Goal: Information Seeking & Learning: Learn about a topic

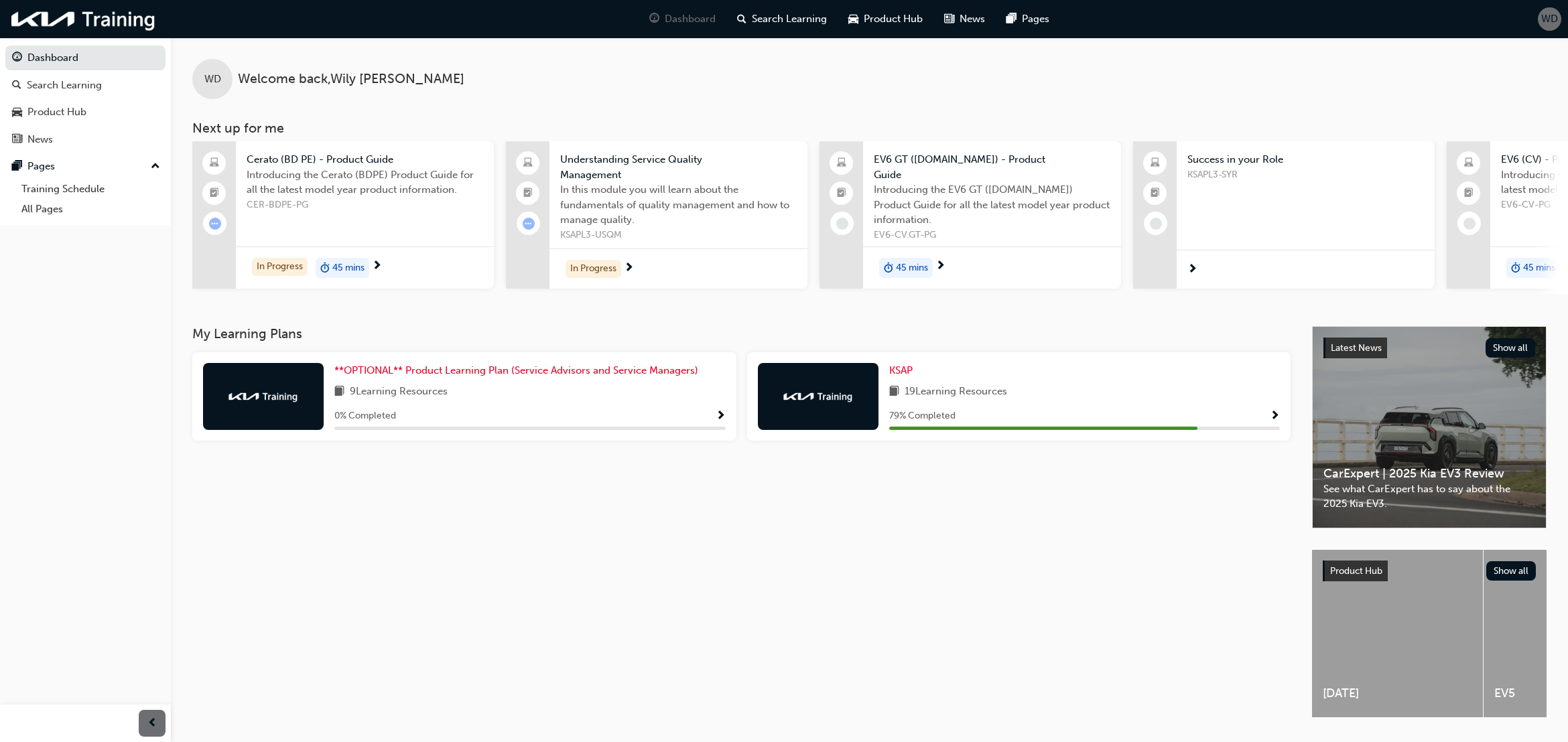
click at [1274, 415] on span "Show Progress" at bounding box center [1274, 417] width 10 height 12
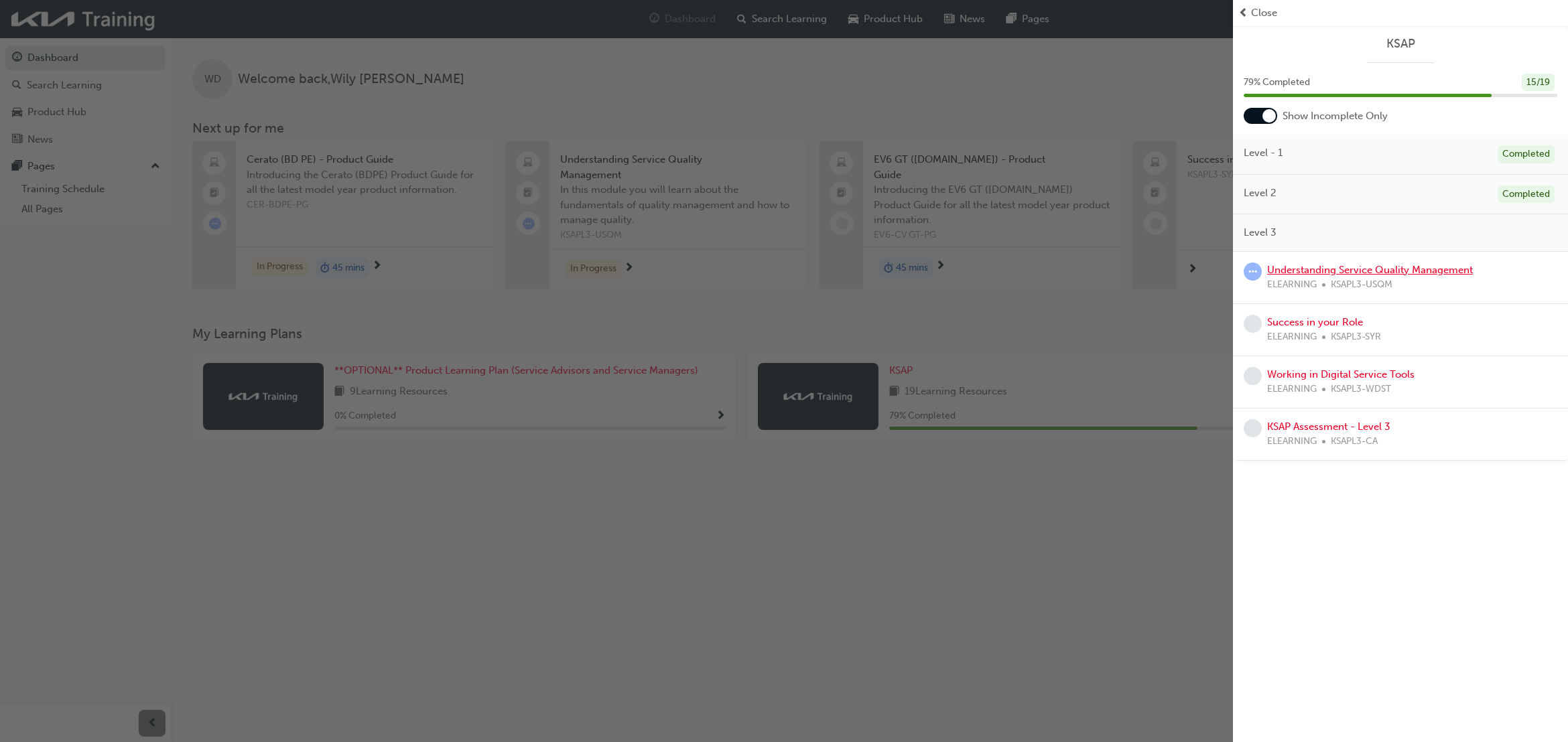
click at [1371, 267] on link "Understanding Service Quality Management" at bounding box center [1369, 270] width 205 height 12
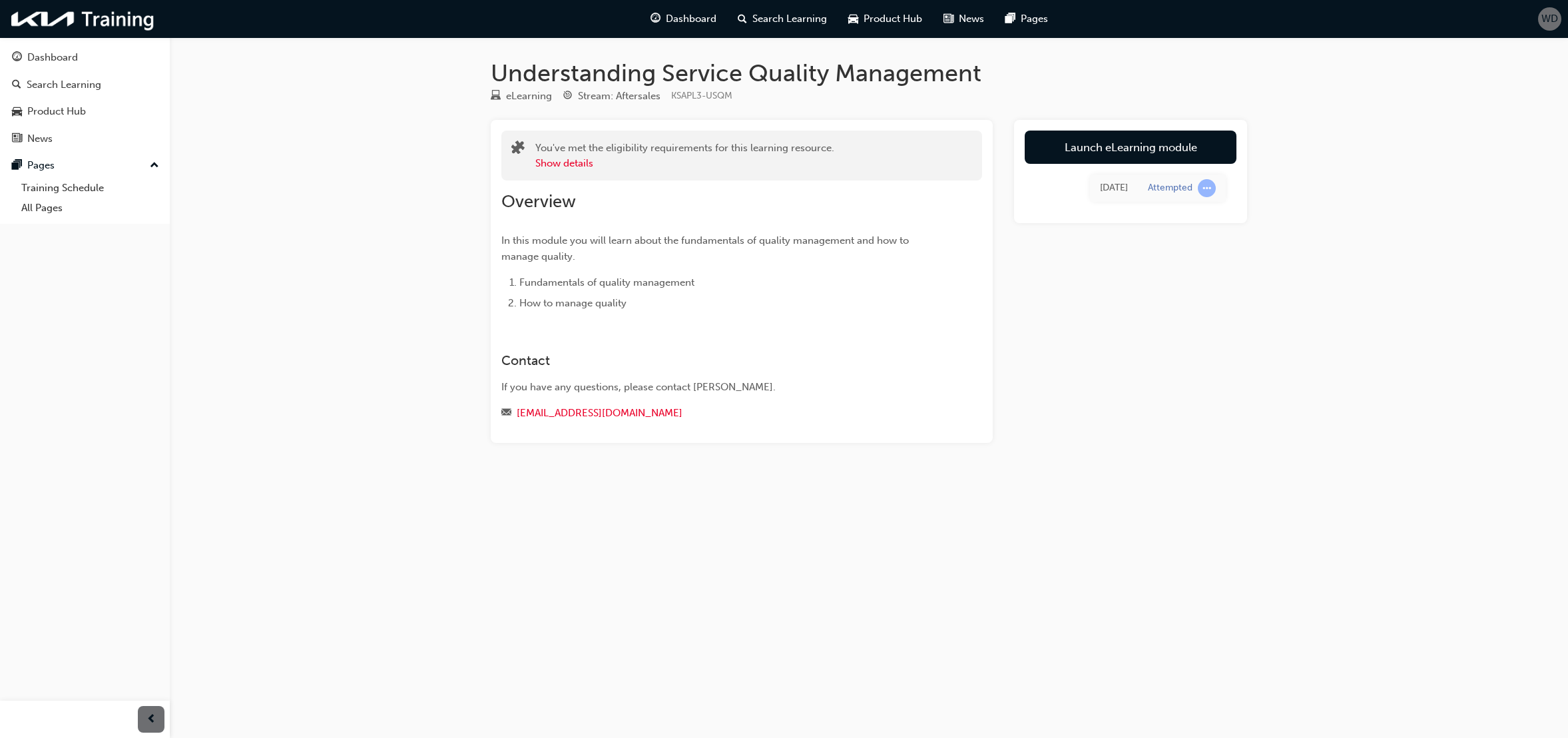
click at [1174, 139] on link "Launch eLearning module" at bounding box center [1130, 147] width 212 height 33
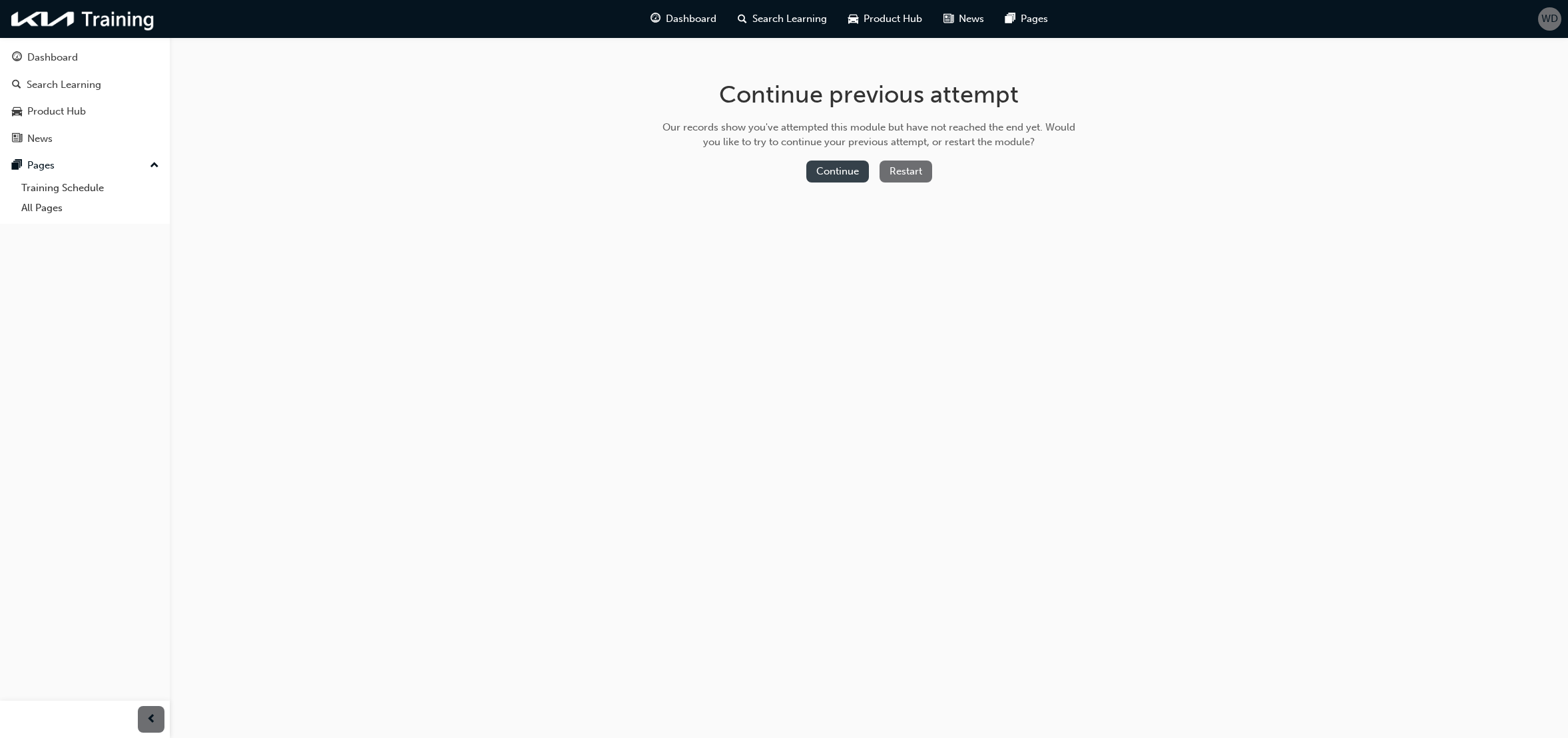
click at [846, 173] on button "Continue" at bounding box center [838, 172] width 62 height 22
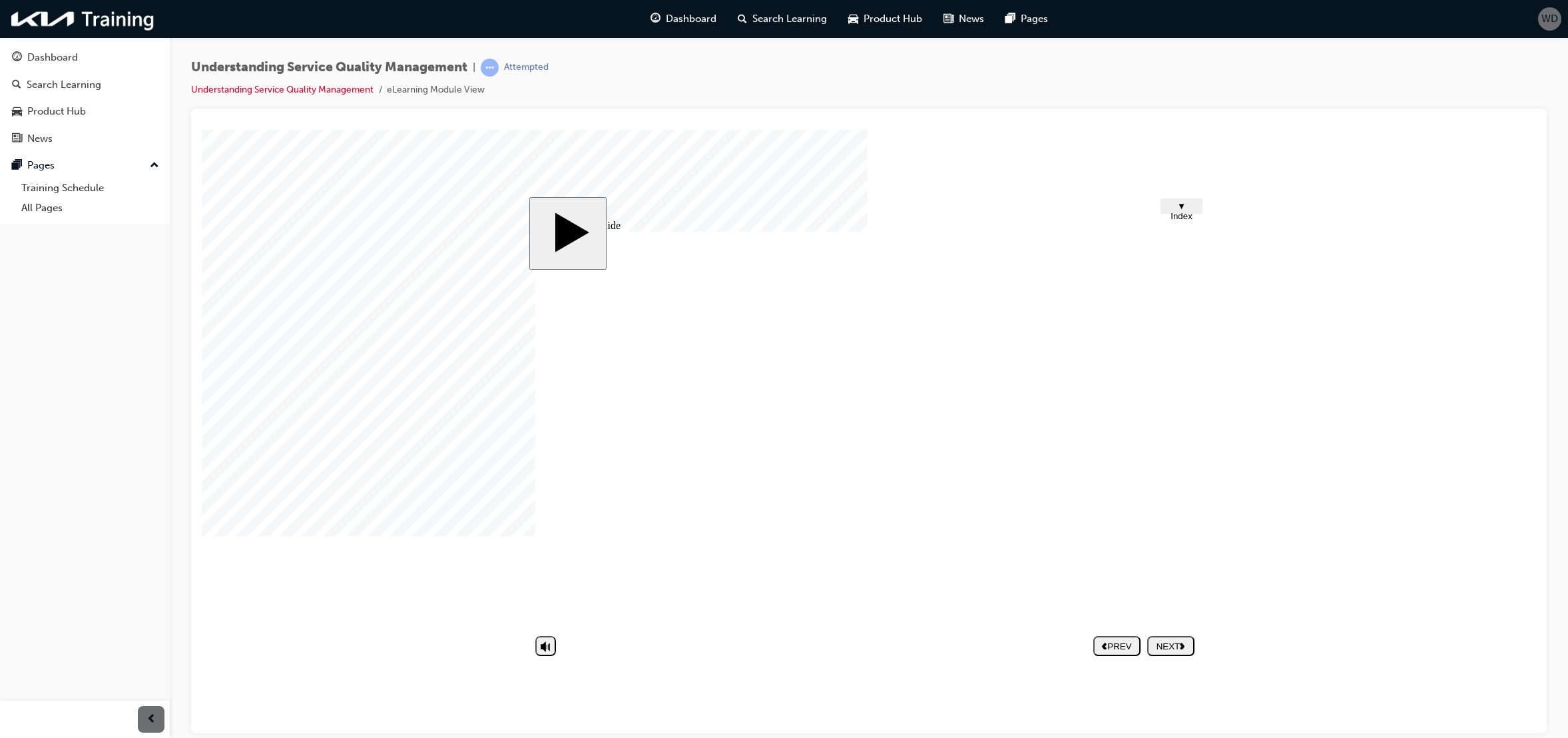
click at [1162, 642] on div "NEXT" at bounding box center [1171, 646] width 37 height 10
drag, startPoint x: 1175, startPoint y: 470, endPoint x: 1175, endPoint y: 479, distance: 9.0
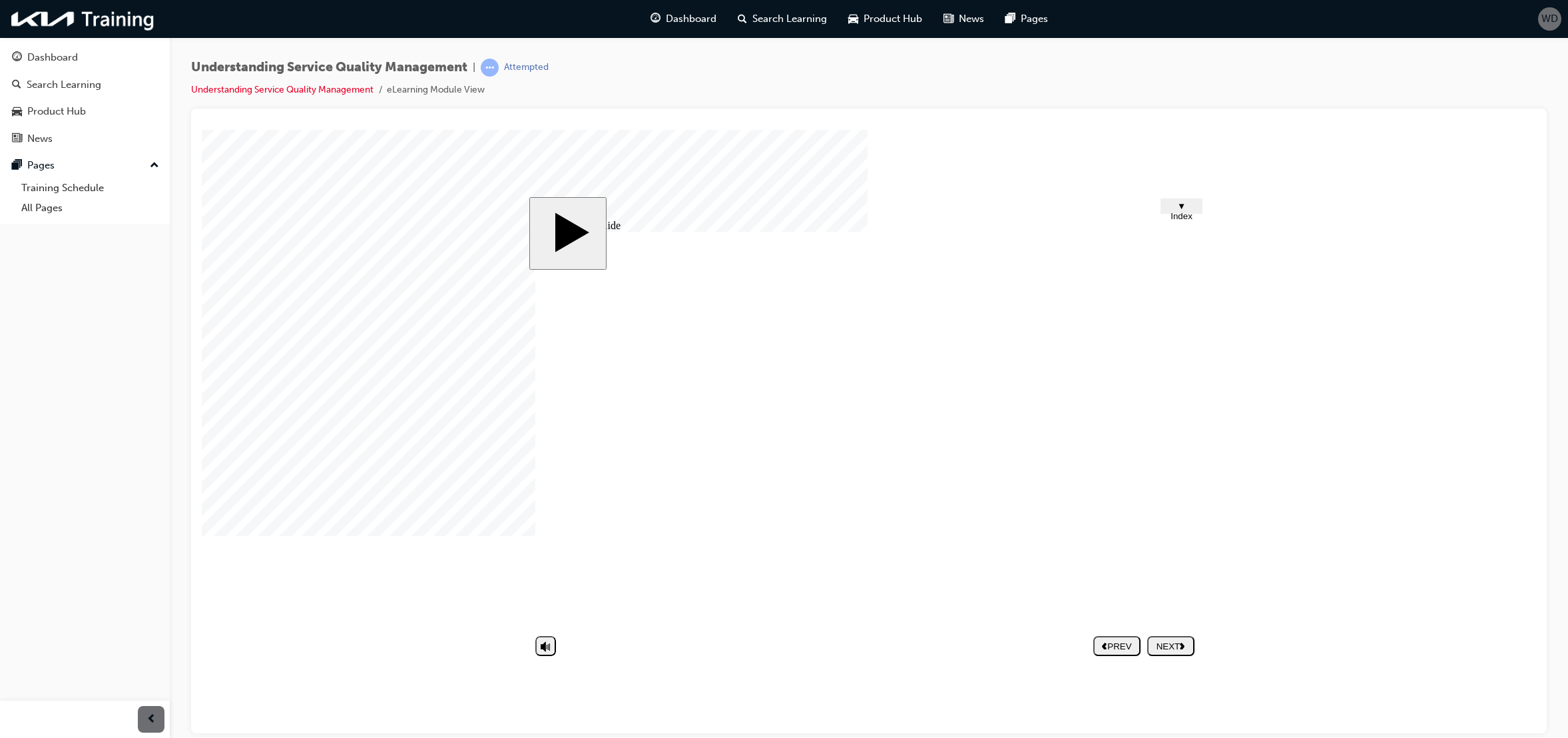
drag, startPoint x: 835, startPoint y: 496, endPoint x: 845, endPoint y: 494, distance: 10.2
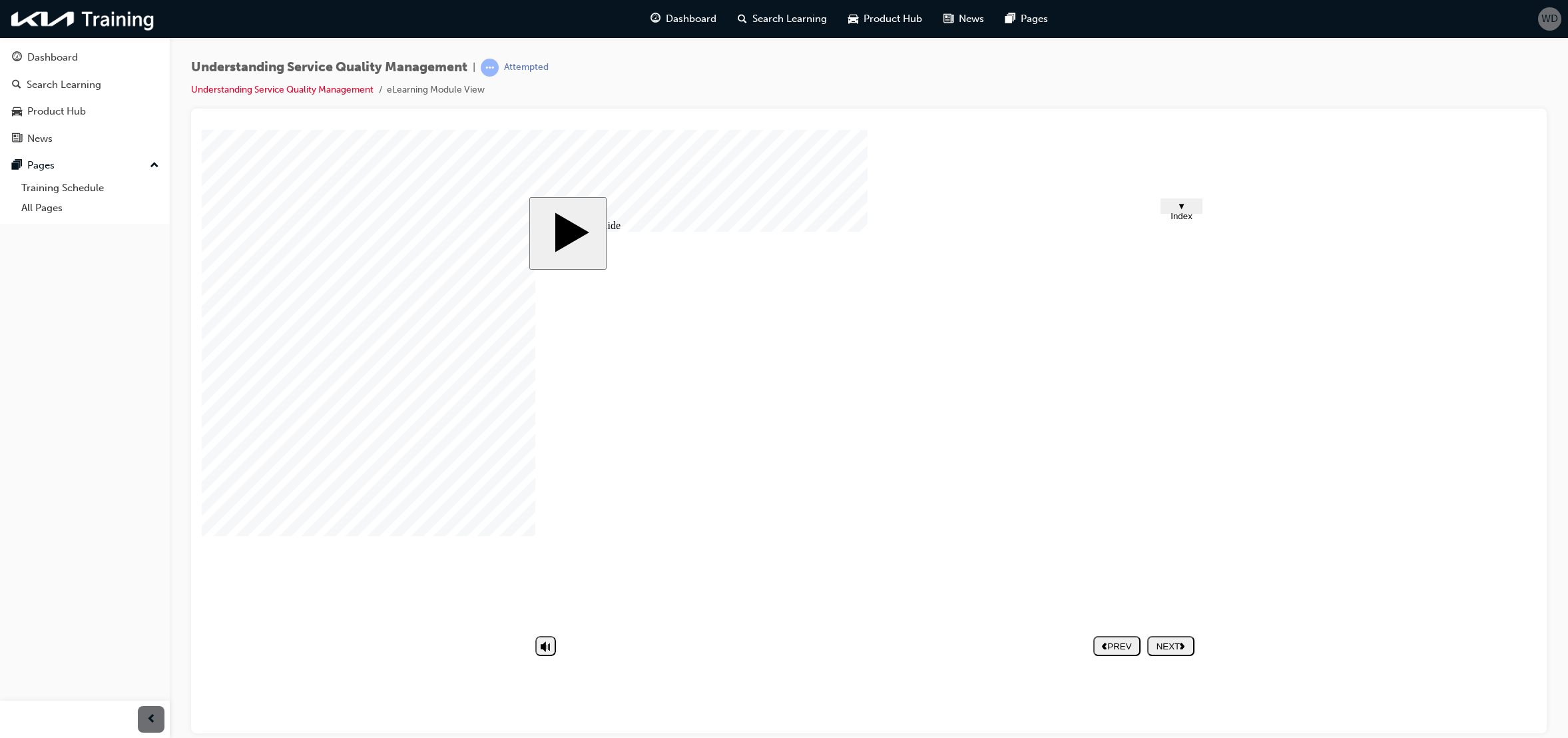
click at [1165, 651] on div "NEXT" at bounding box center [1171, 646] width 37 height 10
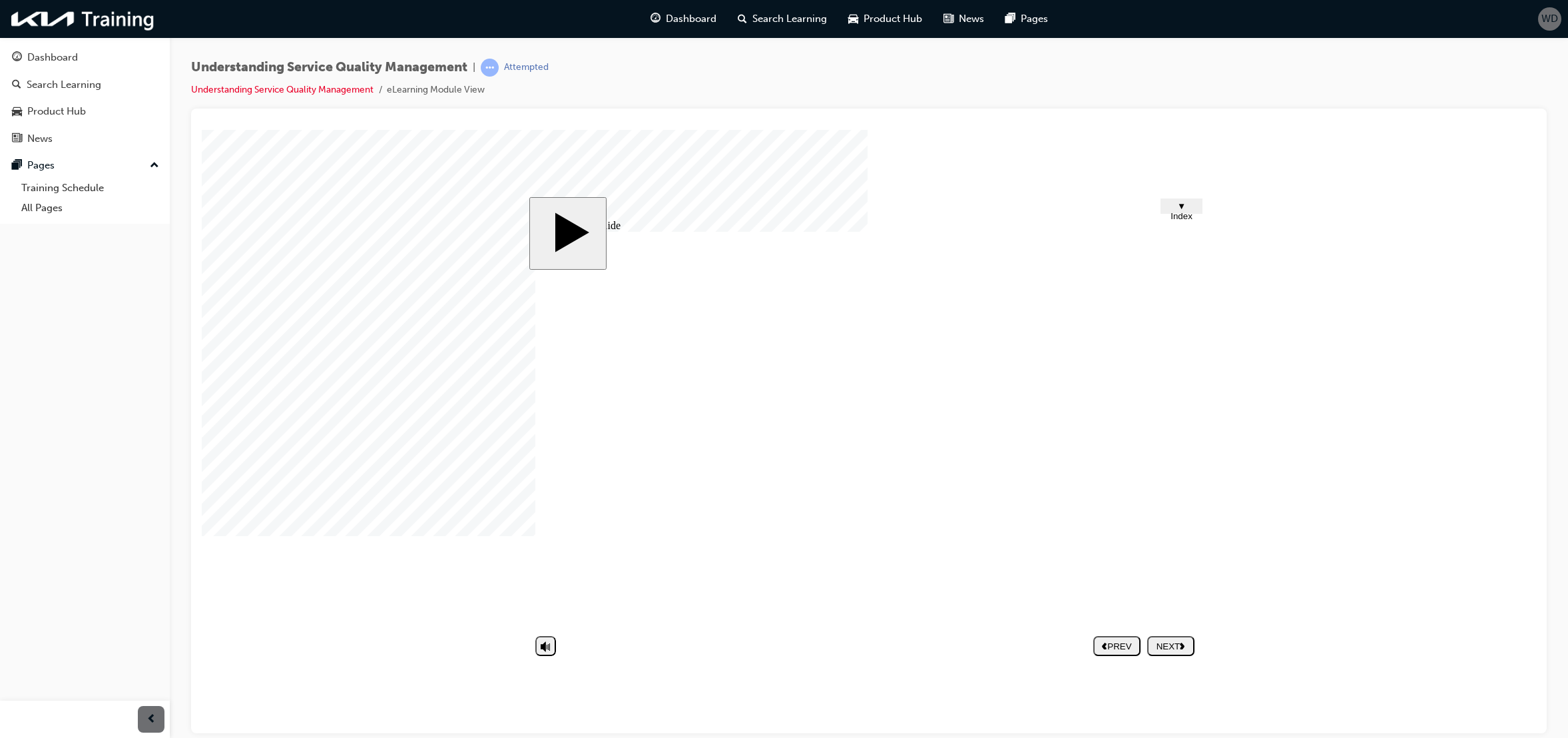
click at [1165, 651] on div "NEXT" at bounding box center [1171, 646] width 37 height 10
click at [269, 196] on div at bounding box center [235, 162] width 66 height 67
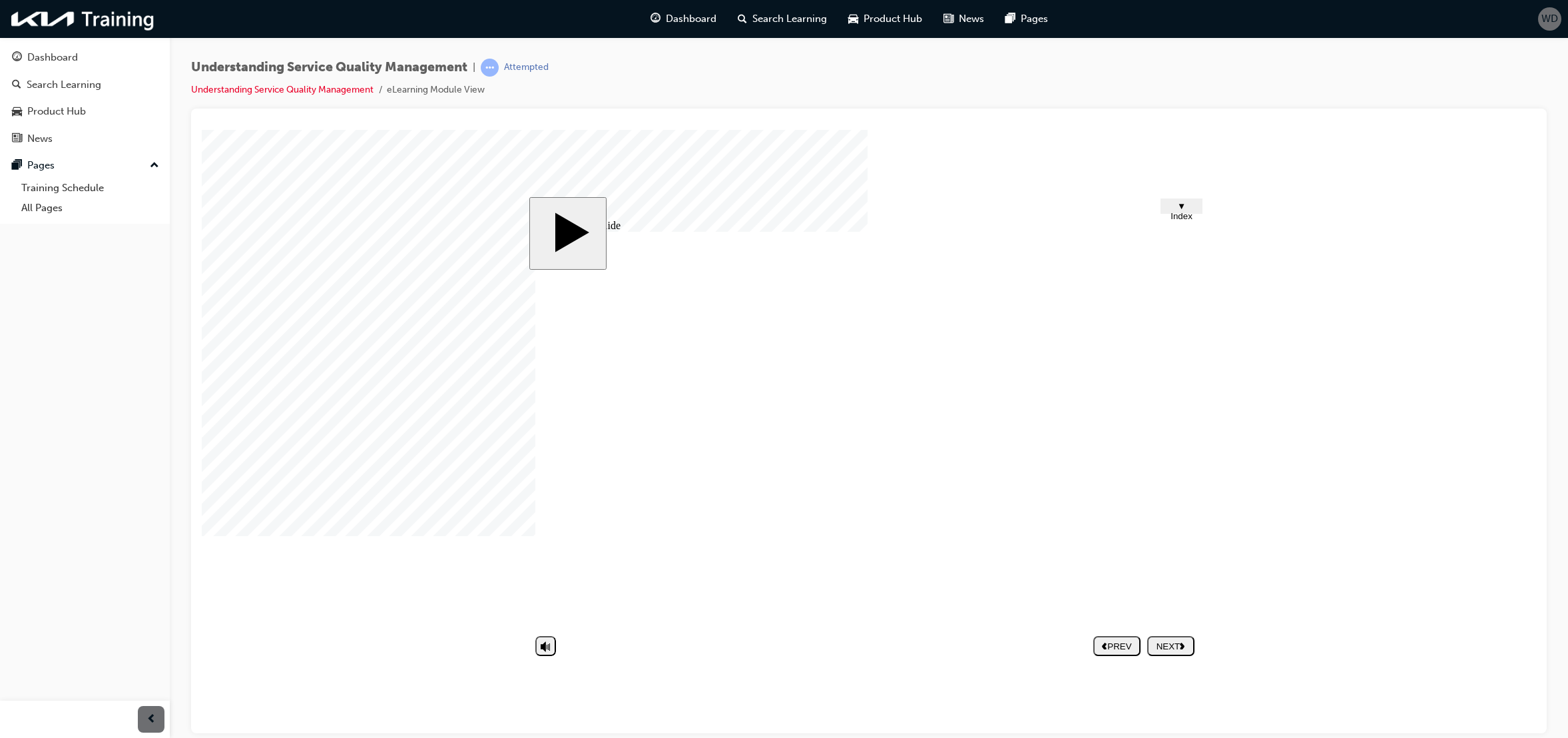
click at [269, 196] on div at bounding box center [235, 162] width 66 height 67
click at [404, 90] on li "eLearning Module View" at bounding box center [436, 90] width 98 height 16
click at [269, 196] on div at bounding box center [235, 162] width 66 height 67
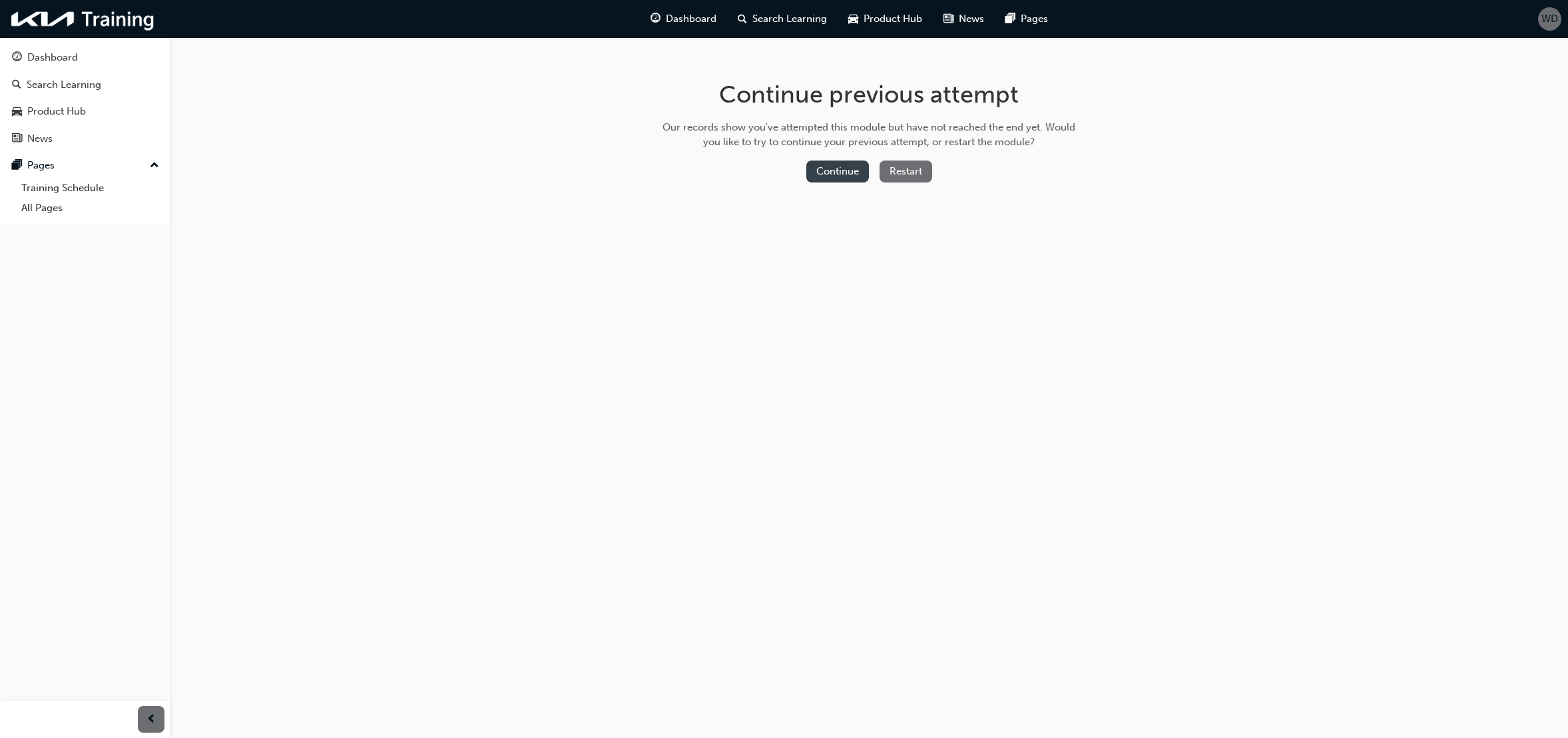
click at [825, 179] on button "Continue" at bounding box center [838, 172] width 62 height 22
click at [846, 170] on button "Continue" at bounding box center [838, 172] width 62 height 22
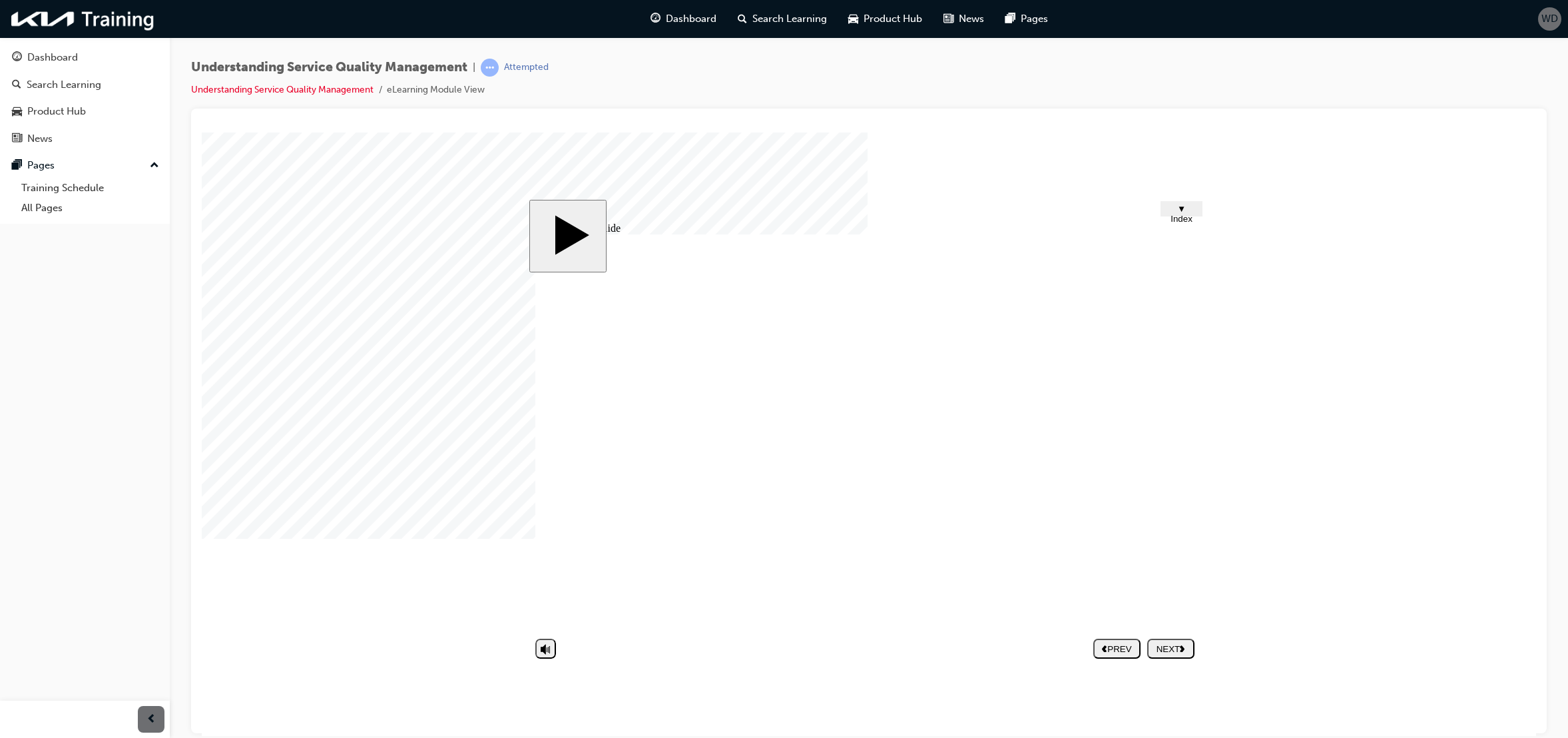
drag, startPoint x: 1048, startPoint y: 508, endPoint x: 1056, endPoint y: 520, distance: 14.4
drag, startPoint x: 419, startPoint y: 464, endPoint x: 444, endPoint y: 473, distance: 26.6
click at [419, 464] on body "slide: Untitled Slide CLICK! Quality is determined in terms of the following th…" at bounding box center [868, 433] width 1335 height 604
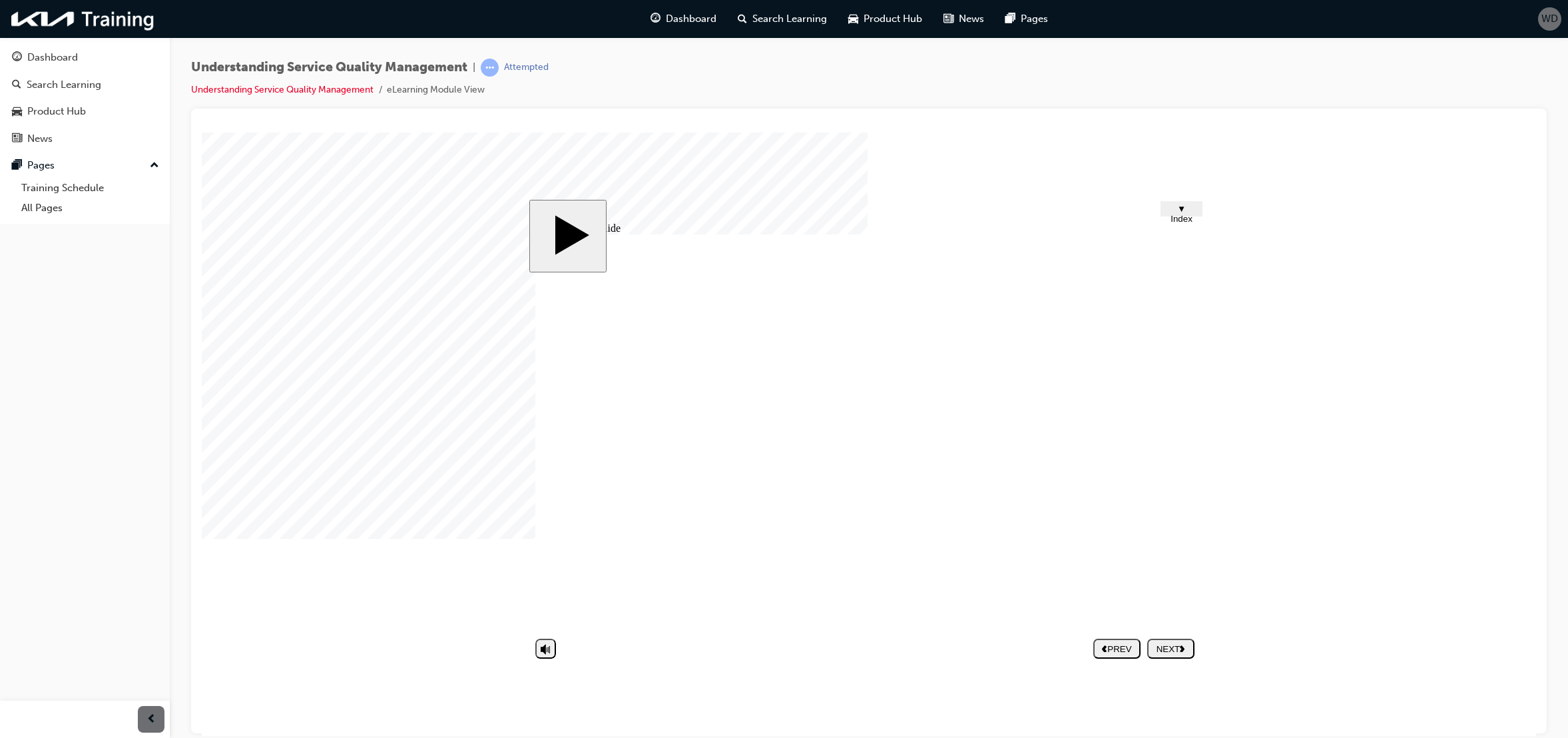
click at [1172, 644] on div "NEXT" at bounding box center [1171, 648] width 37 height 10
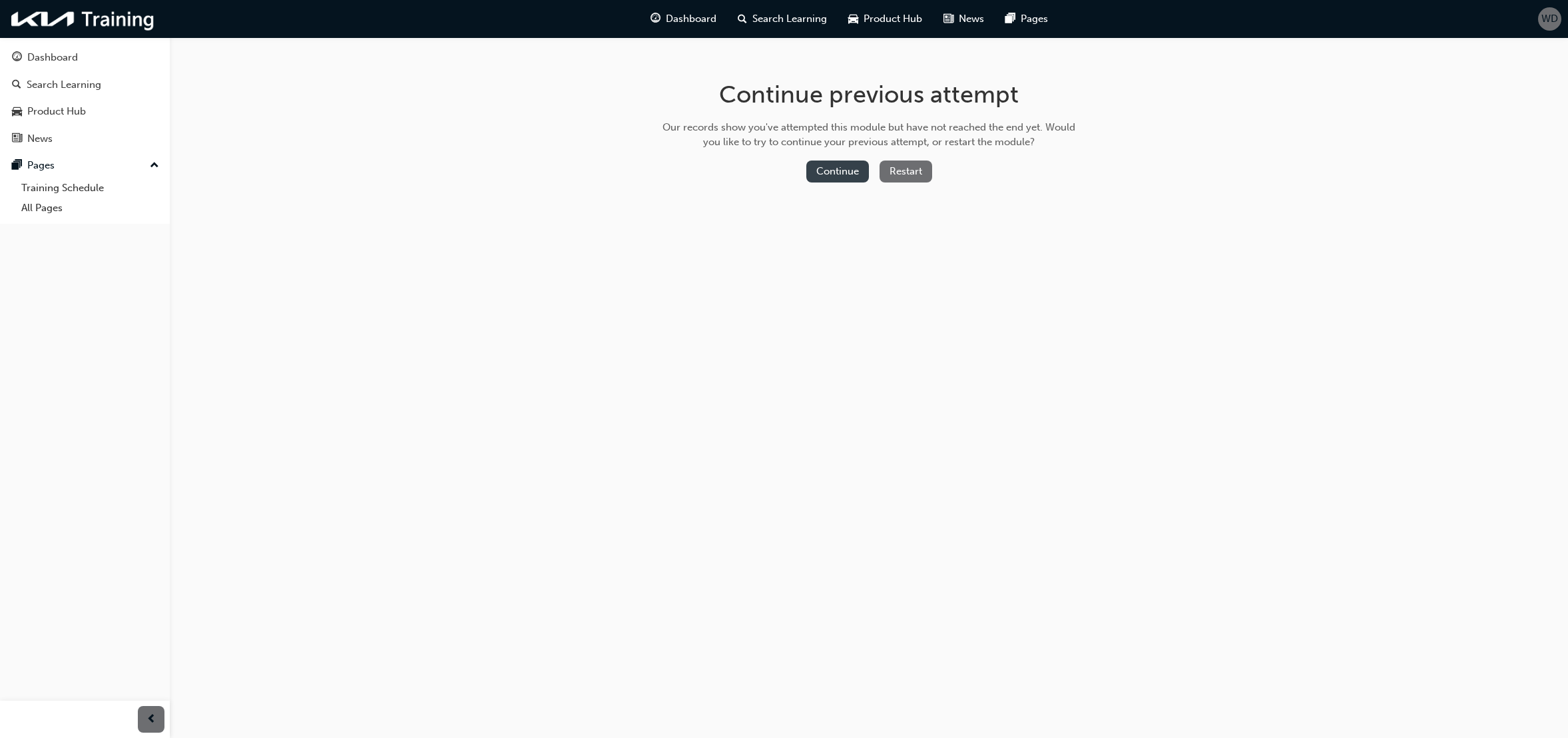
click at [845, 164] on button "Continue" at bounding box center [838, 172] width 62 height 22
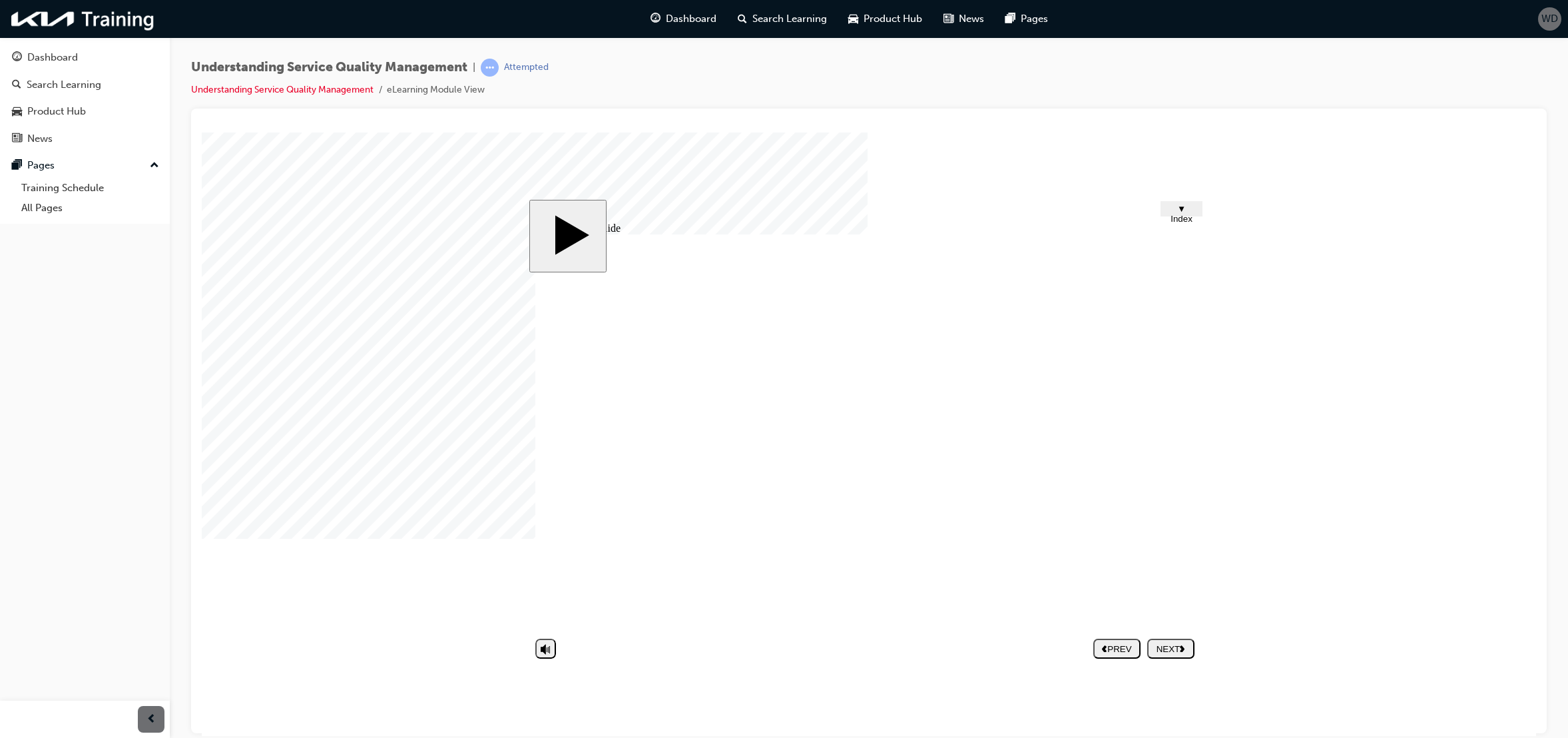
drag, startPoint x: 1169, startPoint y: 460, endPoint x: 1180, endPoint y: 490, distance: 32.0
click at [1160, 644] on div "NEXT" at bounding box center [1171, 648] width 37 height 10
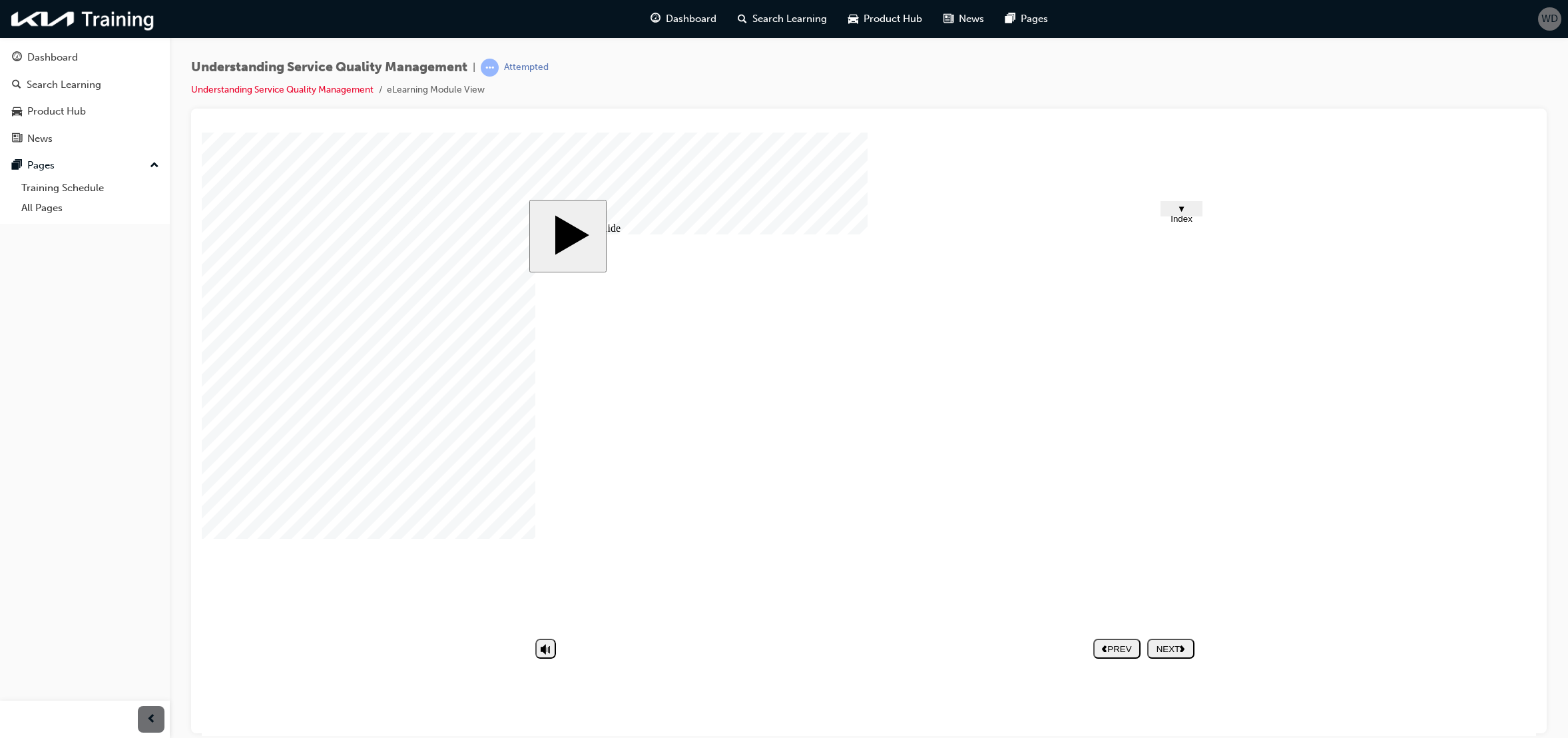
click at [1121, 650] on div "PREV" at bounding box center [1117, 648] width 37 height 10
drag, startPoint x: 1172, startPoint y: 473, endPoint x: 1106, endPoint y: 557, distance: 106.8
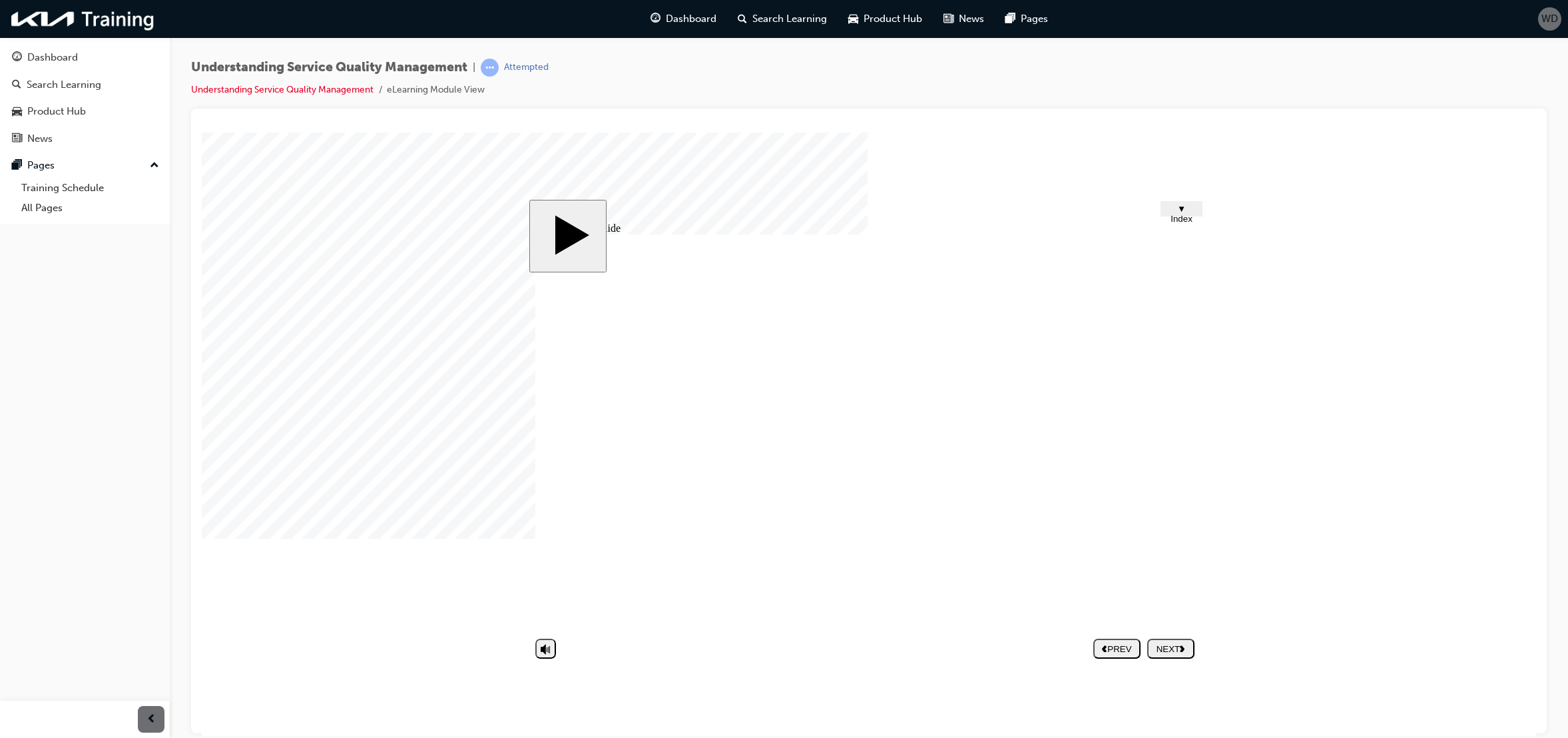
click at [1164, 648] on div "NEXT" at bounding box center [1171, 648] width 37 height 10
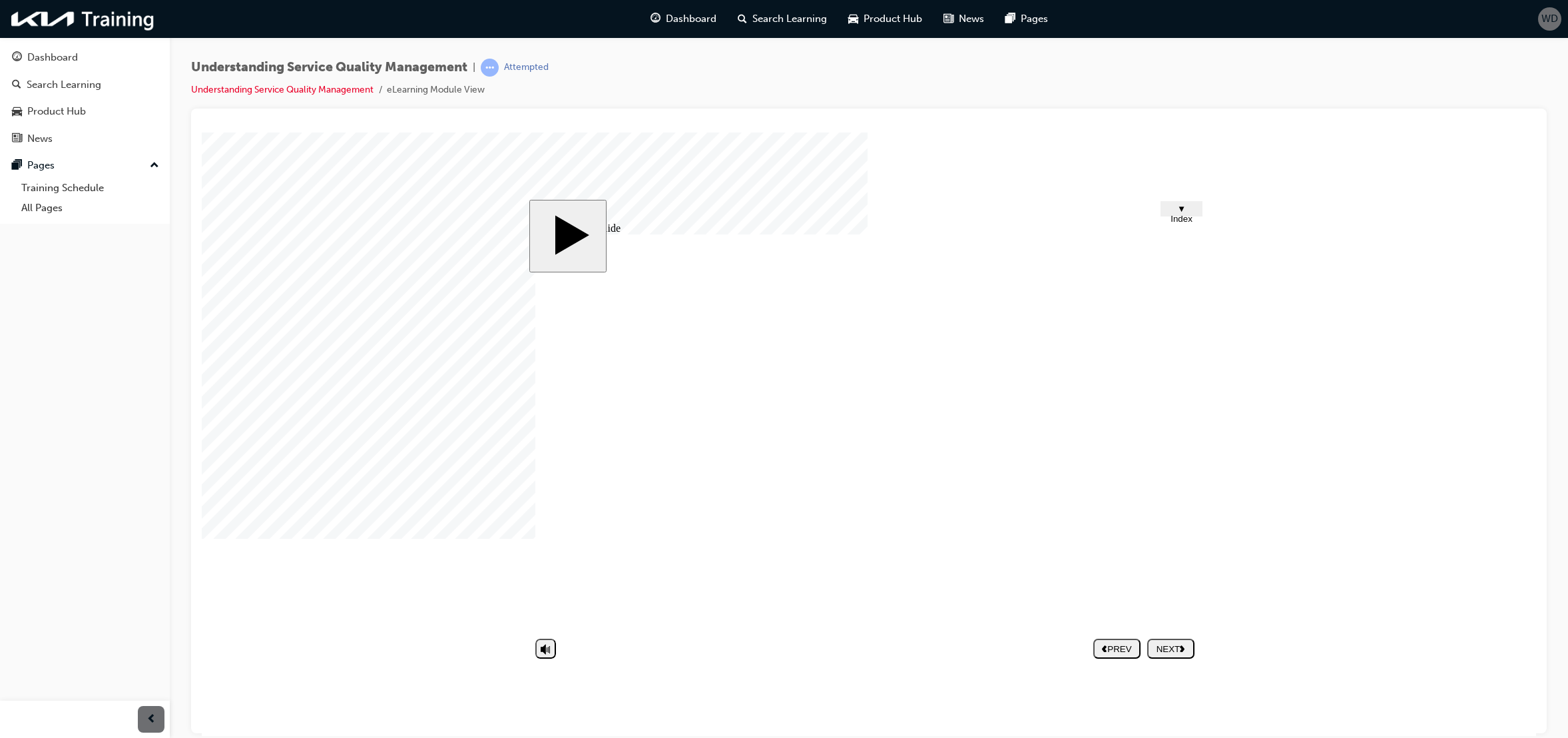
click at [1167, 648] on div "NEXT" at bounding box center [1171, 648] width 37 height 10
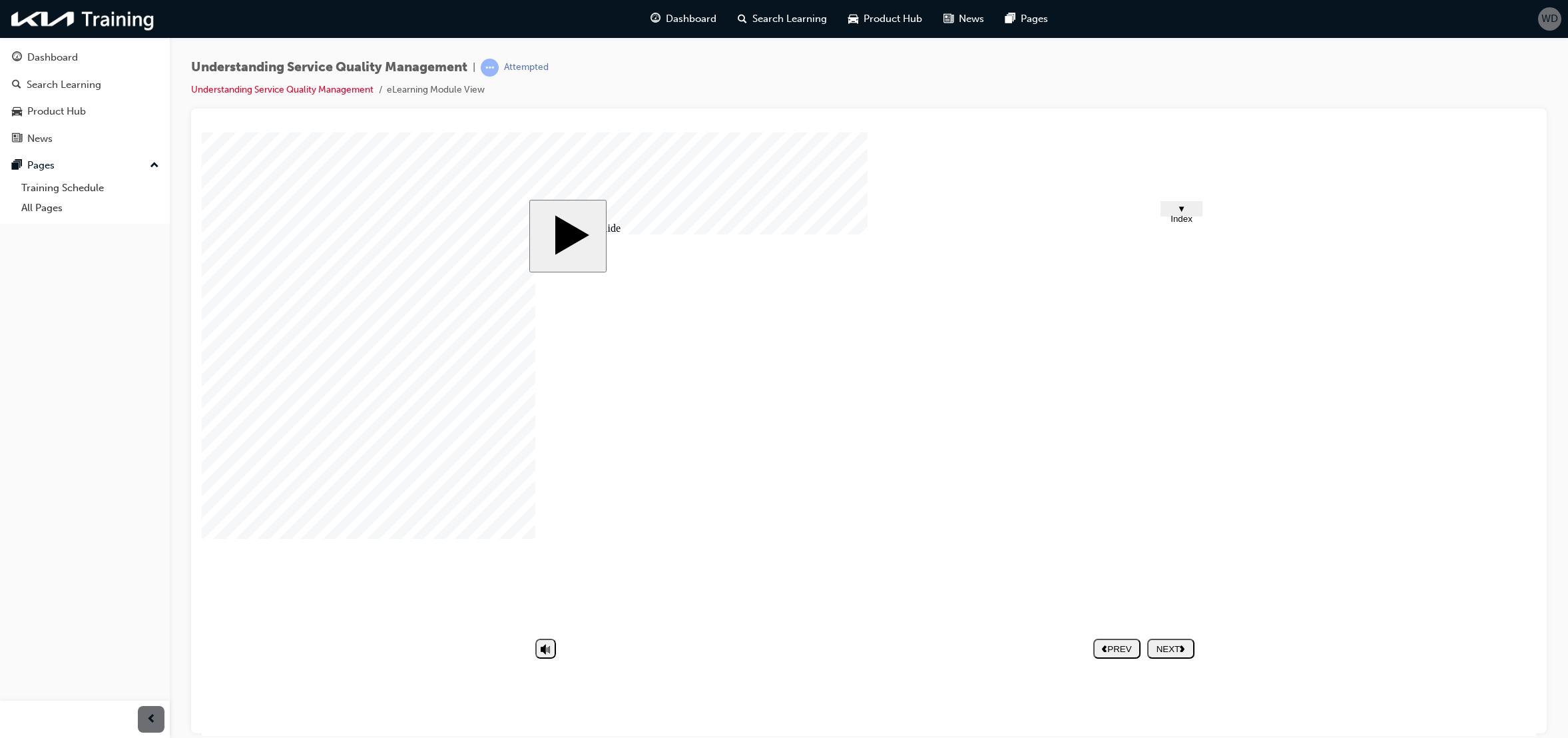
click at [1182, 650] on polygon "next" at bounding box center [1182, 648] width 5 height 7
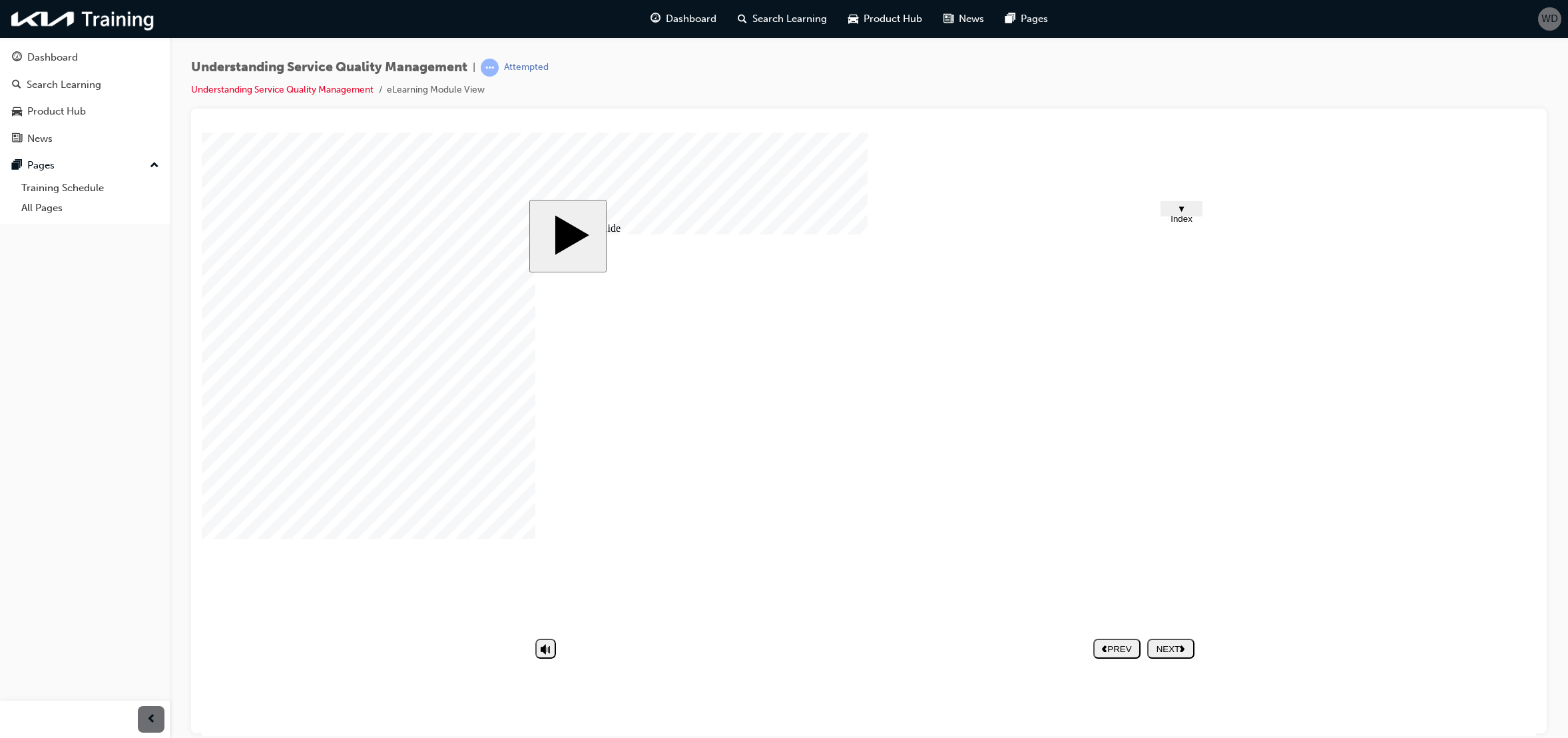
click at [1164, 645] on div "NEXT" at bounding box center [1171, 648] width 37 height 10
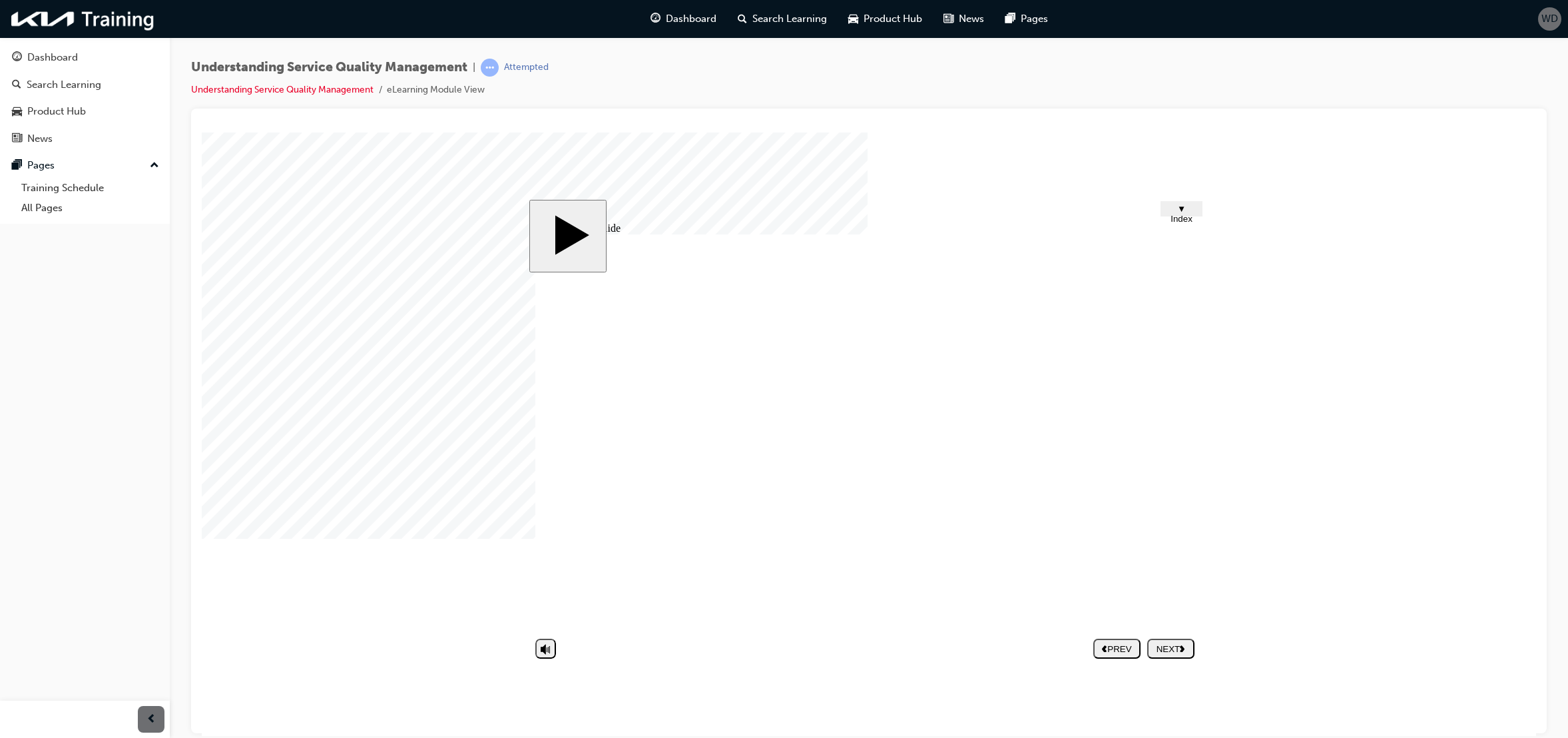
click at [1168, 644] on div "NEXT" at bounding box center [1171, 648] width 37 height 10
click at [269, 198] on div at bounding box center [235, 165] width 66 height 67
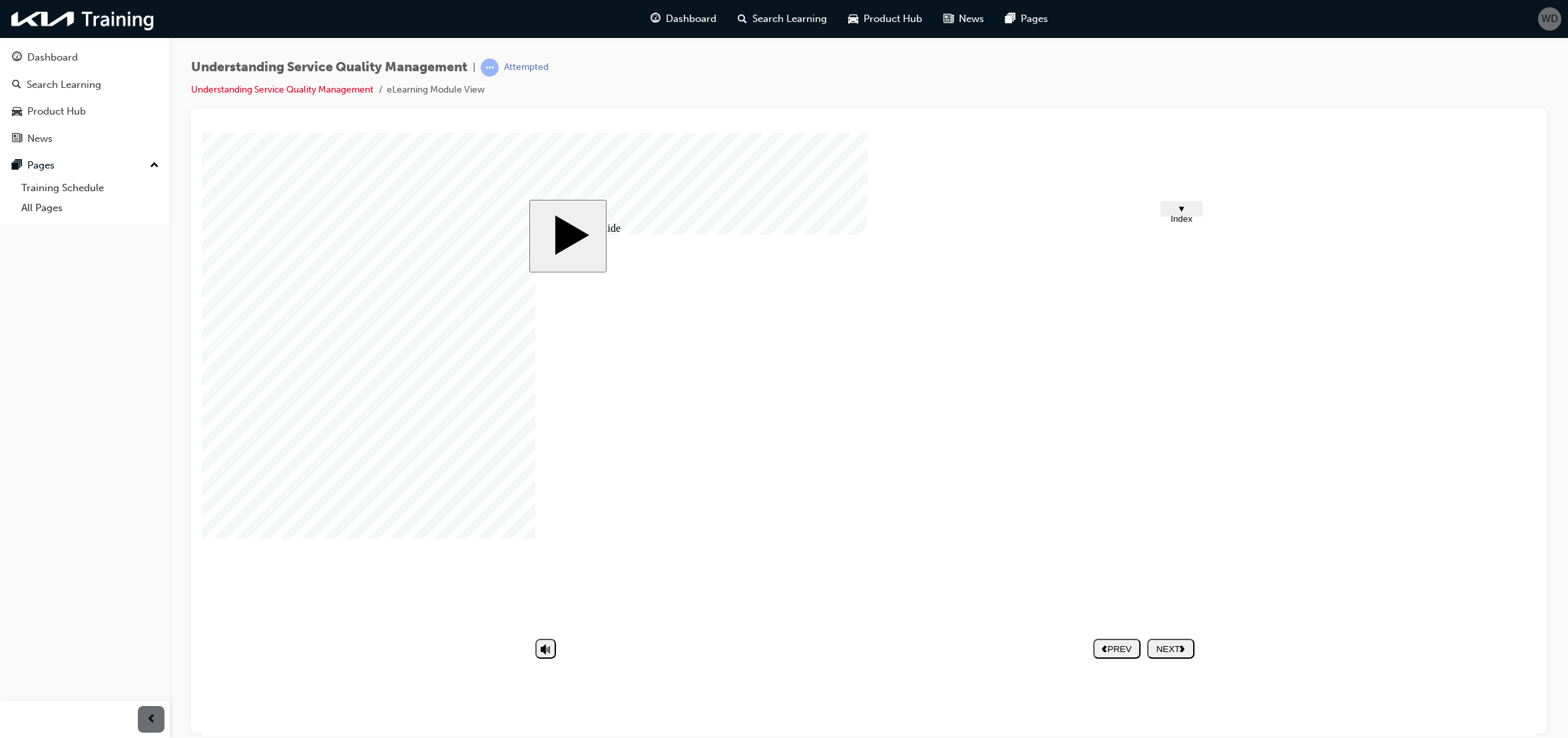
click at [269, 198] on div at bounding box center [235, 165] width 66 height 67
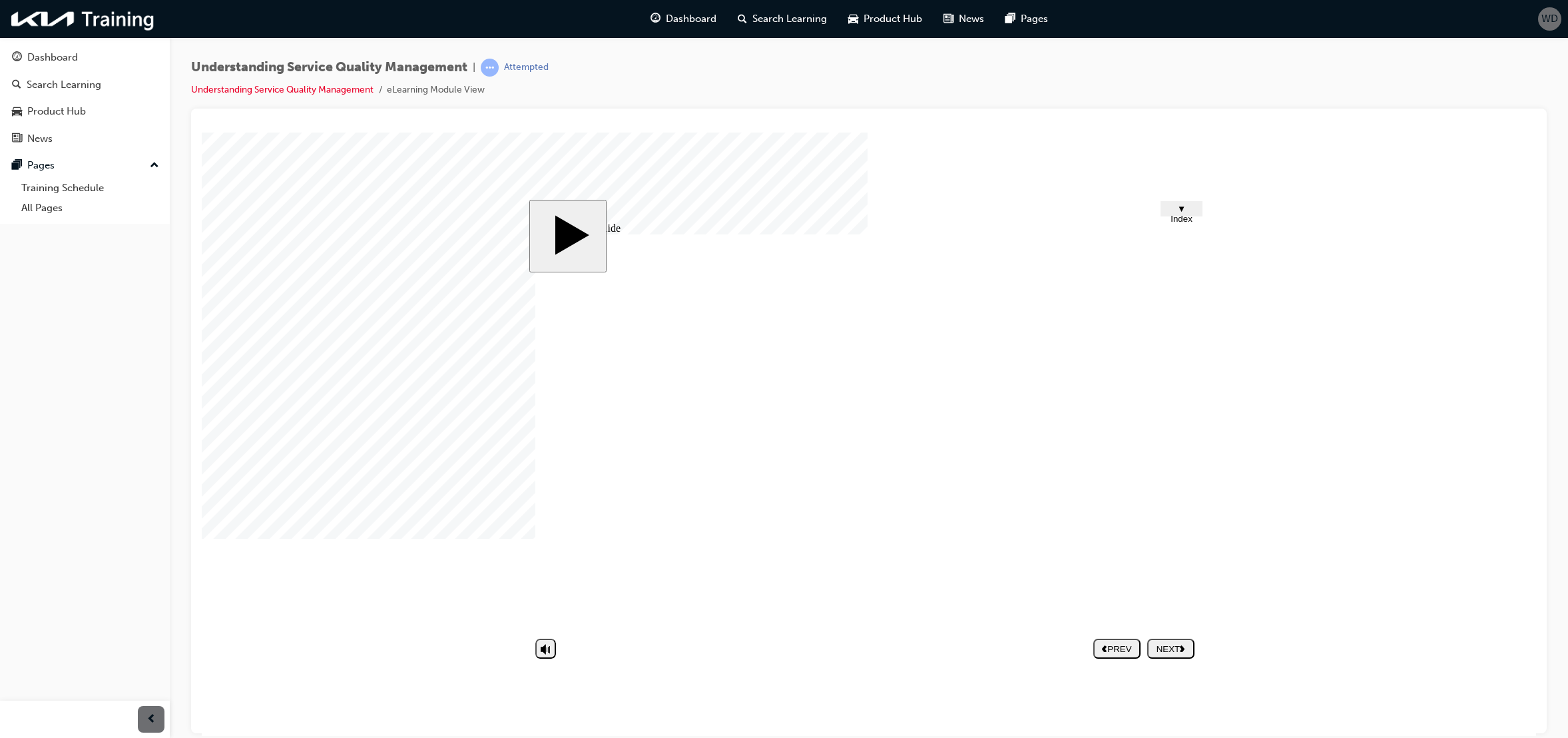
click at [269, 198] on div at bounding box center [235, 165] width 66 height 67
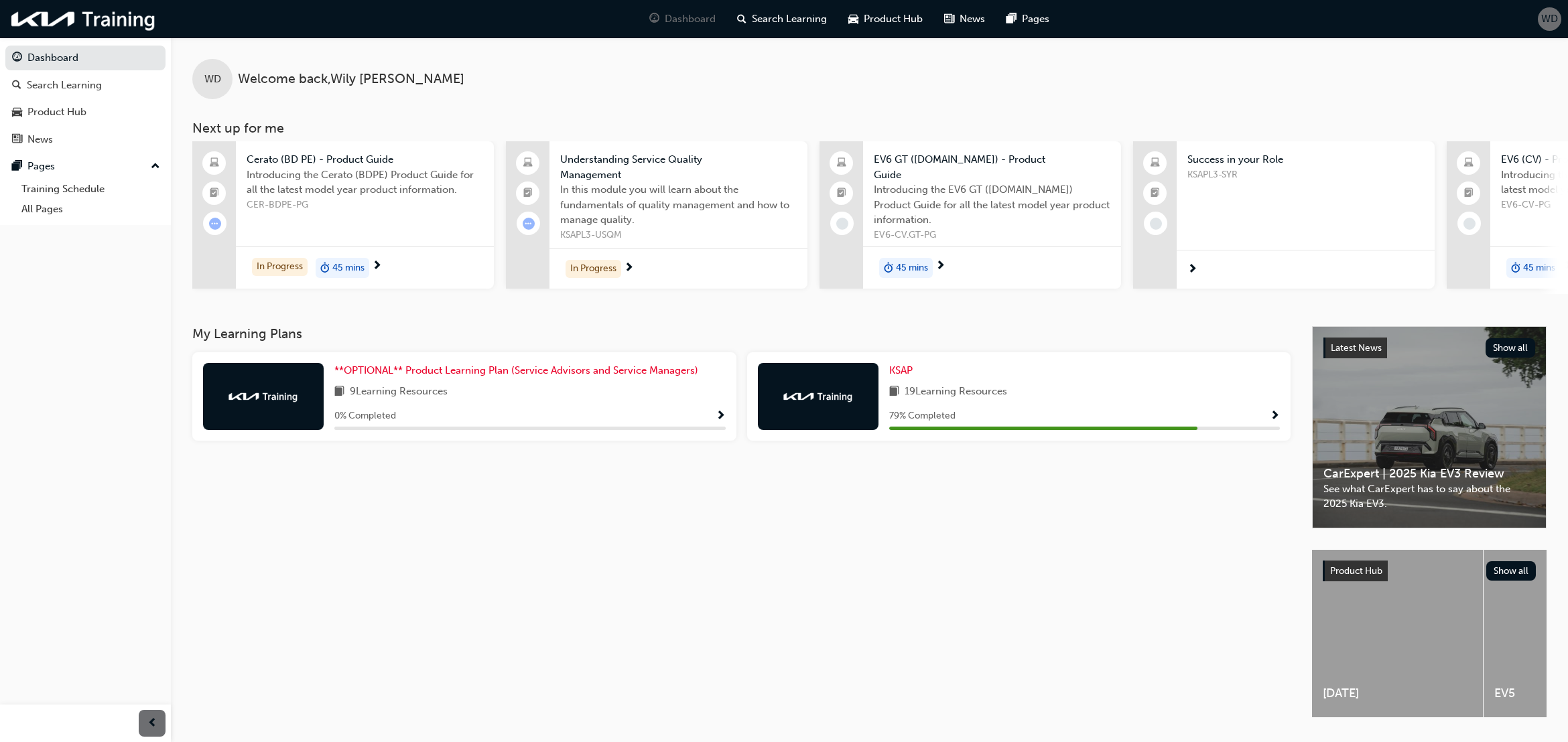
click at [1272, 417] on span "Show Progress" at bounding box center [1274, 417] width 10 height 12
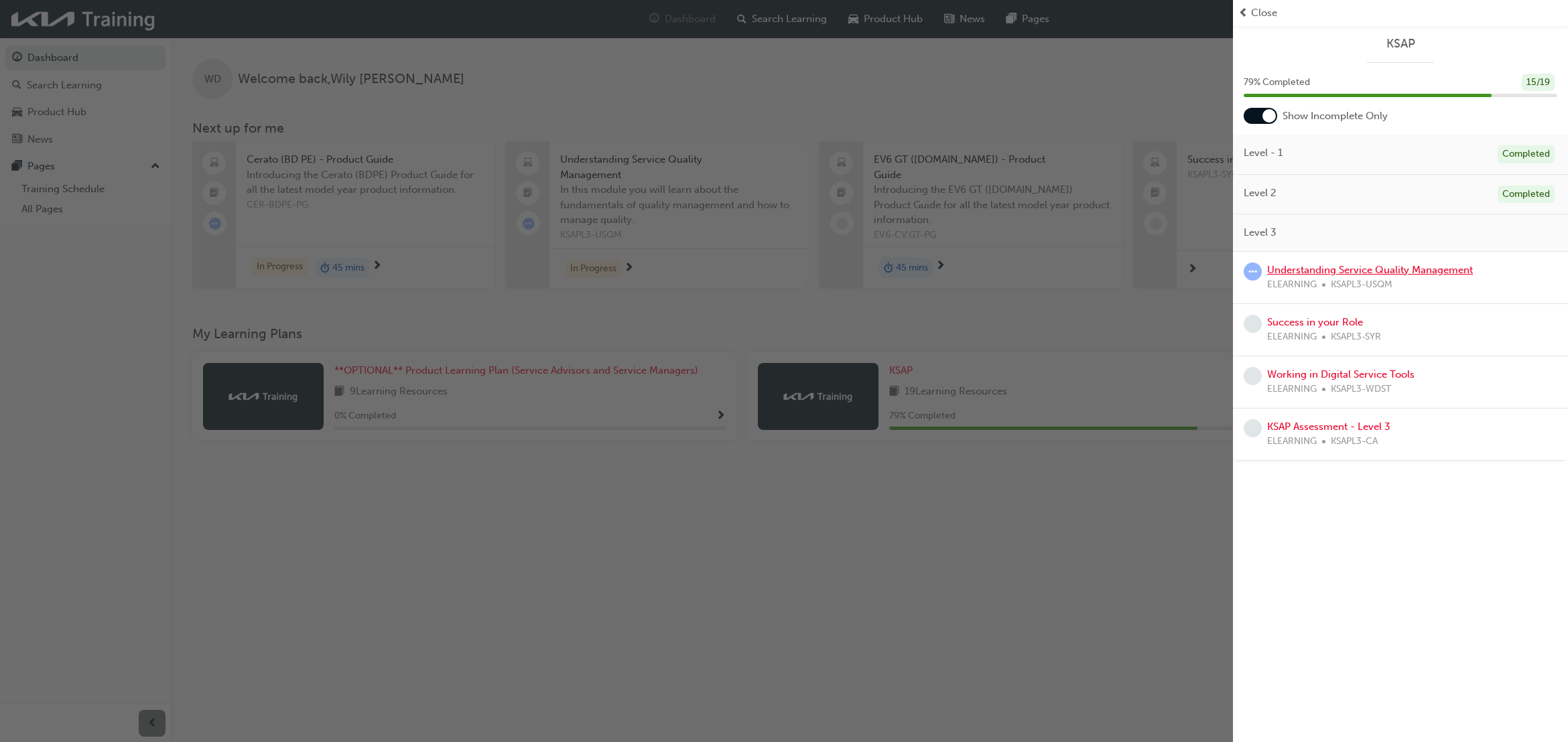
click at [1374, 266] on link "Understanding Service Quality Management" at bounding box center [1369, 270] width 205 height 12
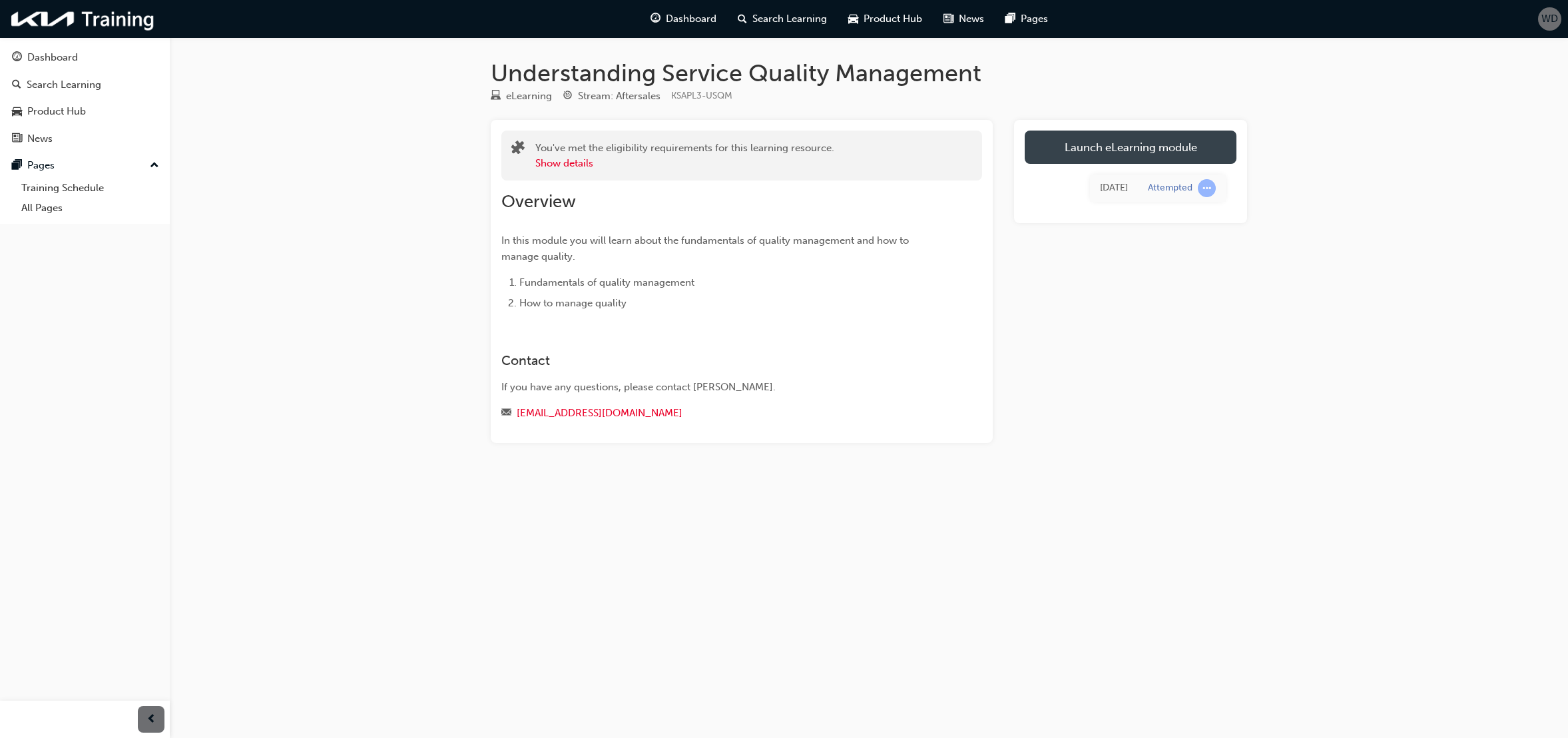
click at [1069, 139] on link "Launch eLearning module" at bounding box center [1130, 147] width 212 height 33
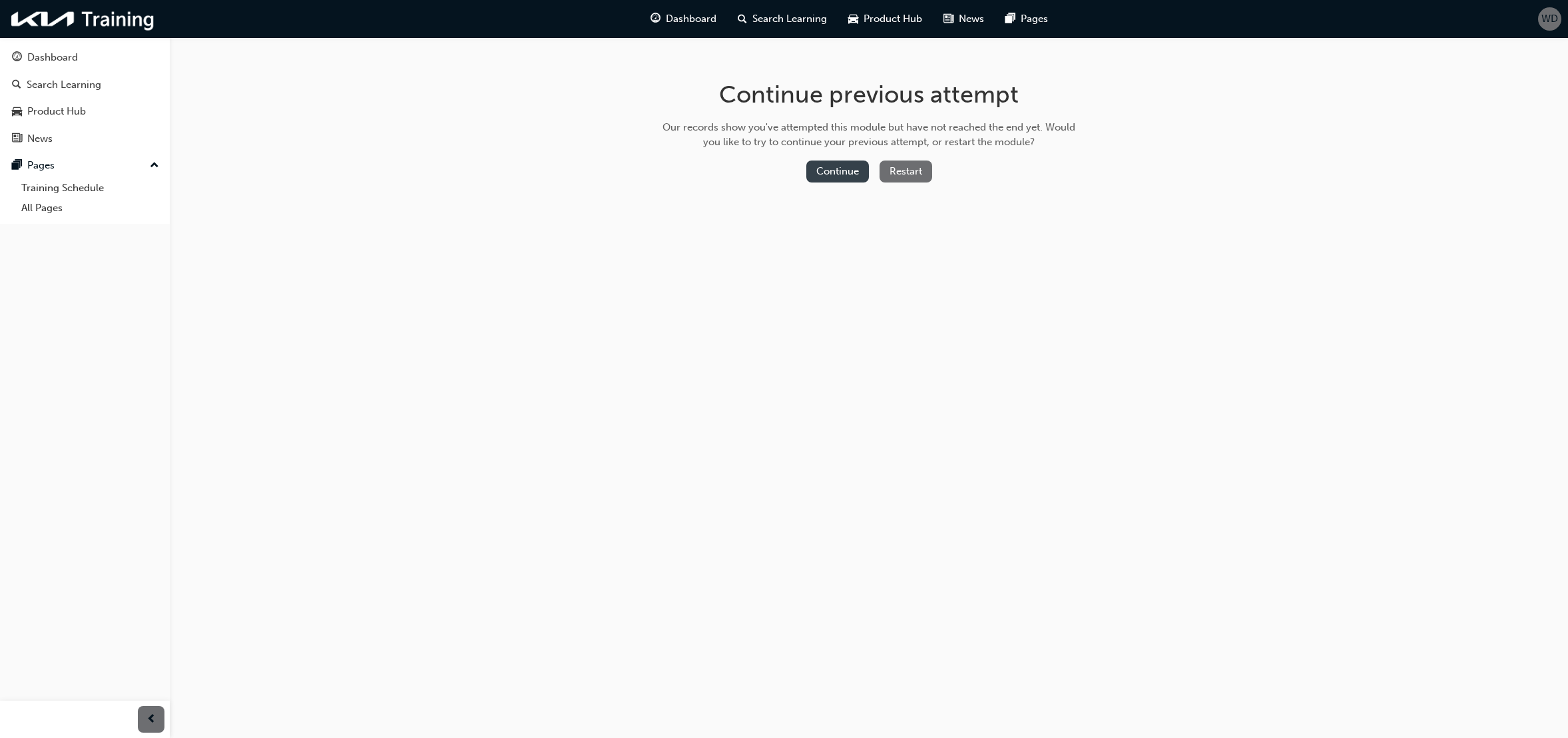
click at [834, 167] on button "Continue" at bounding box center [838, 172] width 62 height 22
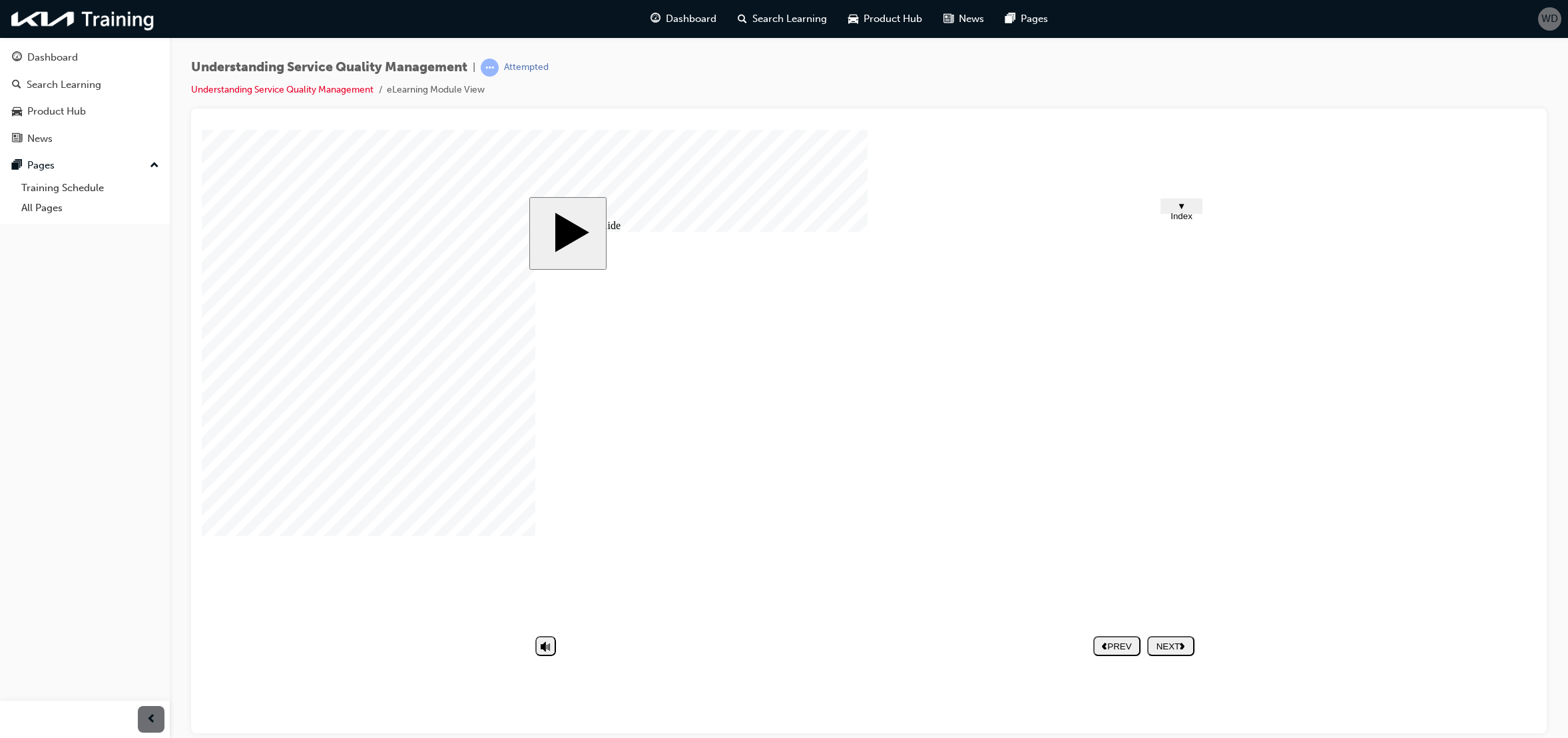
click at [1181, 639] on button "NEXT" at bounding box center [1171, 645] width 47 height 20
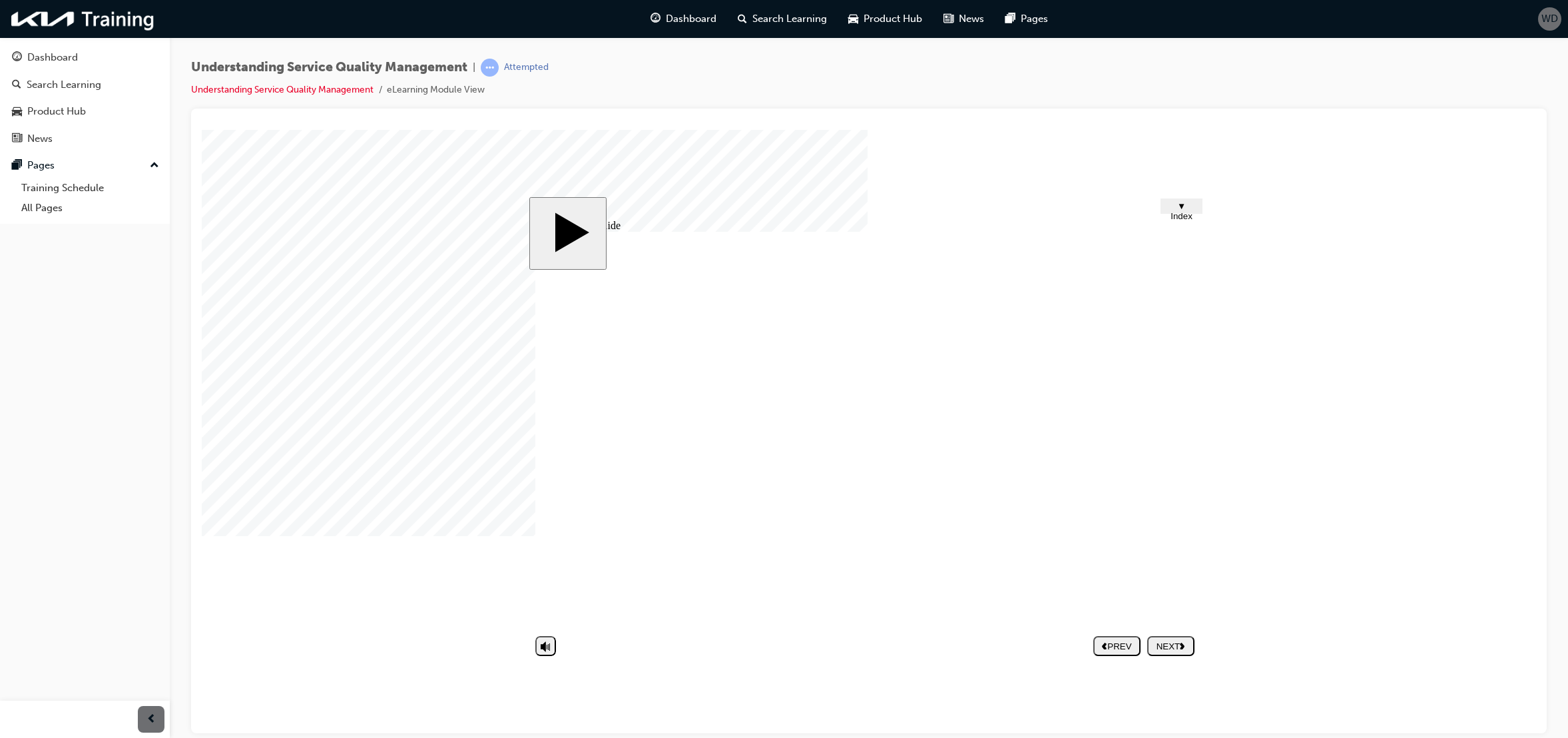
click at [1179, 646] on div "NEXT" at bounding box center [1171, 646] width 37 height 10
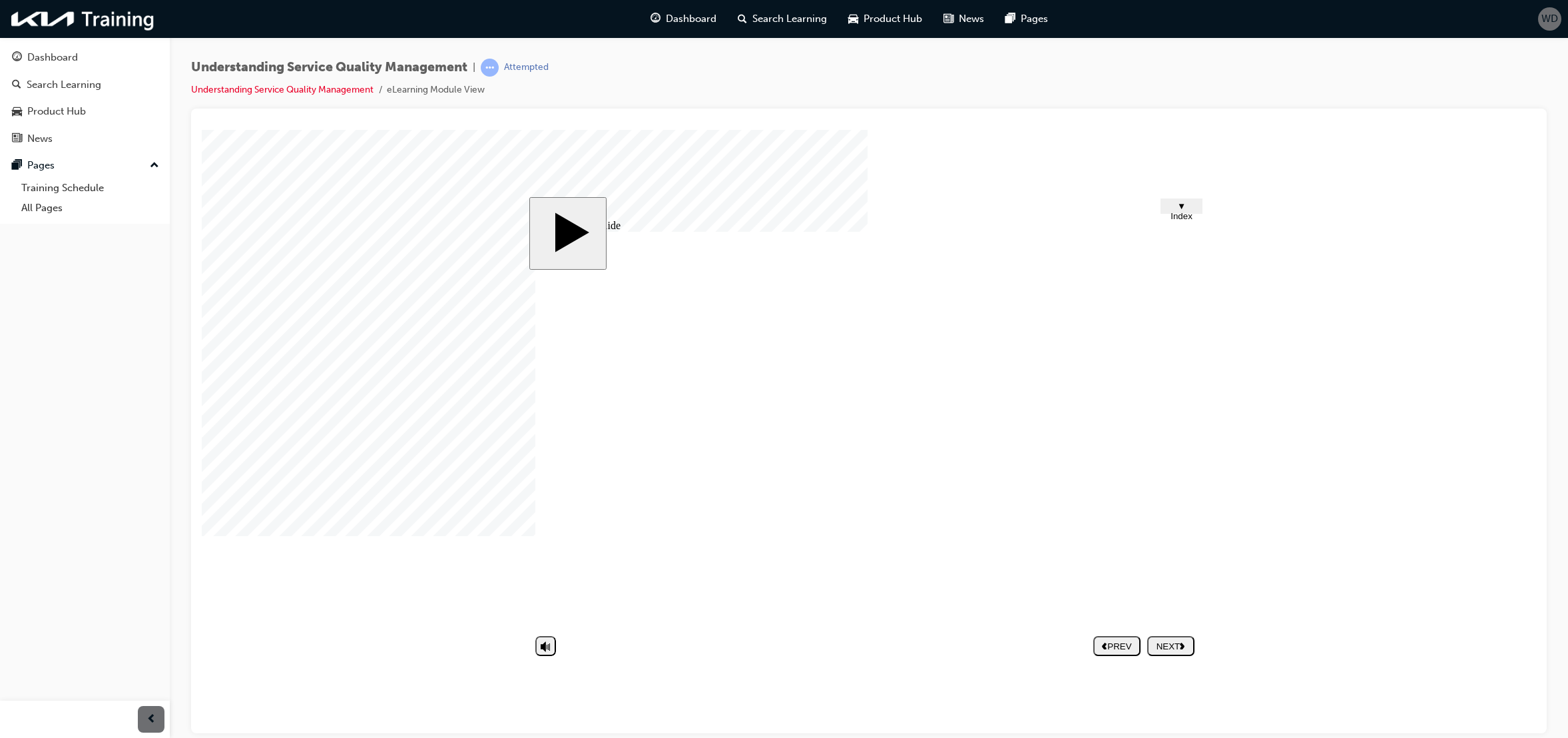
drag, startPoint x: 1173, startPoint y: 646, endPoint x: 1165, endPoint y: 659, distance: 15.3
click at [1173, 648] on div "NEXT" at bounding box center [1171, 646] width 37 height 10
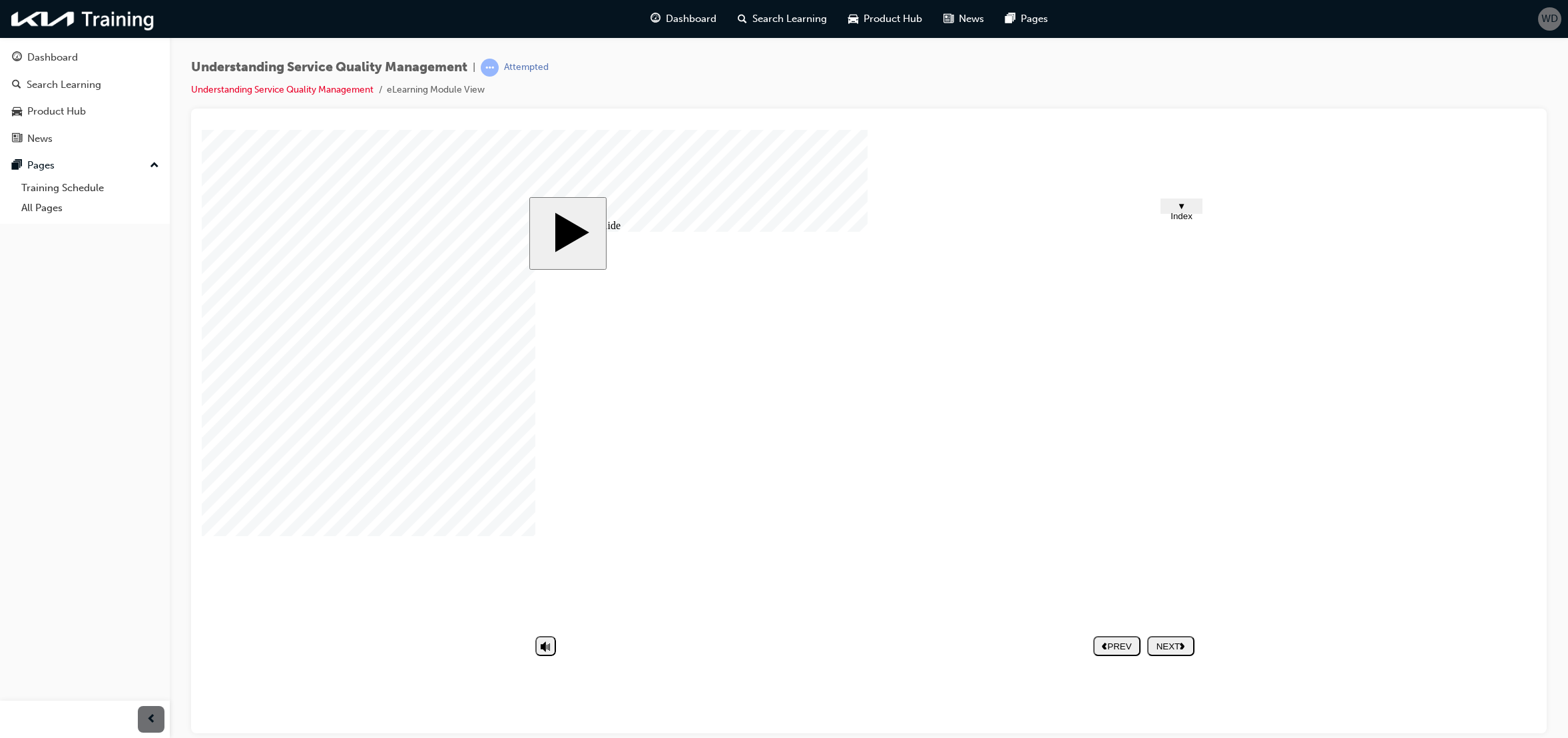
drag, startPoint x: 1166, startPoint y: 642, endPoint x: 1120, endPoint y: 641, distance: 46.0
click at [1166, 641] on div "NEXT" at bounding box center [1171, 646] width 37 height 10
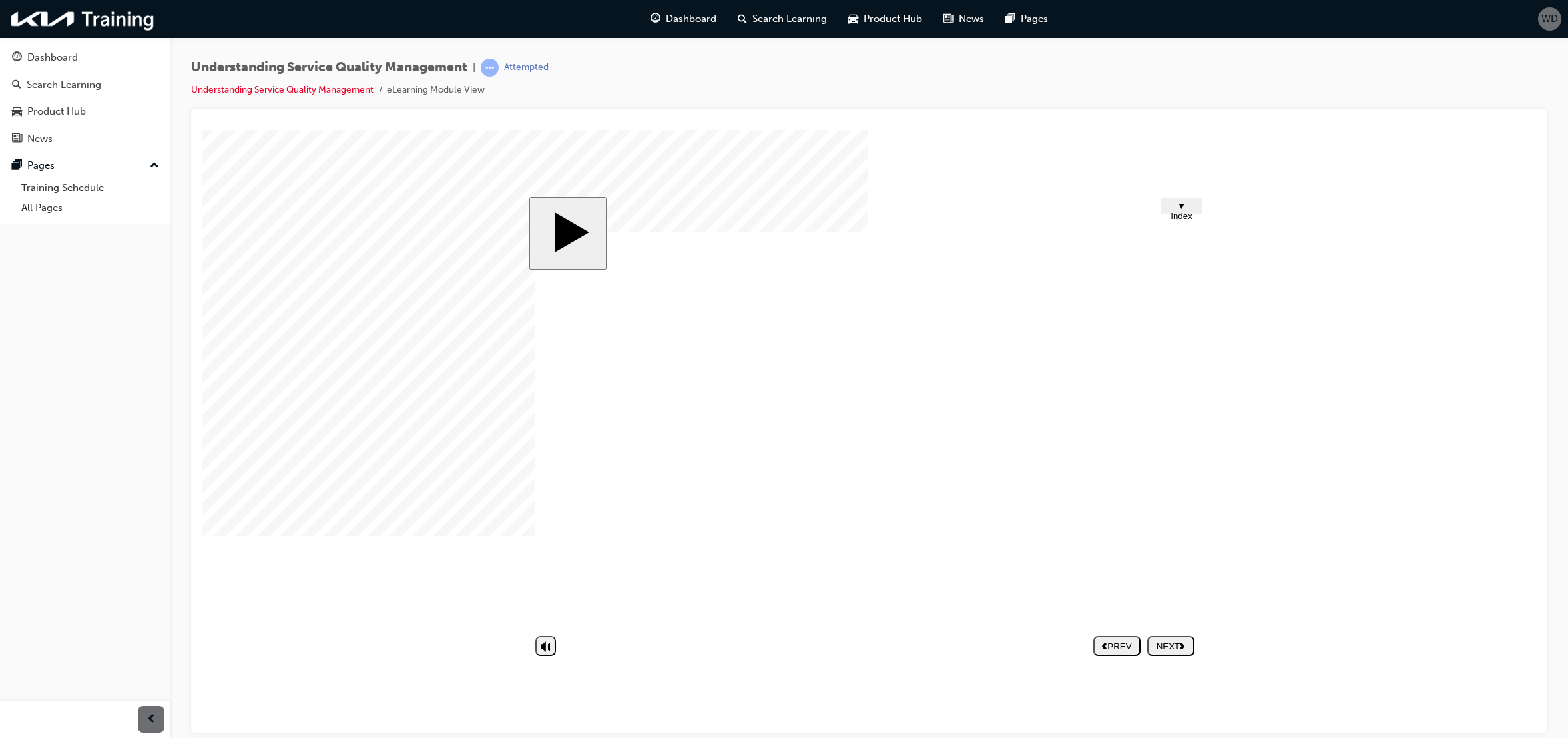
drag, startPoint x: 1126, startPoint y: 281, endPoint x: 1120, endPoint y: 299, distance: 19.0
drag, startPoint x: 1184, startPoint y: 648, endPoint x: 1177, endPoint y: 647, distance: 7.1
click at [1183, 648] on polygon "next" at bounding box center [1182, 646] width 5 height 7
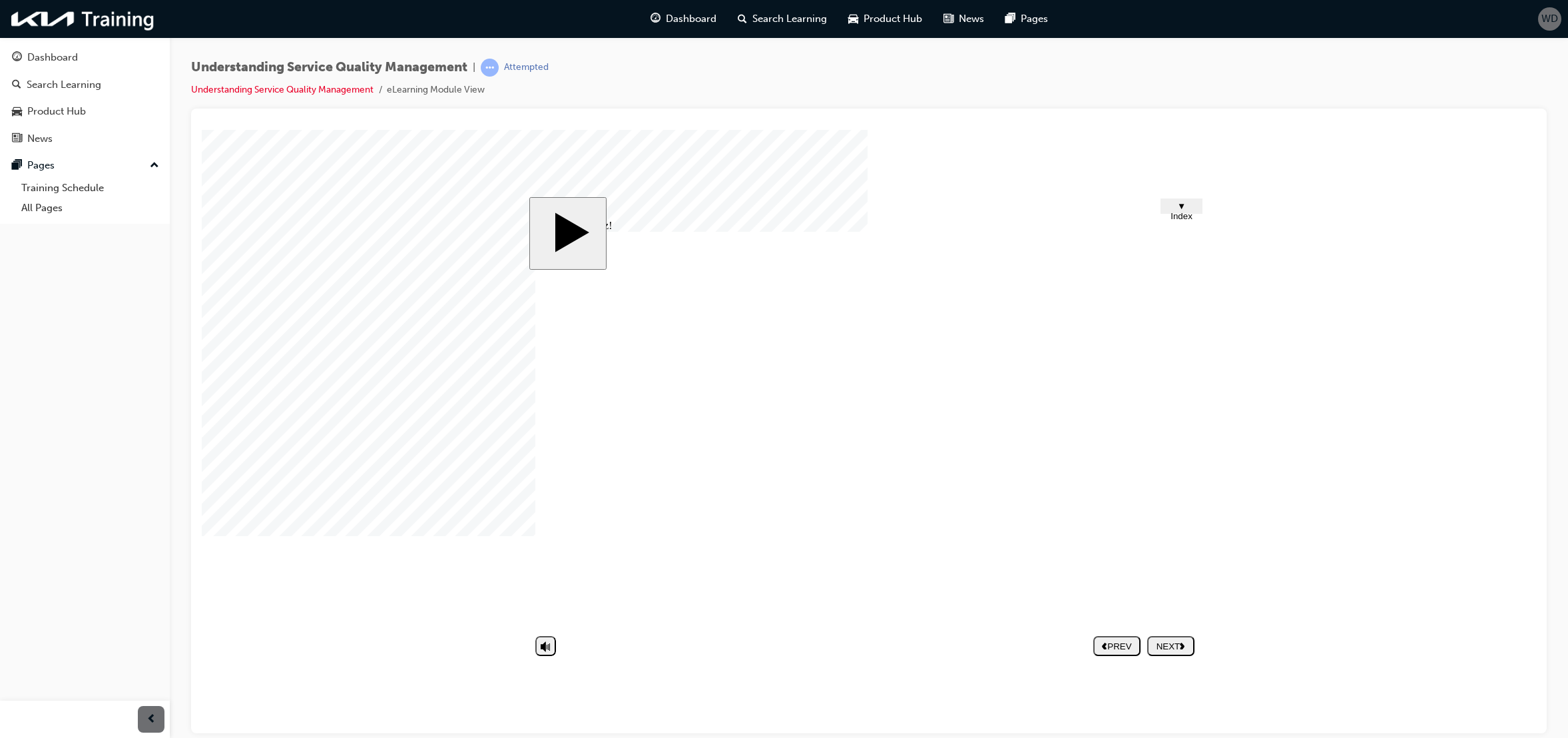
click at [1166, 646] on nav "PREV NEXT SUBMIT" at bounding box center [1144, 645] width 101 height 31
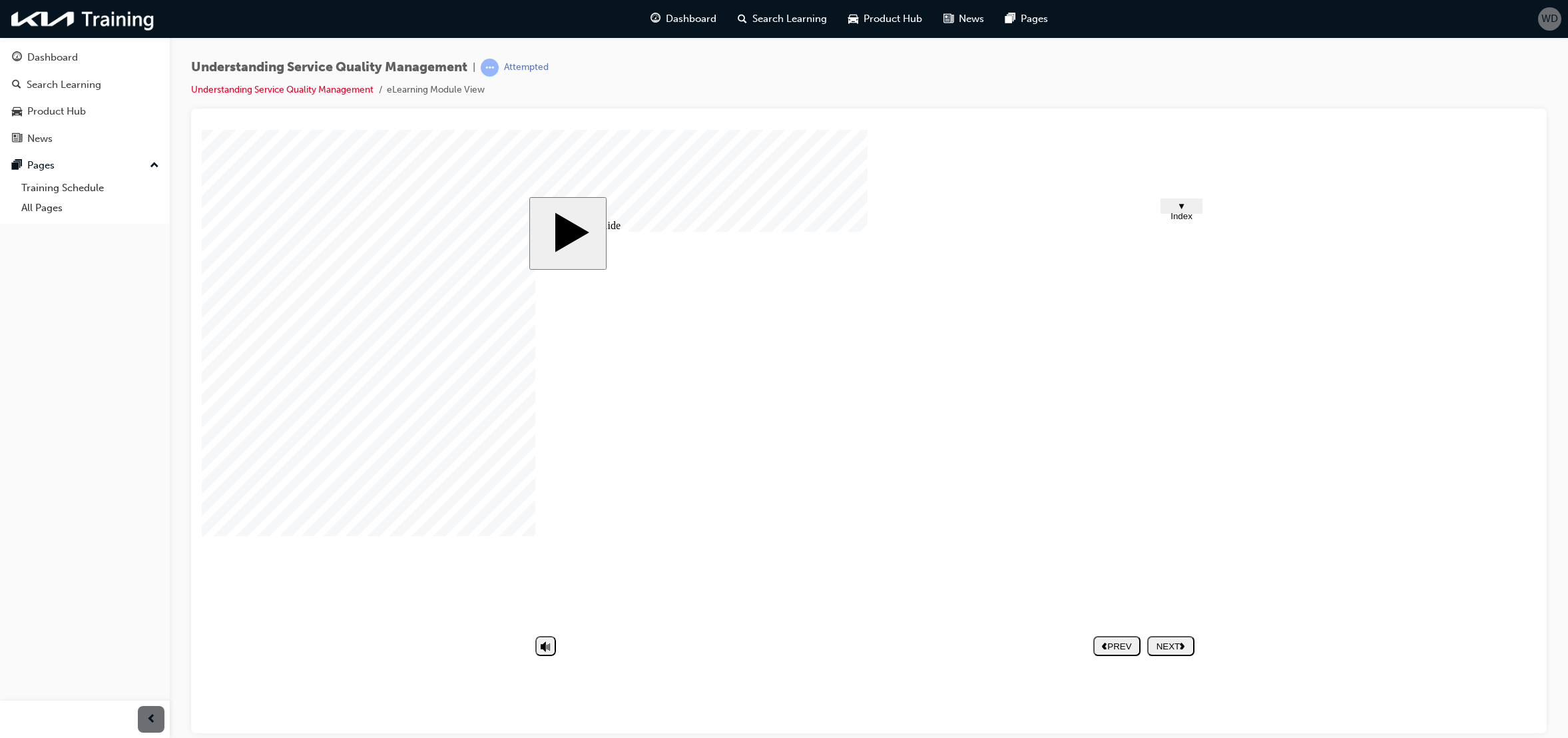
click at [1181, 650] on div "NEXT" at bounding box center [1171, 646] width 37 height 10
click at [1164, 640] on nav "PREV NEXT SUBMIT" at bounding box center [1144, 645] width 101 height 31
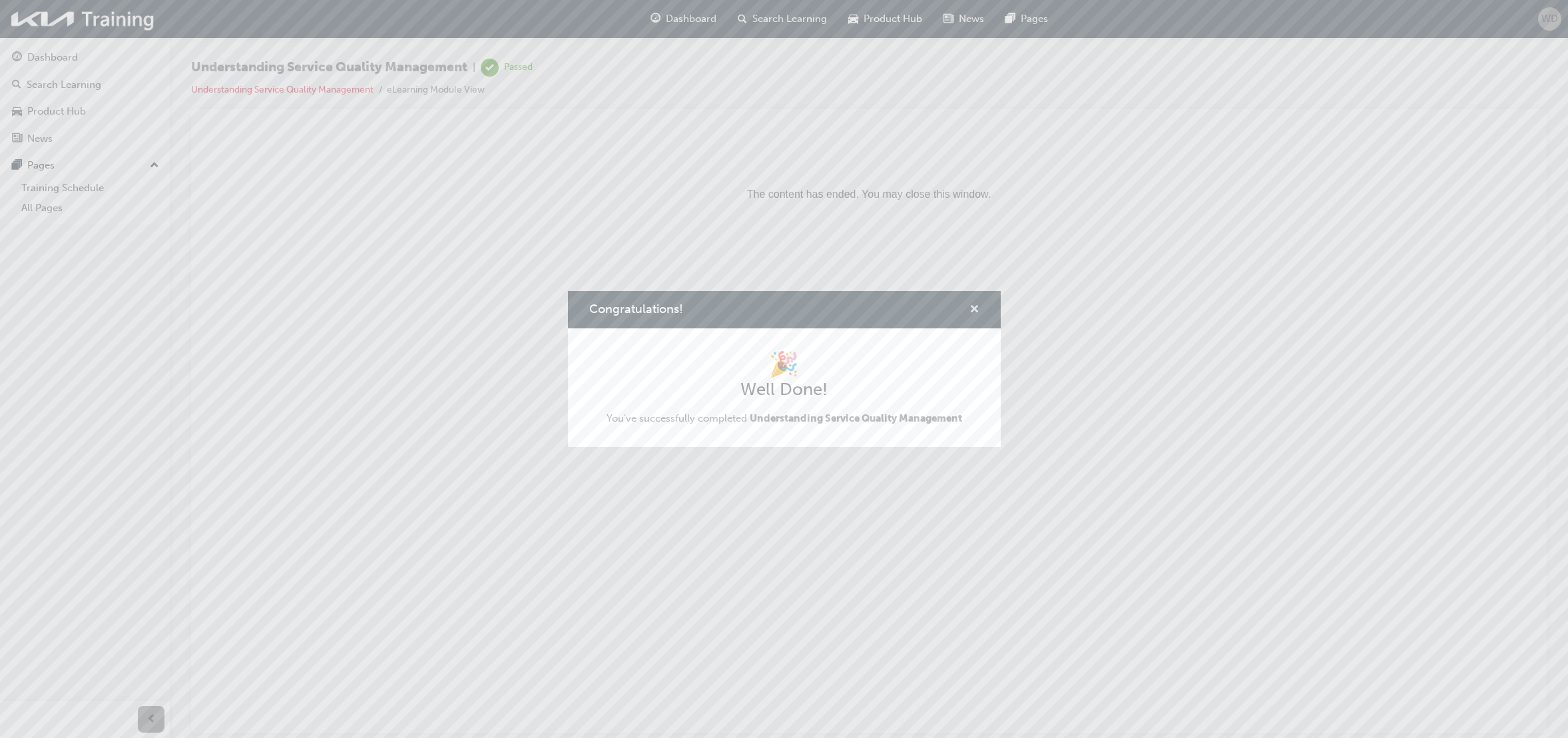
click at [974, 306] on span "cross-icon" at bounding box center [974, 311] width 10 height 12
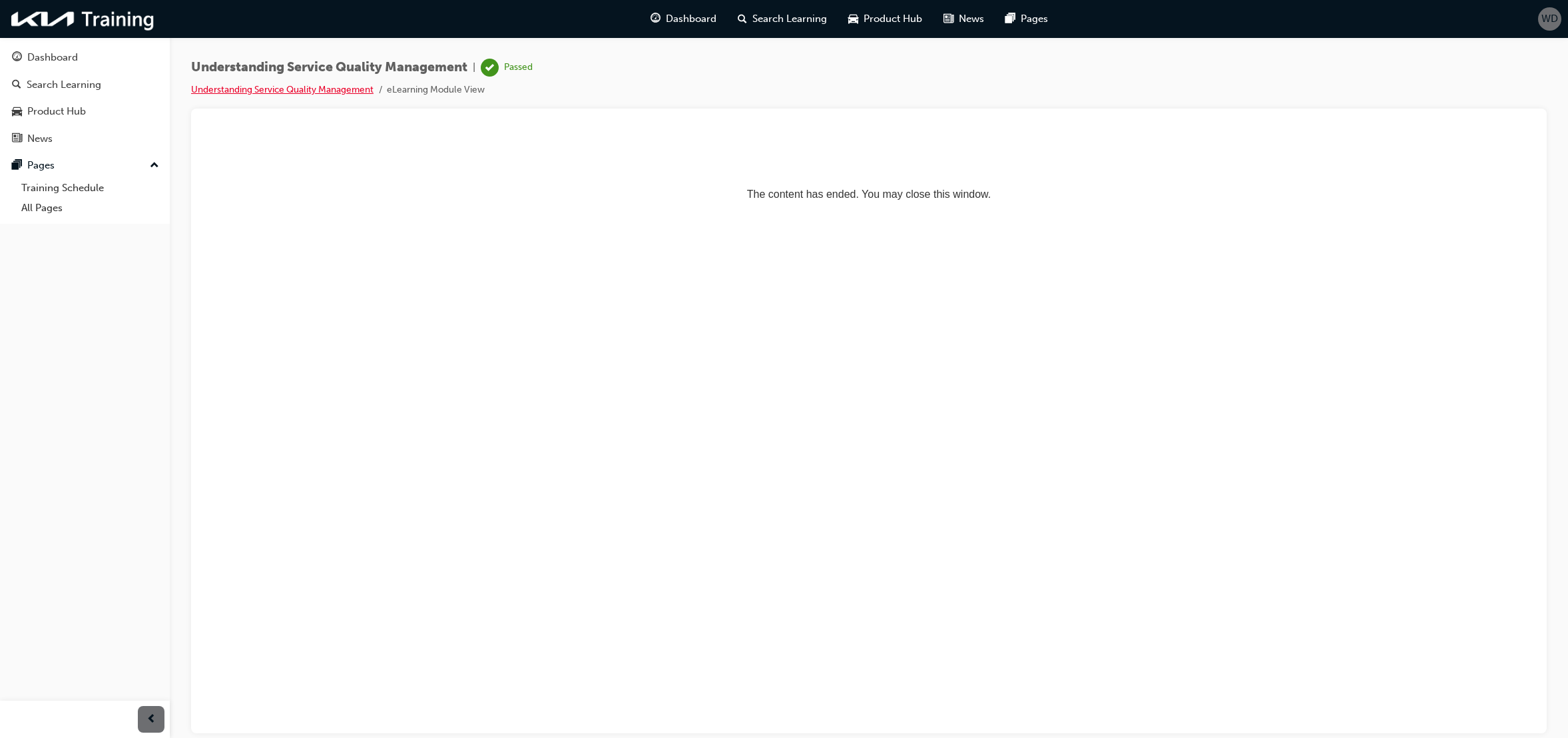
drag, startPoint x: 340, startPoint y: 90, endPoint x: 293, endPoint y: 106, distance: 49.6
click at [340, 90] on link "Understanding Service Quality Management" at bounding box center [282, 90] width 183 height 12
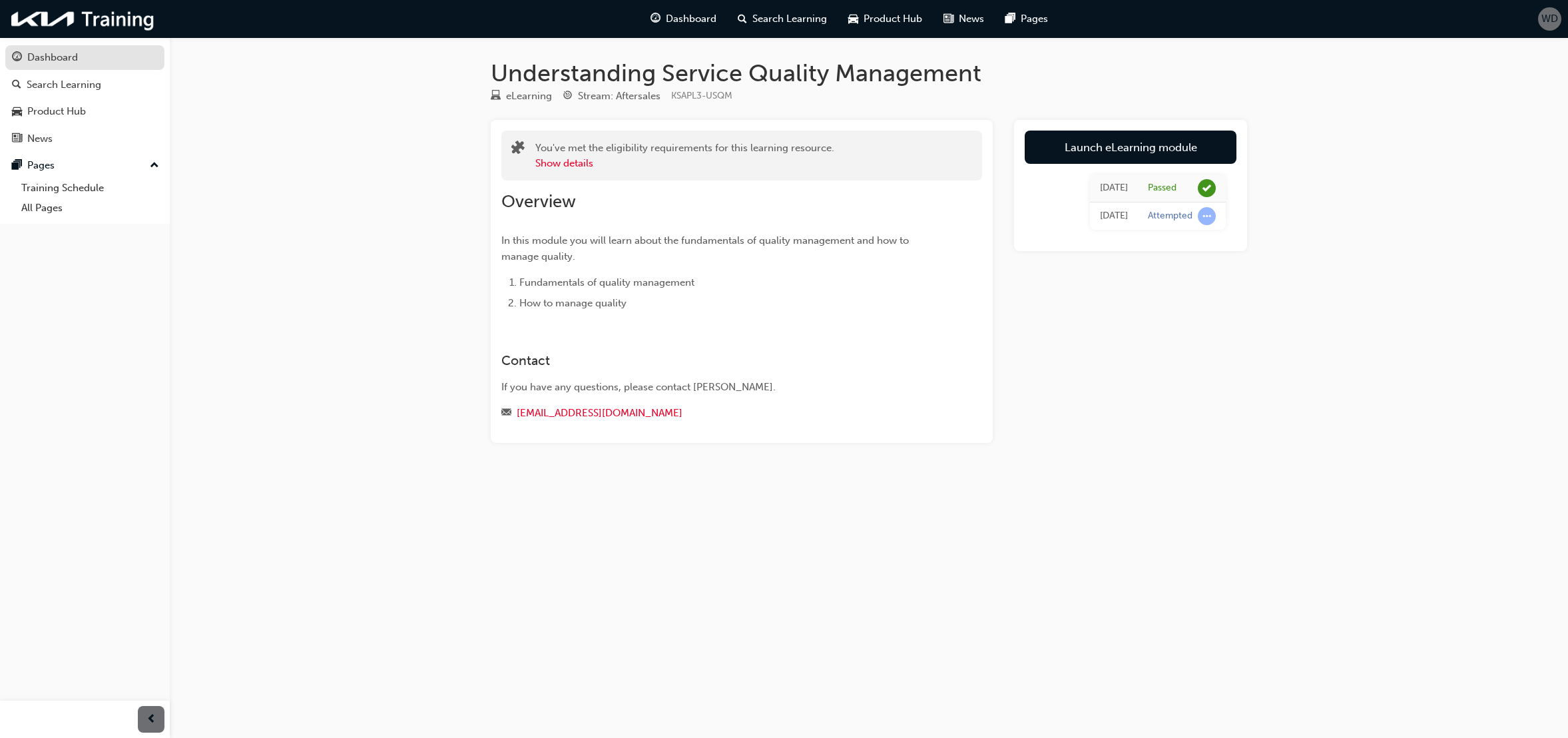
click at [59, 60] on div "Dashboard" at bounding box center [52, 58] width 51 height 16
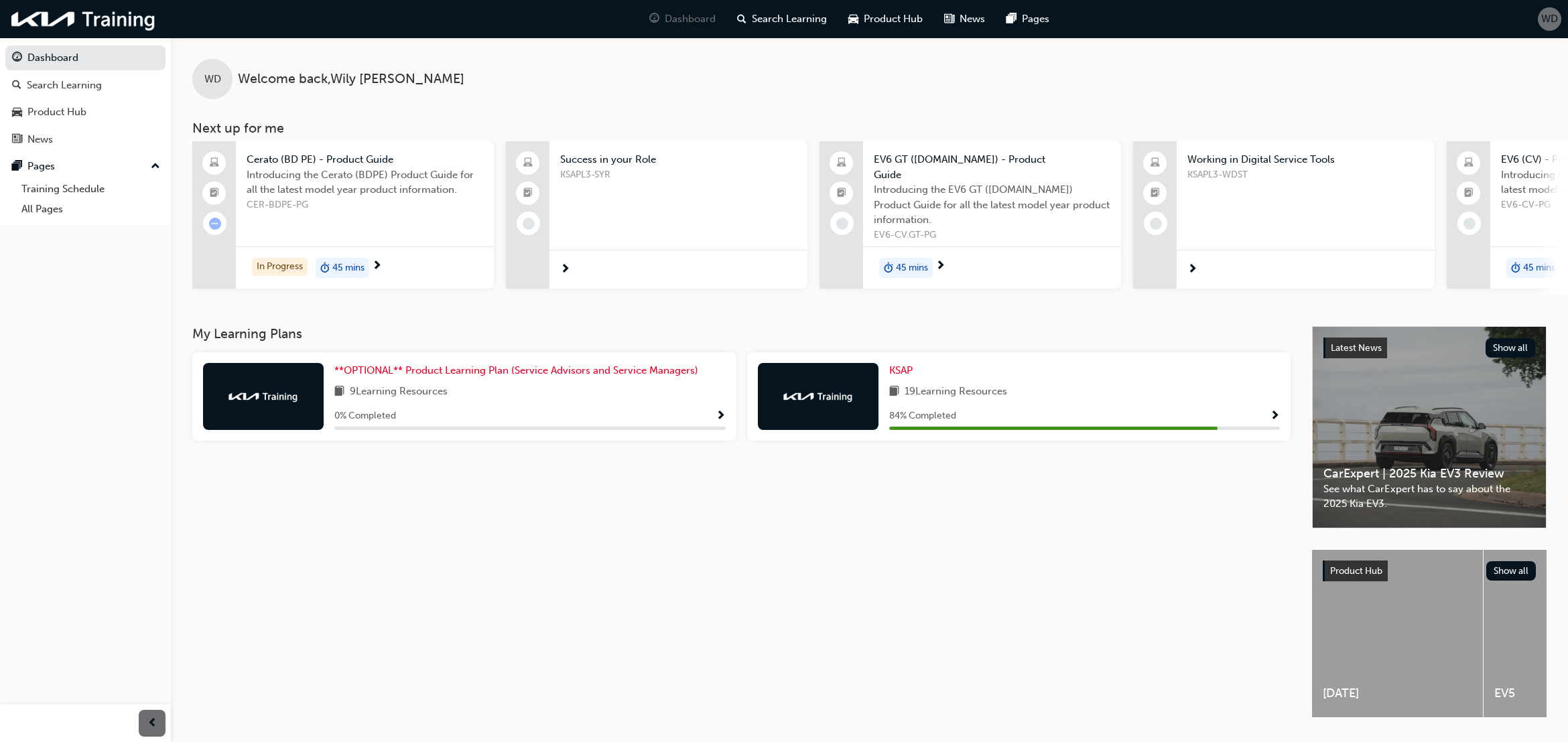
click at [1273, 411] on span "Show Progress" at bounding box center [1274, 417] width 10 height 12
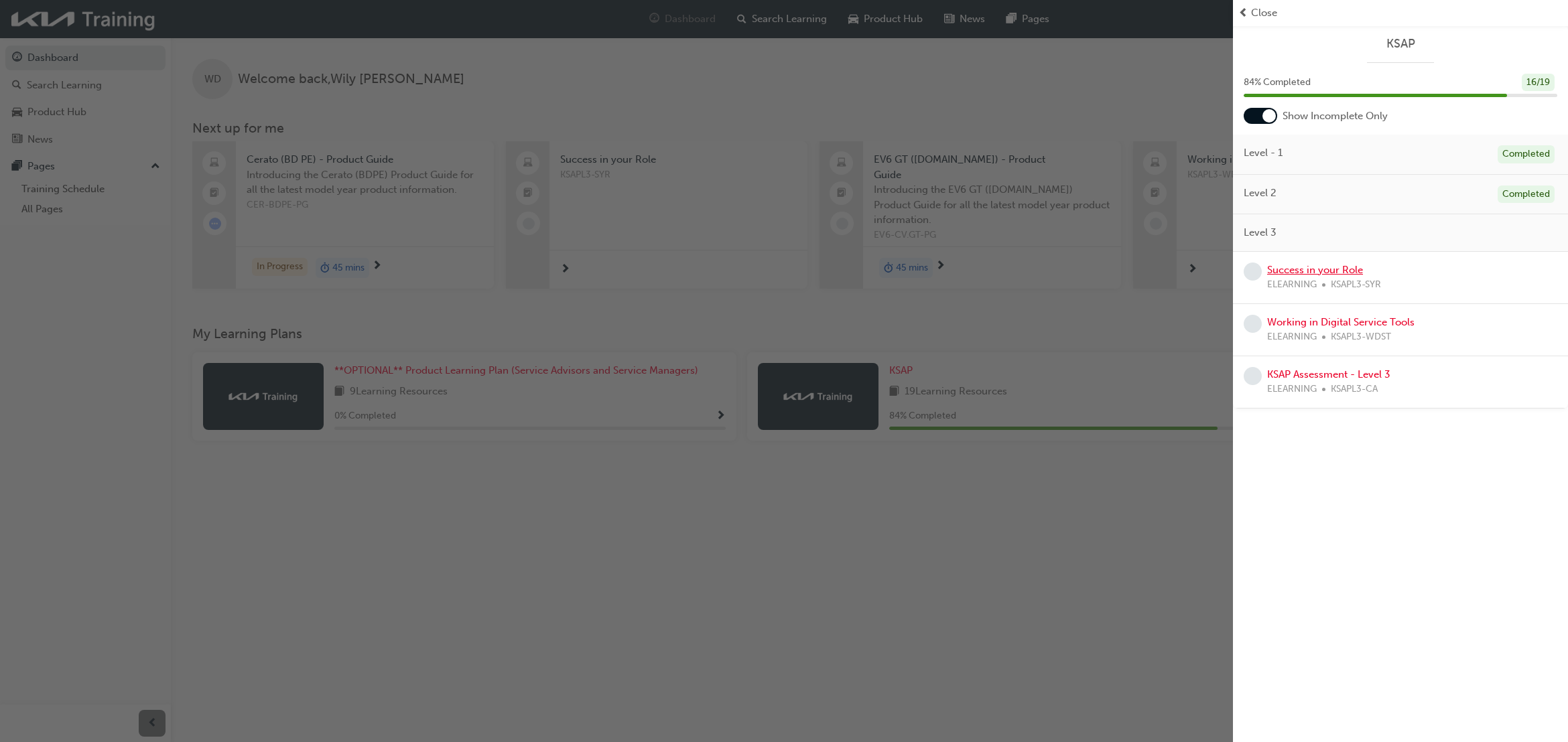
click at [1317, 275] on link "Success in your Role" at bounding box center [1315, 270] width 96 height 12
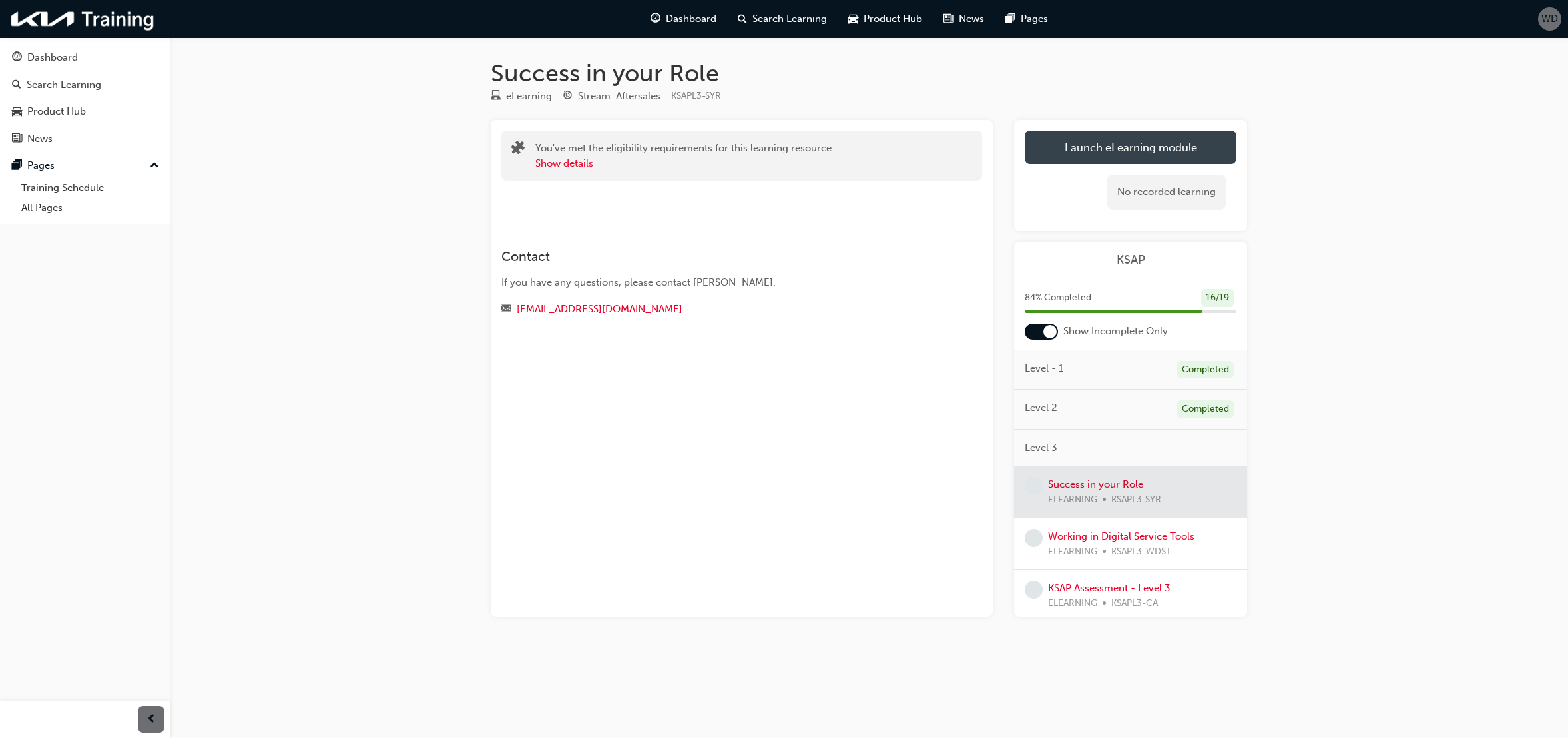
click at [1120, 149] on link "Launch eLearning module" at bounding box center [1130, 147] width 212 height 33
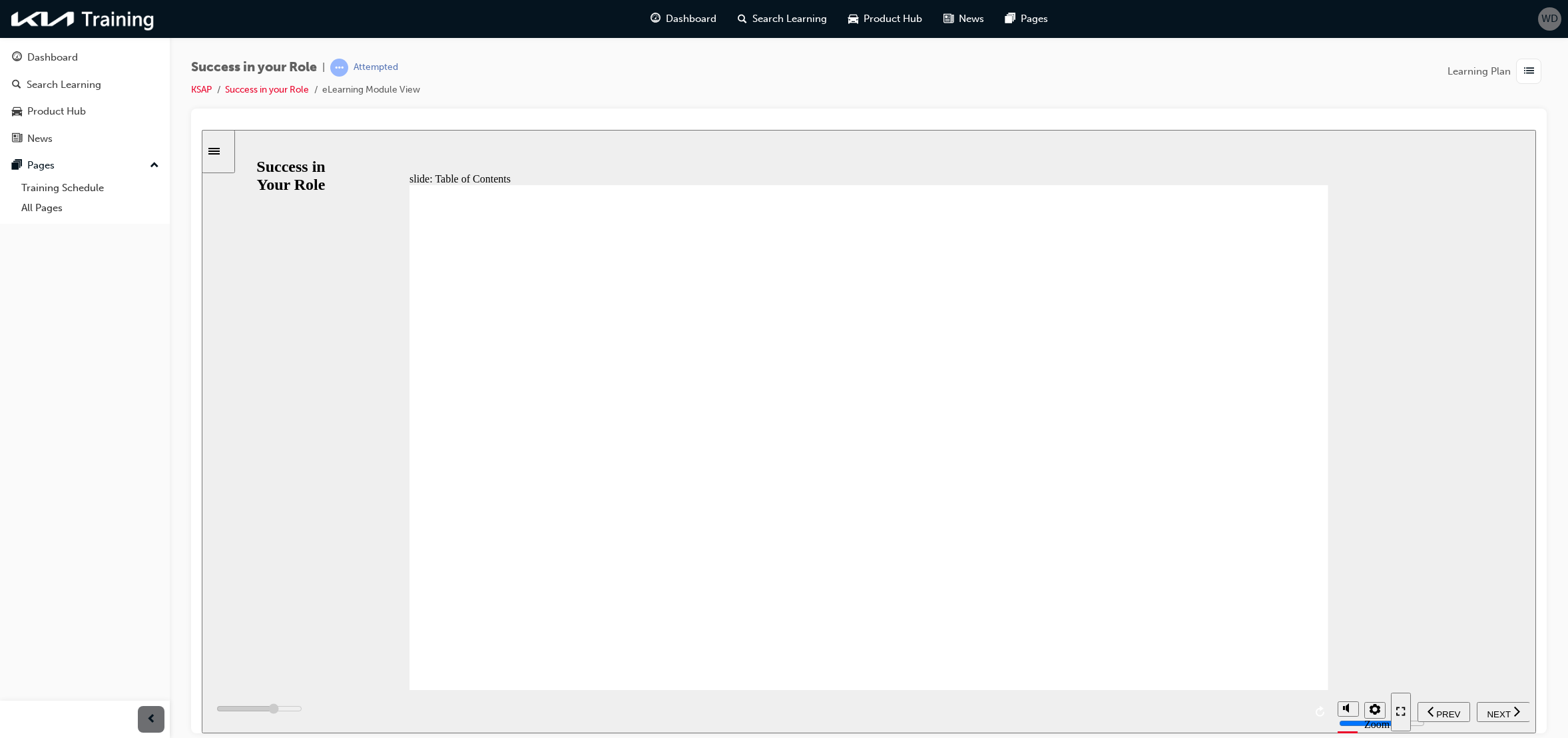
click at [1506, 713] on span "NEXT" at bounding box center [1499, 714] width 23 height 10
click at [1519, 712] on icon "next" at bounding box center [1516, 710] width 6 height 10
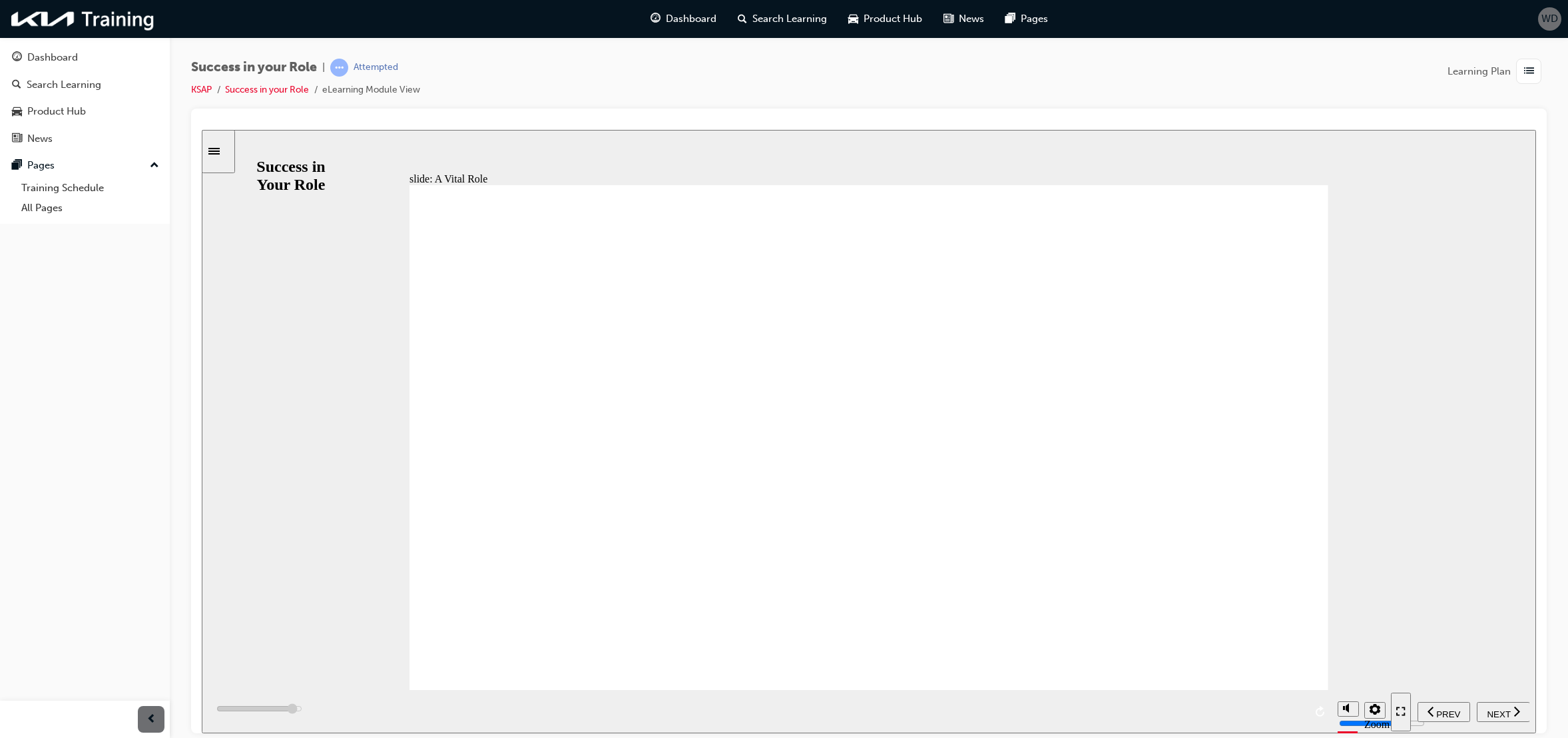
drag, startPoint x: 710, startPoint y: 442, endPoint x: 689, endPoint y: 458, distance: 26.4
click at [1506, 710] on span "NEXT" at bounding box center [1499, 714] width 23 height 10
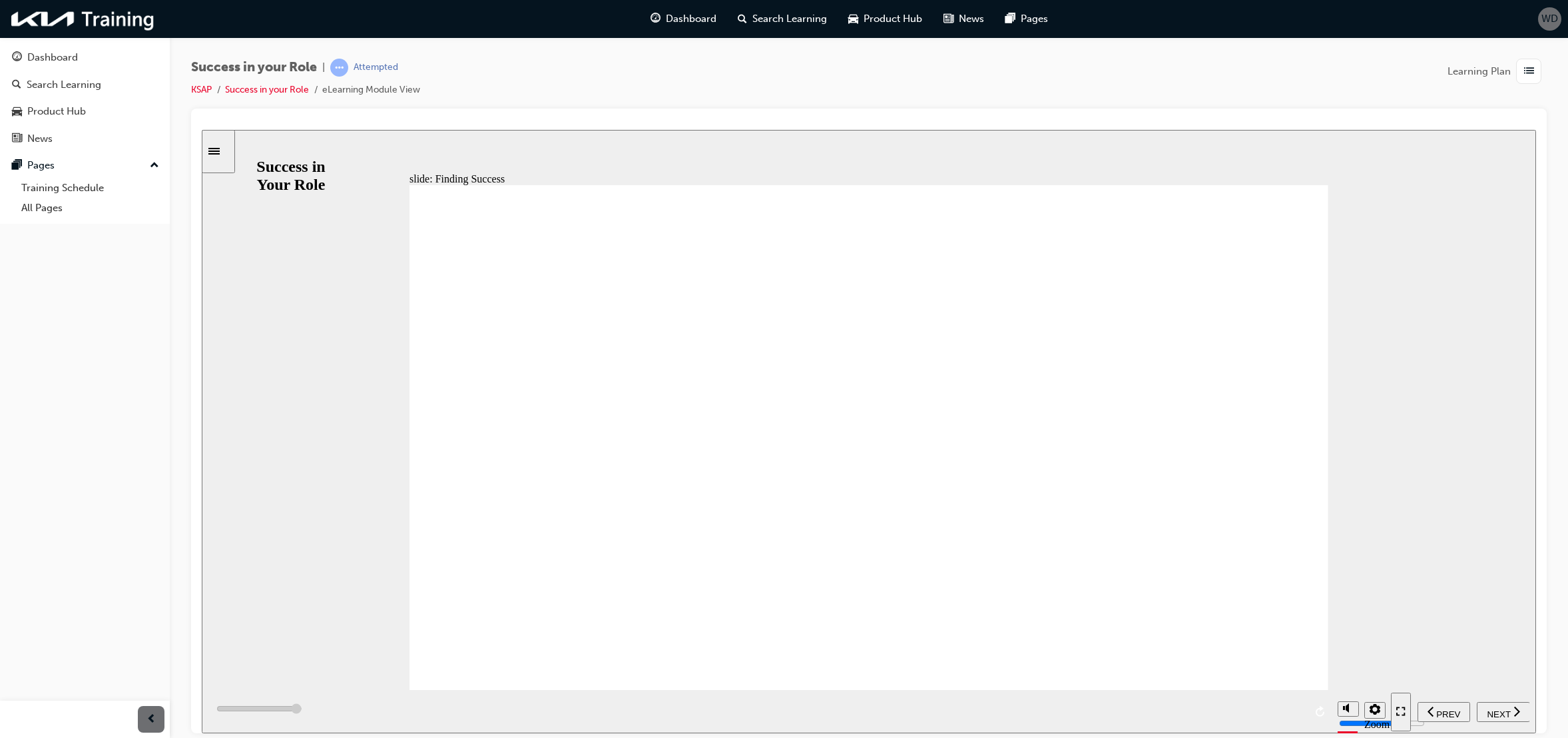
click at [1502, 714] on span "NEXT" at bounding box center [1499, 714] width 23 height 10
click at [1495, 714] on span "NEXT" at bounding box center [1499, 714] width 23 height 10
drag, startPoint x: 963, startPoint y: 474, endPoint x: 963, endPoint y: 481, distance: 7.0
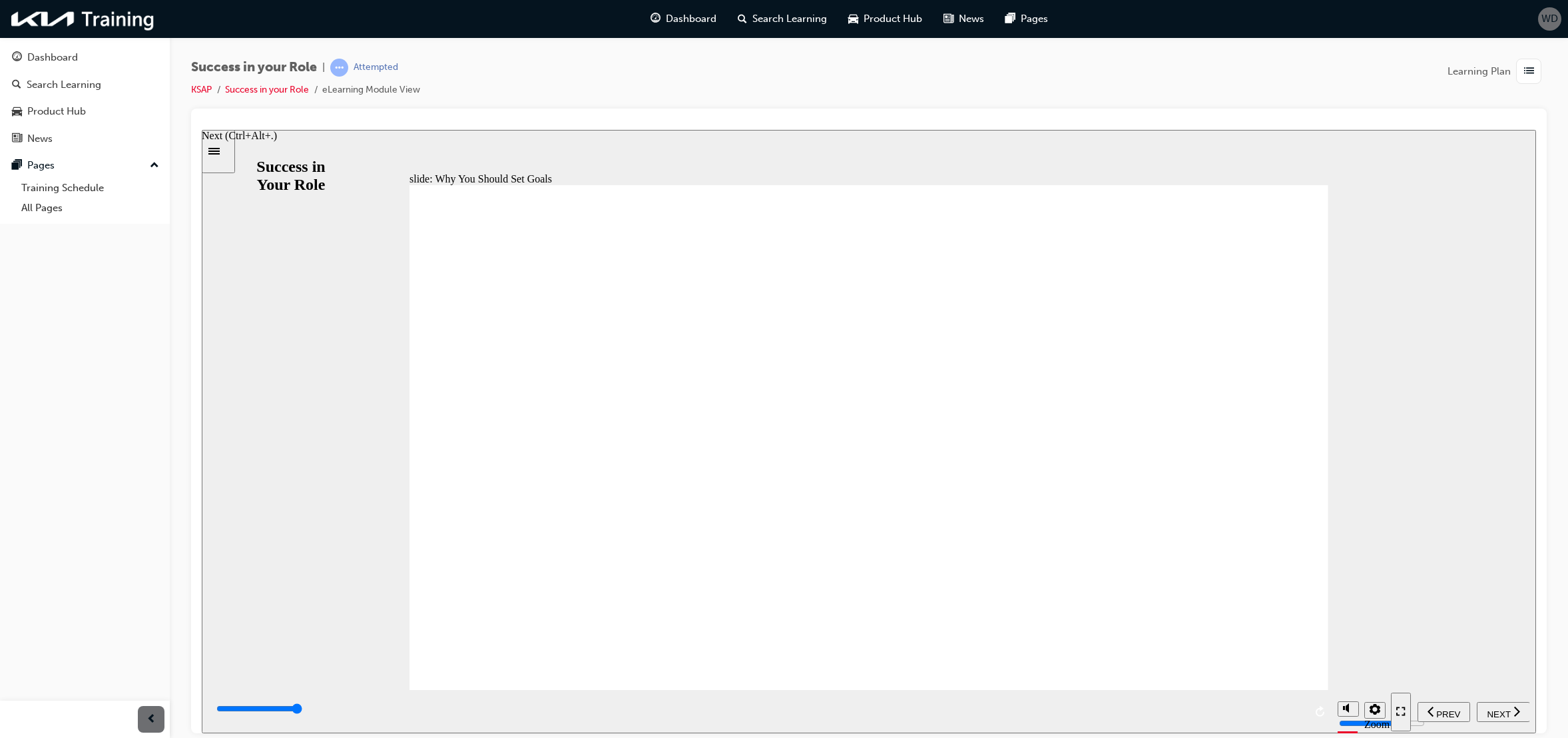
drag, startPoint x: 1509, startPoint y: 709, endPoint x: 1060, endPoint y: 720, distance: 449.1
click at [1508, 709] on span "NEXT" at bounding box center [1499, 714] width 23 height 10
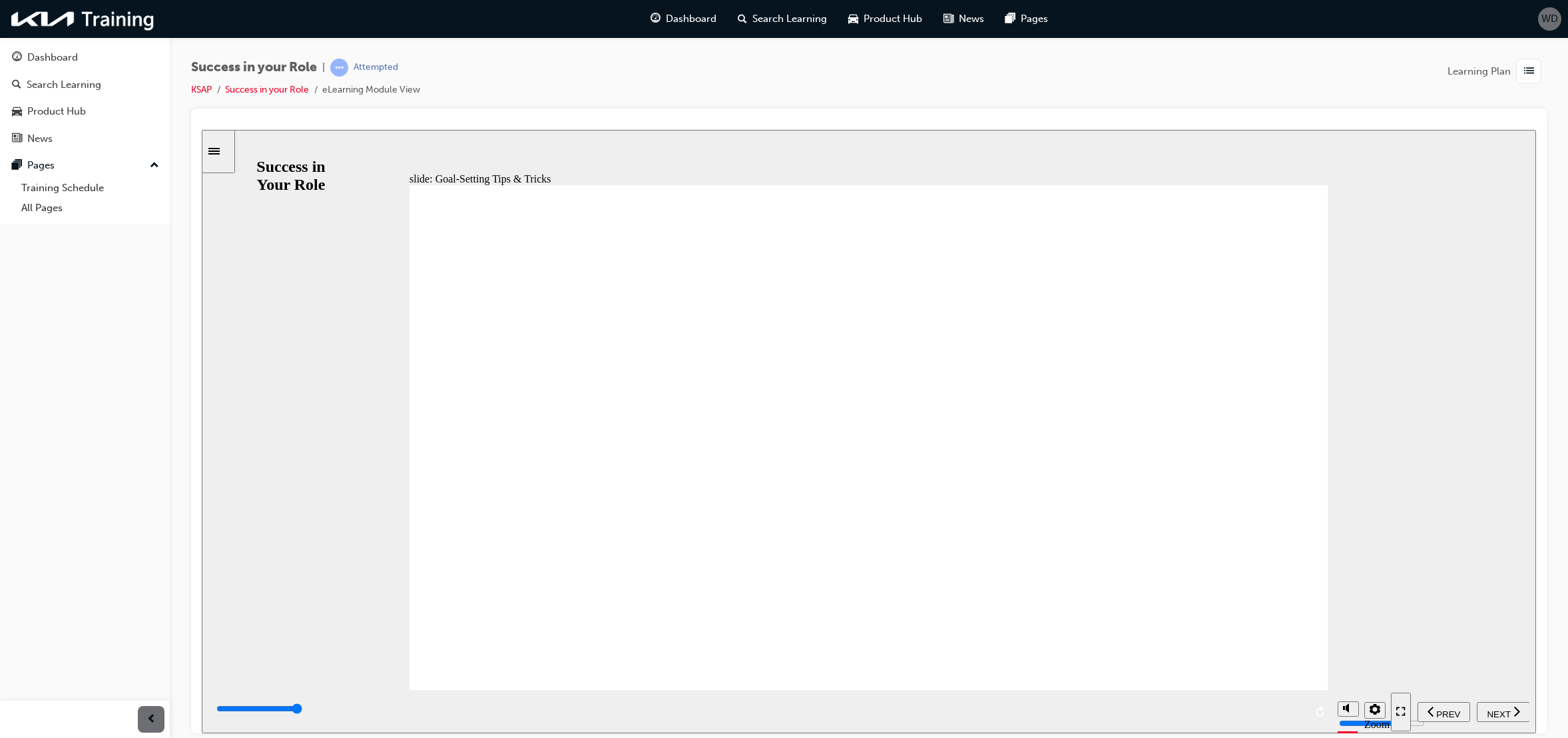
click at [1490, 709] on span "NEXT" at bounding box center [1499, 714] width 23 height 10
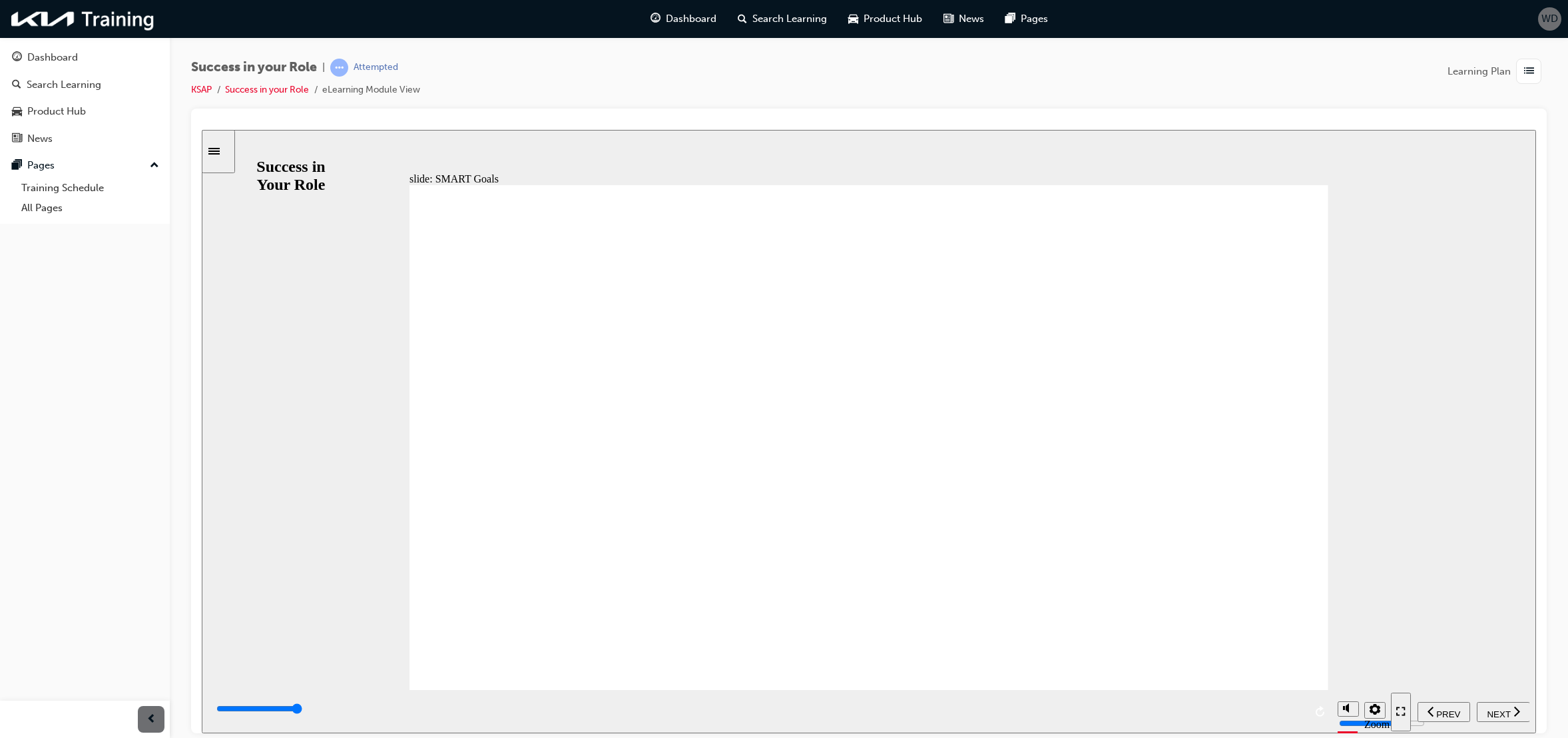
click at [1499, 710] on span "NEXT" at bounding box center [1499, 714] width 23 height 10
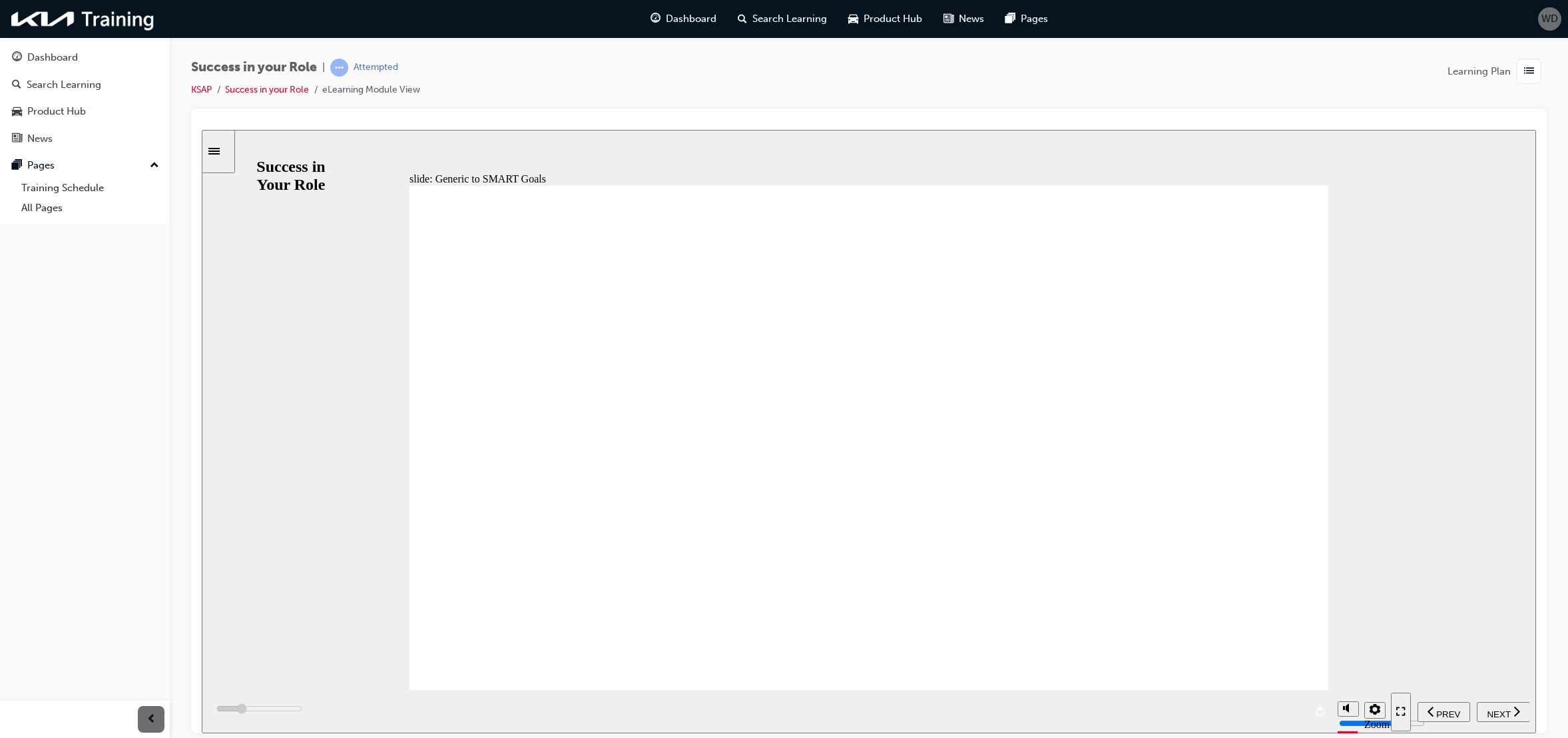
click at [1504, 705] on div "NEXT" at bounding box center [1504, 712] width 43 height 14
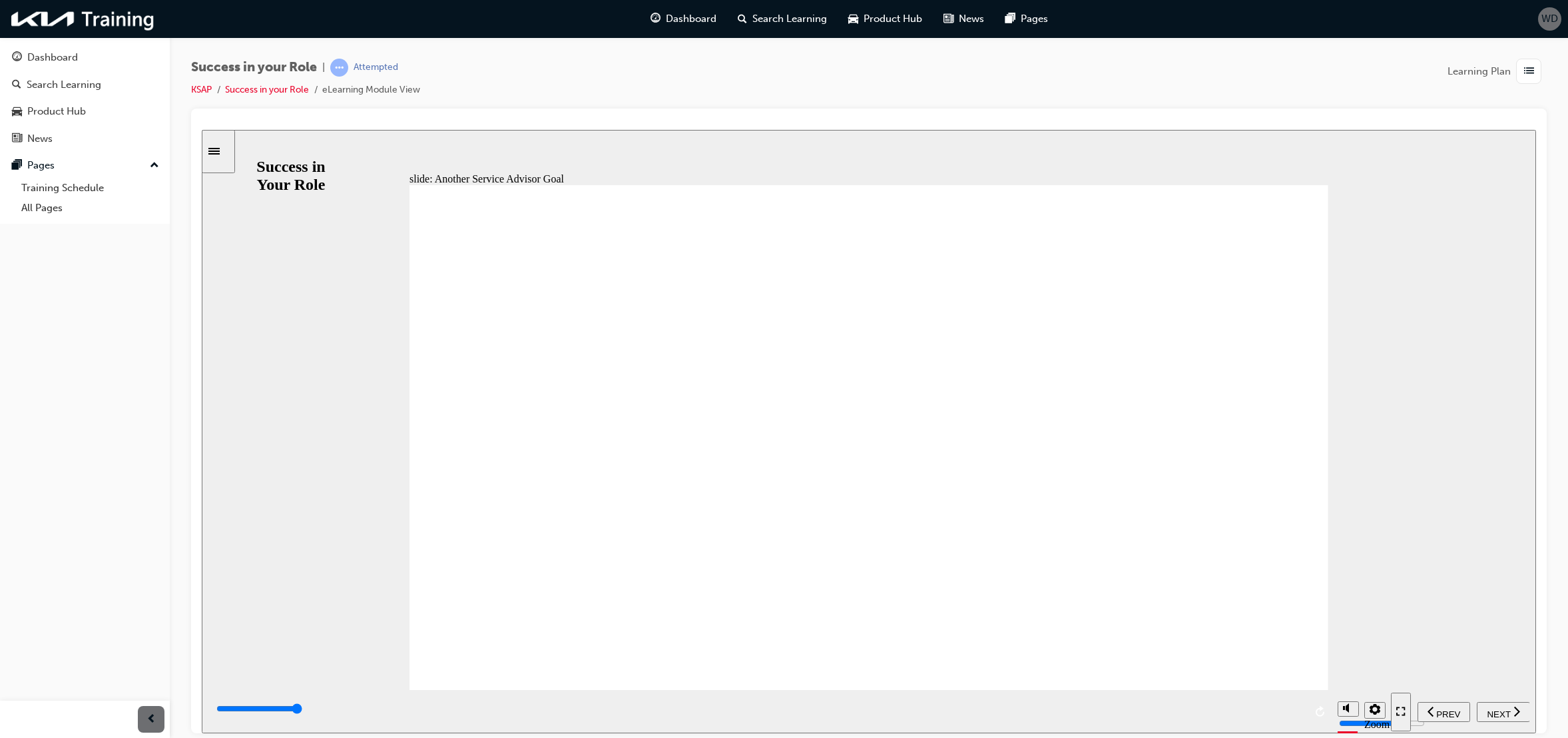
click at [1514, 712] on icon "next" at bounding box center [1517, 711] width 7 height 12
type input "0"
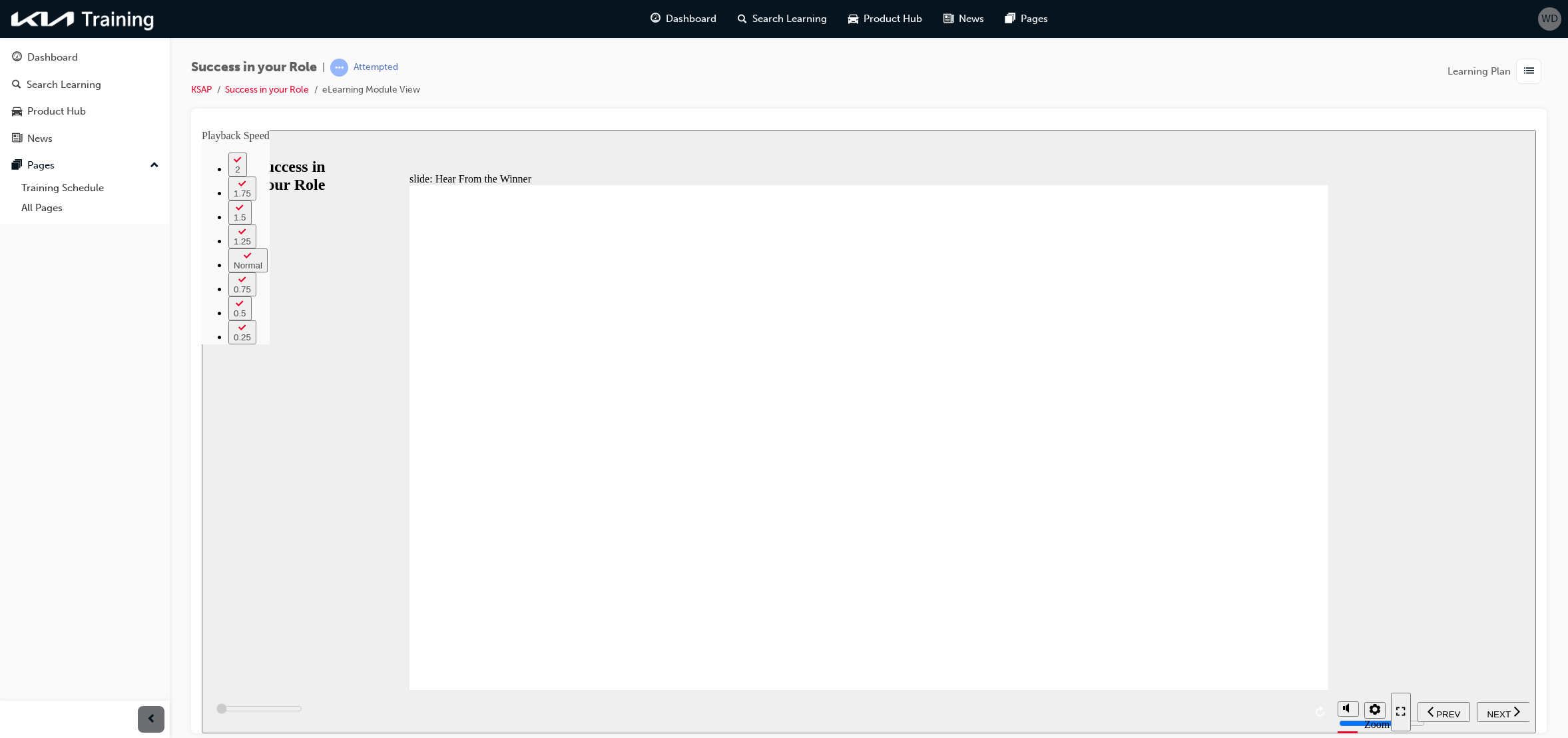
type input "200"
type input "0"
type input "300"
type input "0"
type input "500"
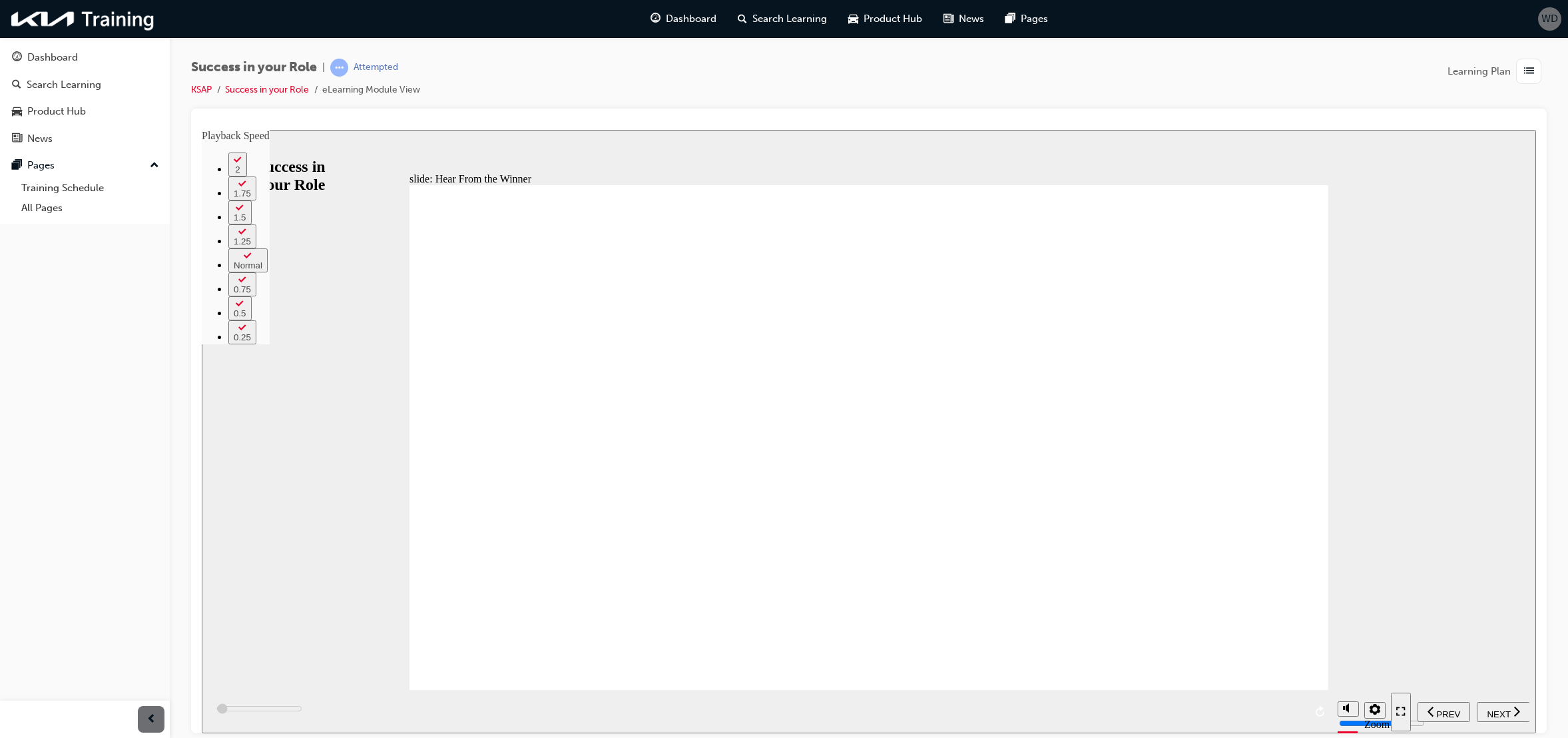
type input "0"
type input "800"
type input "1"
type input "1000"
type input "1"
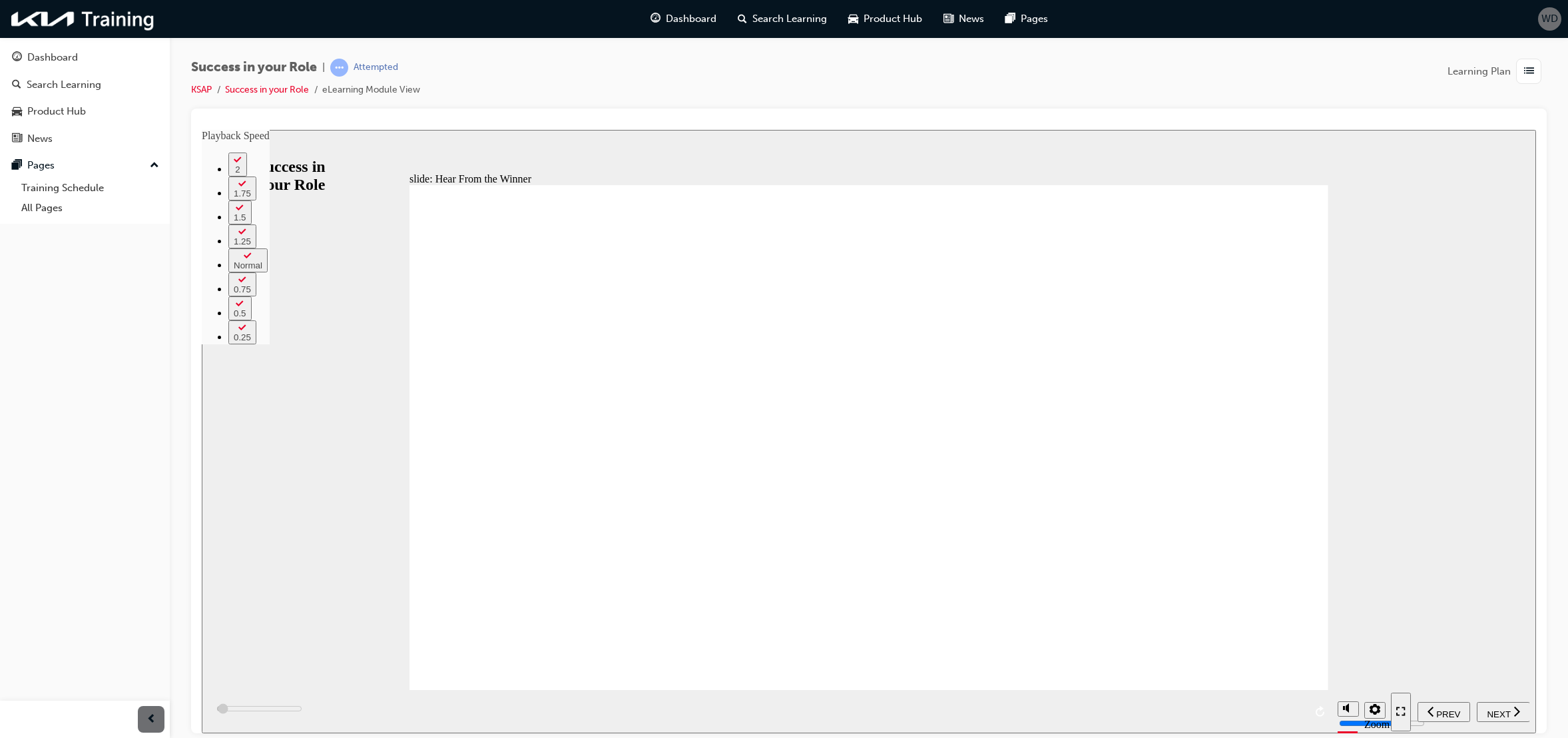
type input "1300"
type input "1"
type input "1600"
type input "2"
type input "1800"
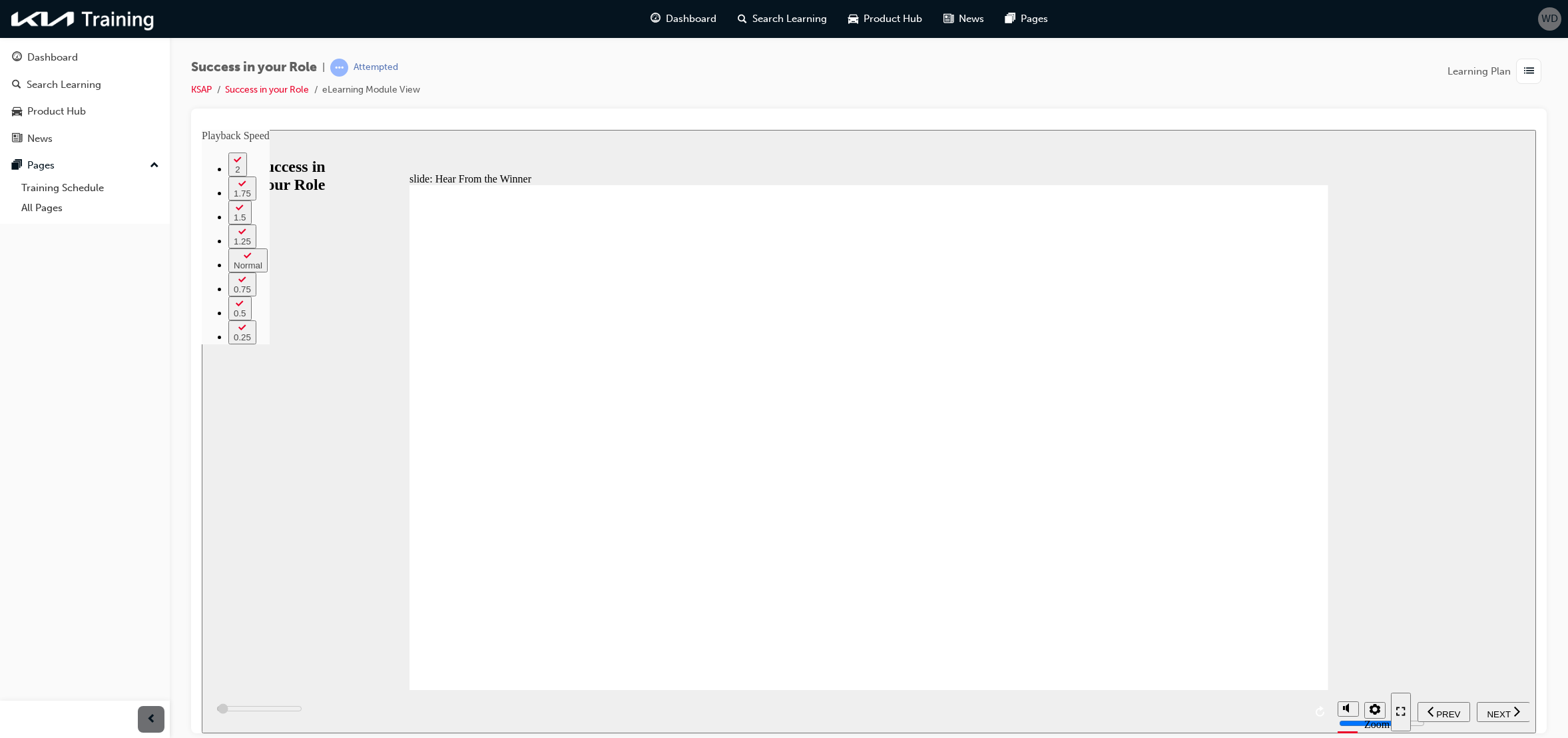
type input "2"
type input "1900"
type input "2"
type input "2100"
type input "2"
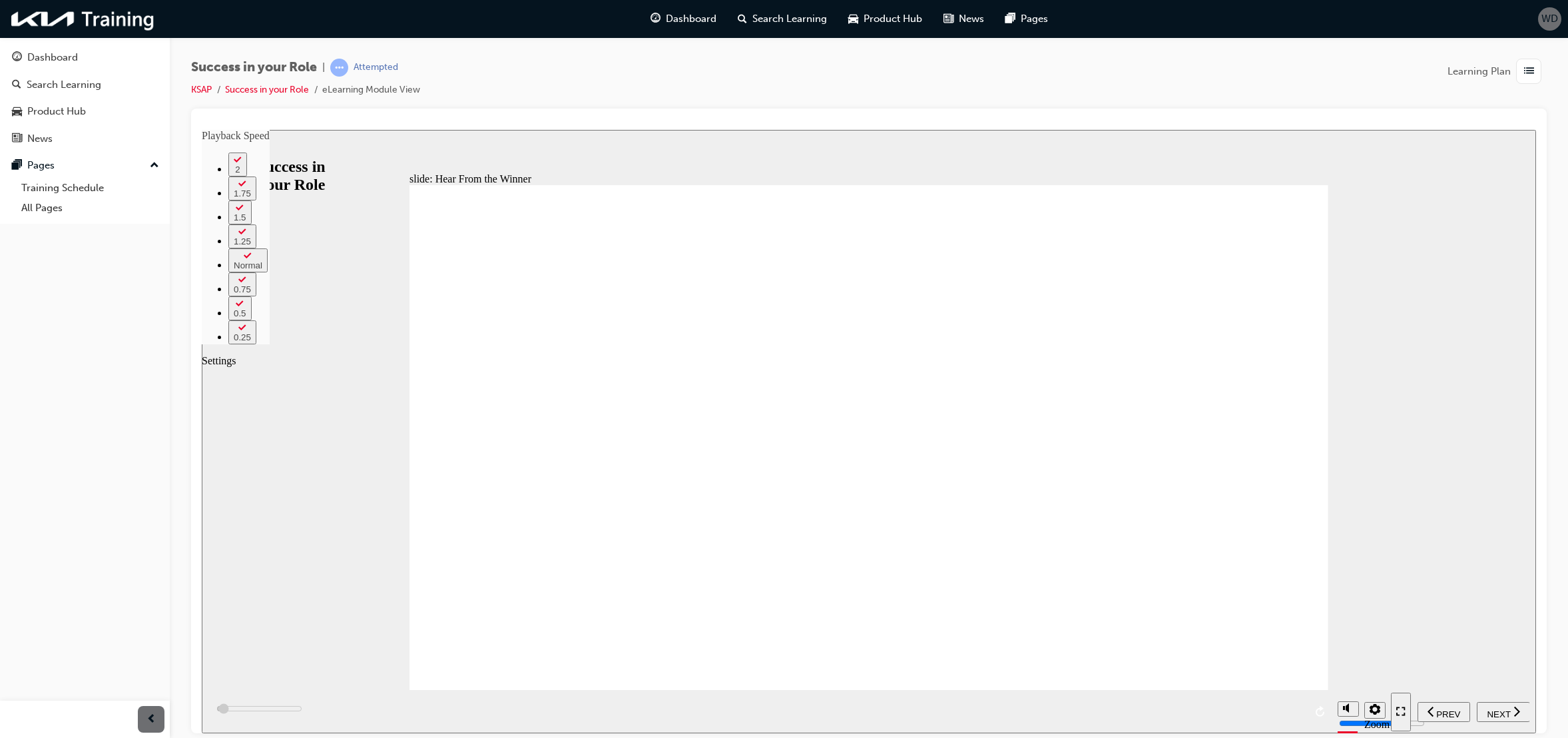
type input "2400"
type input "2"
type input "2600"
type input "3"
type input "2900"
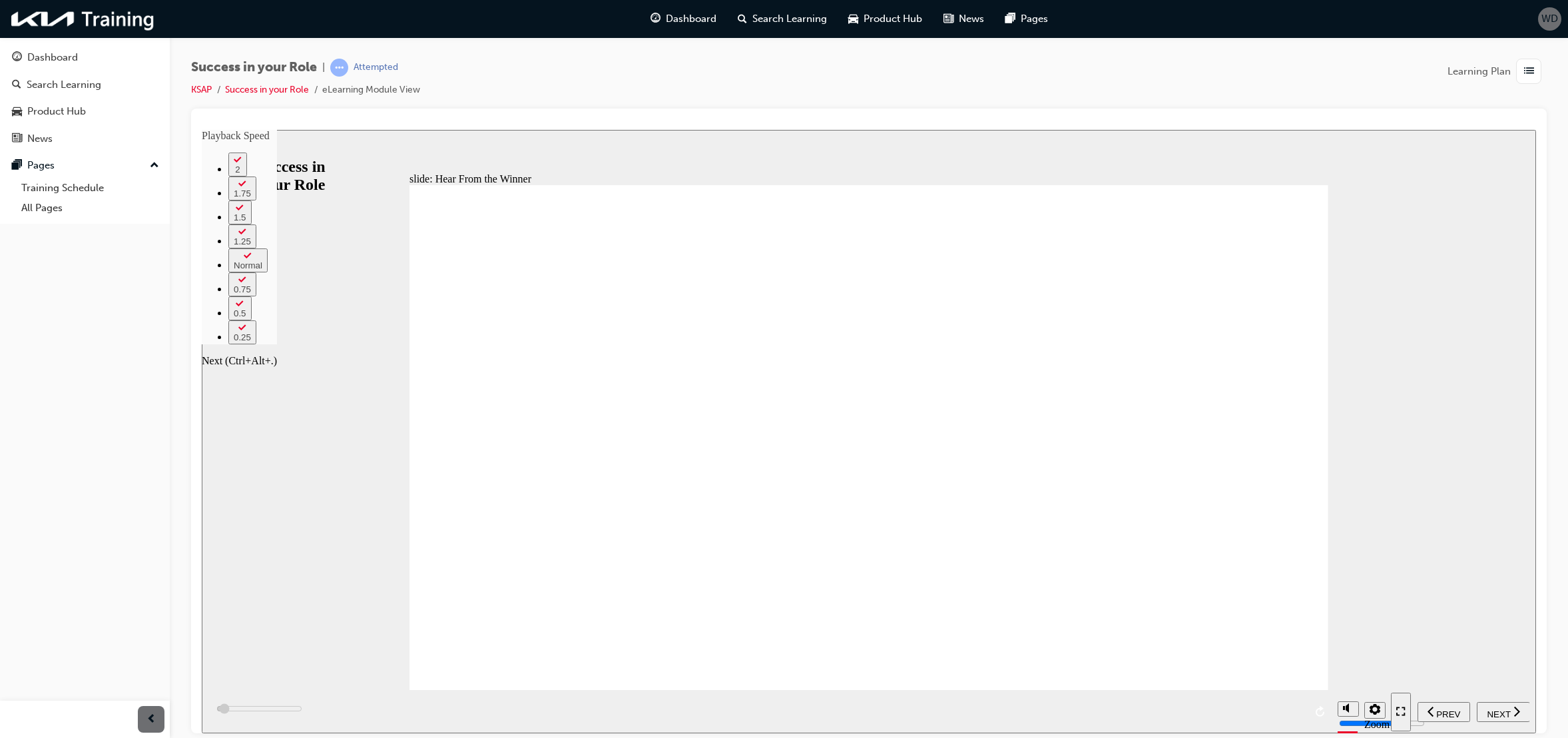
type input "3"
type input "3200"
type input "3"
type input "3400"
type input "3"
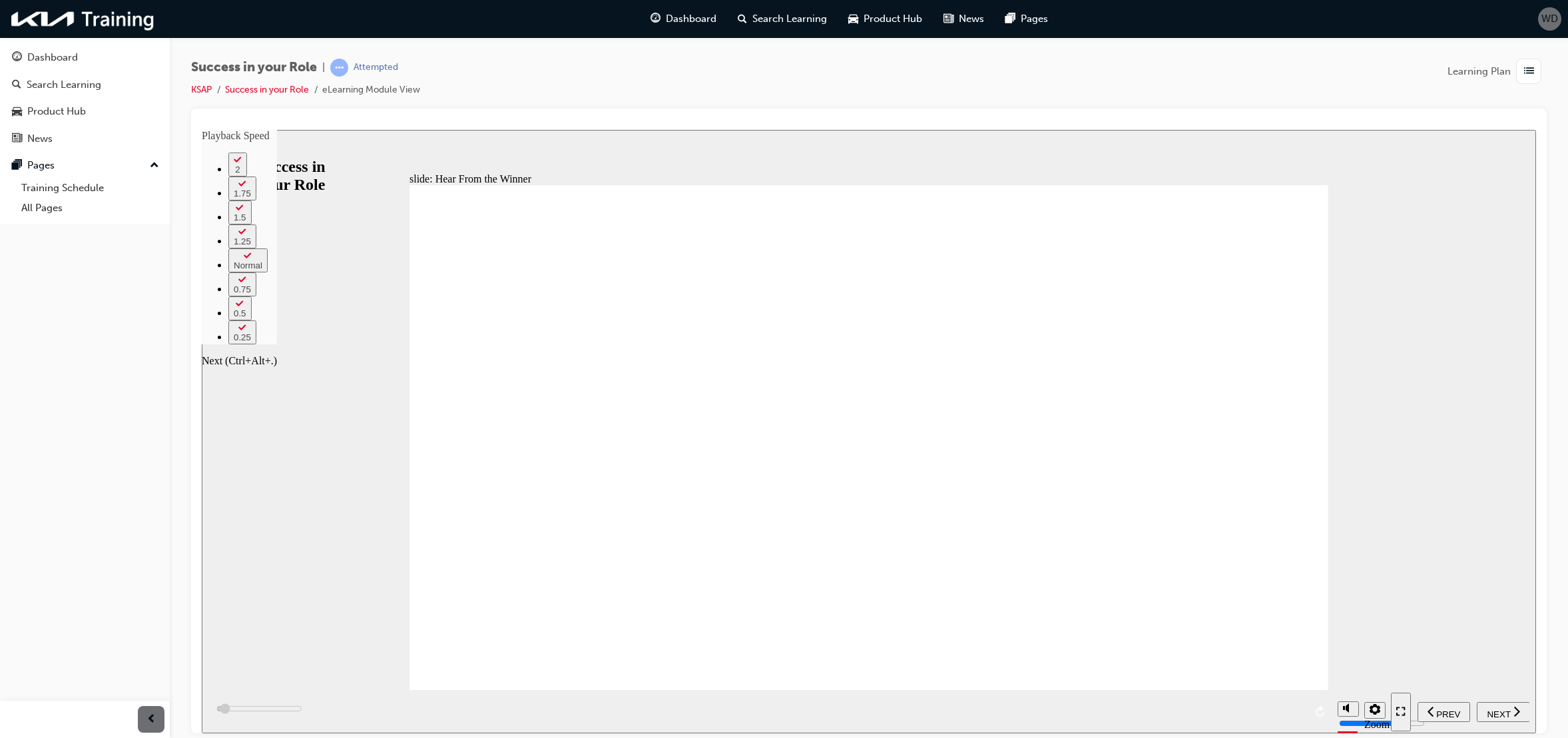
type input "3700"
type input "4"
type input "4000"
type input "4"
type input "4200"
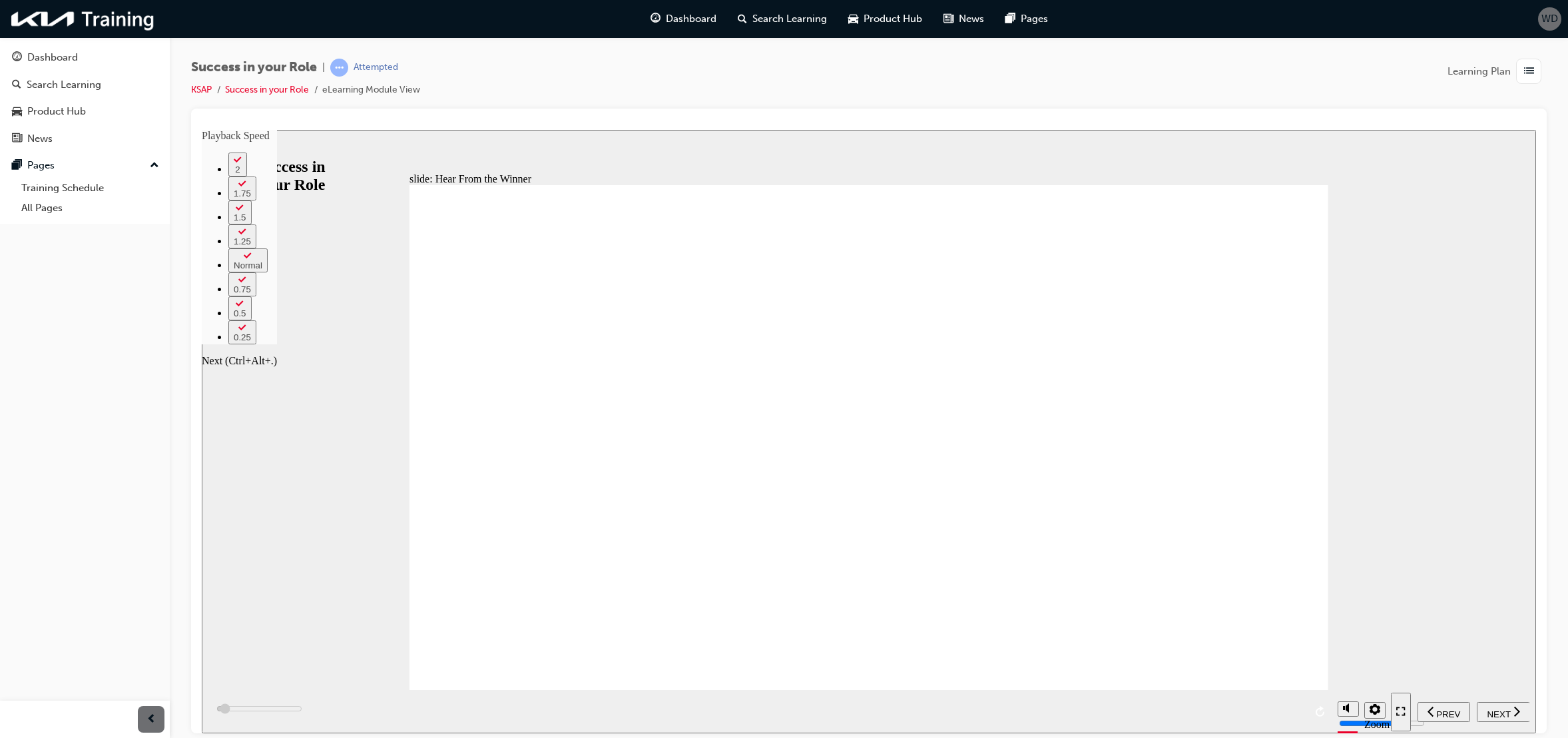
type input "4"
type input "4500"
type input "4"
type input "4800"
type input "5"
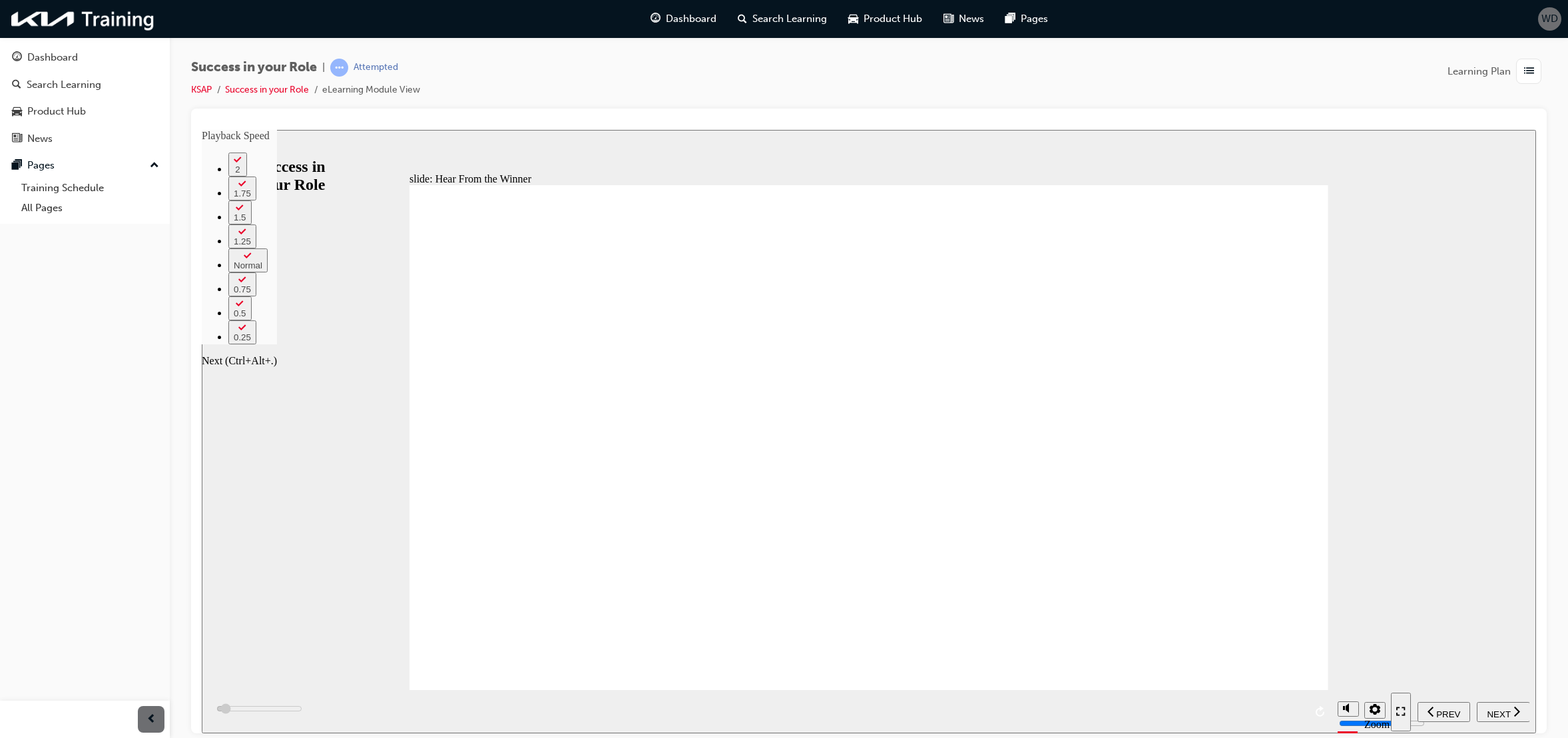
type input "5000"
type input "5"
type input "5300"
type input "5"
type input "5300"
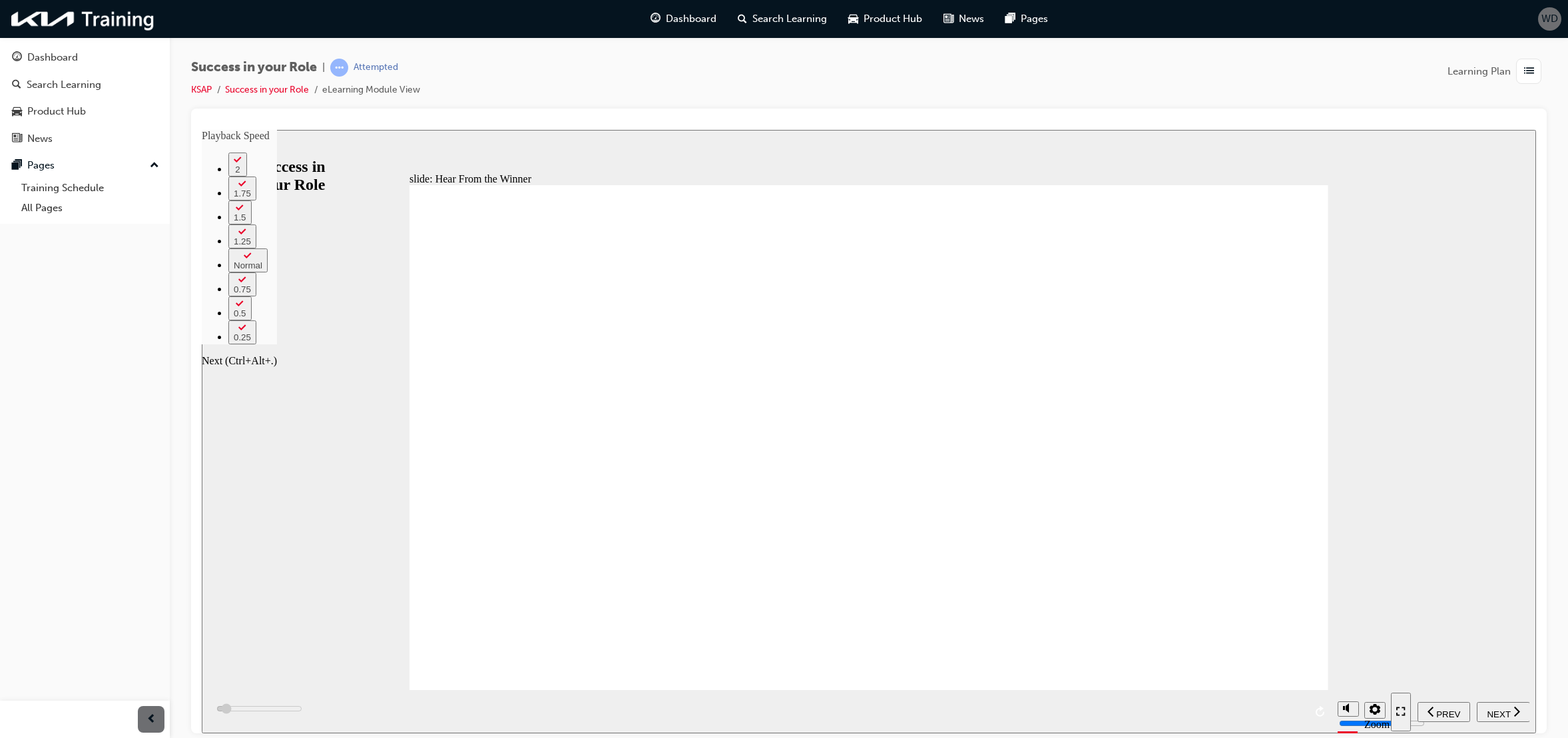
type input "5"
type input "5600"
type input "6"
type input "5800"
type input "6"
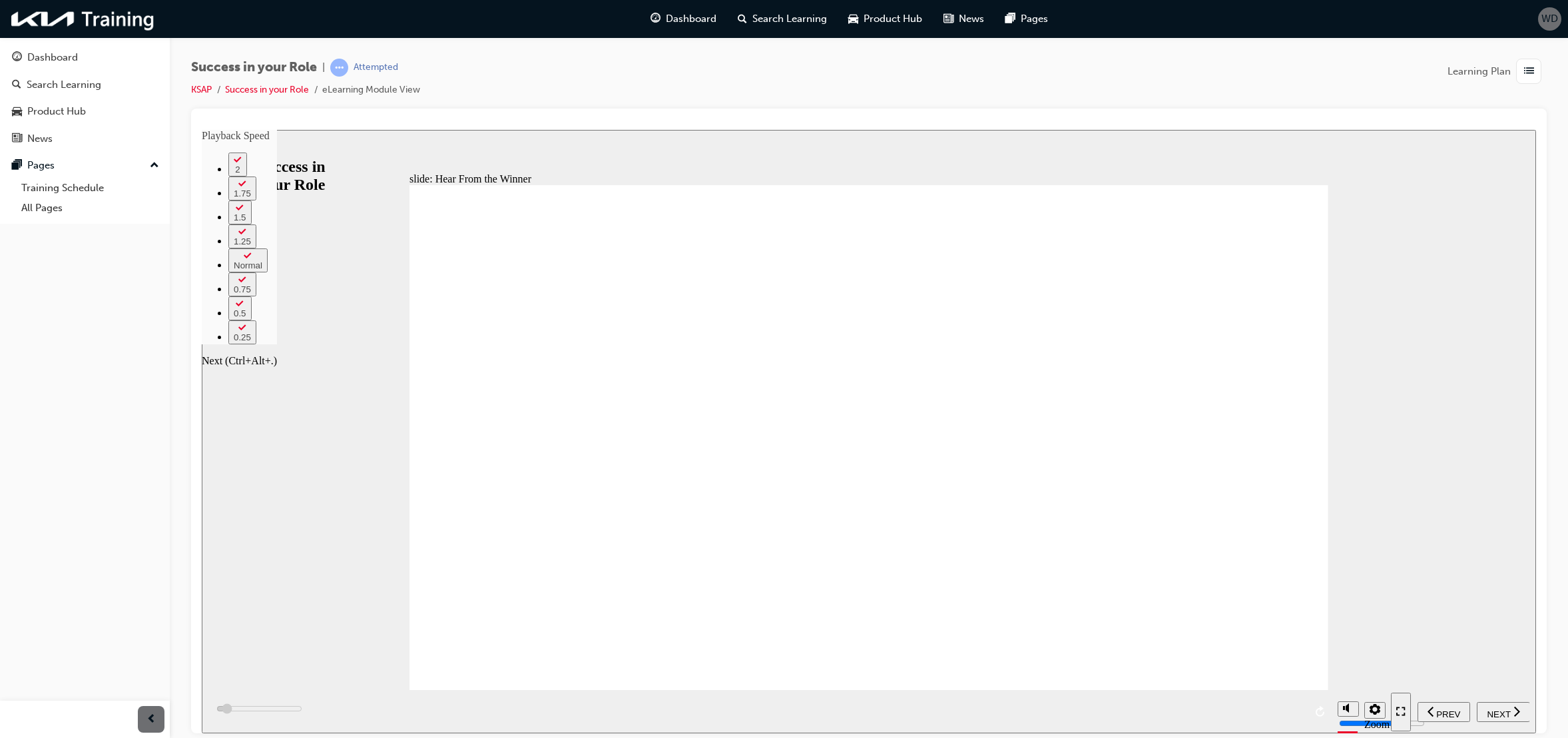
type input "6100"
type input "6"
type input "6400"
type input "6"
type input "6600"
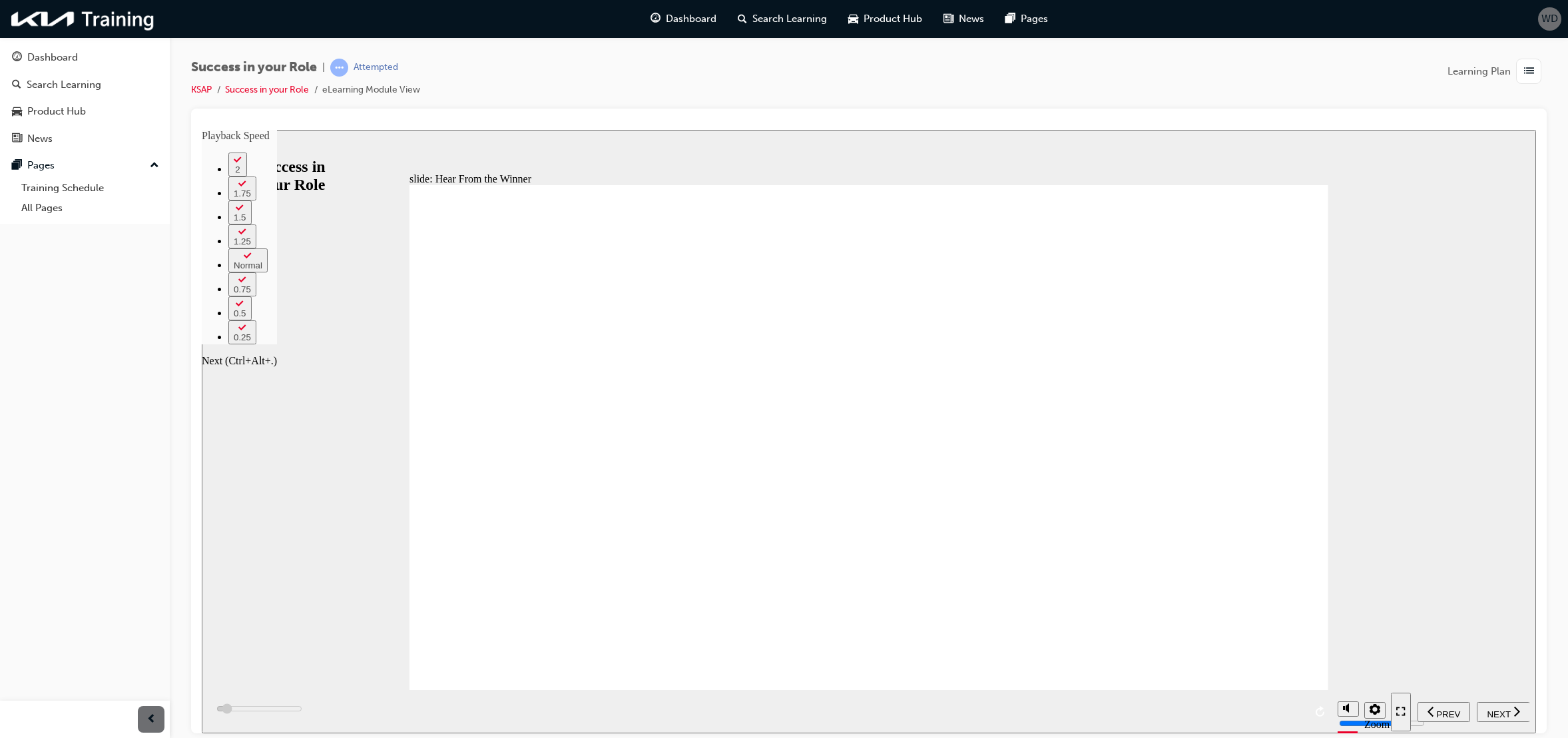
type input "7"
type input "6900"
type input "7"
type input "7200"
type input "7"
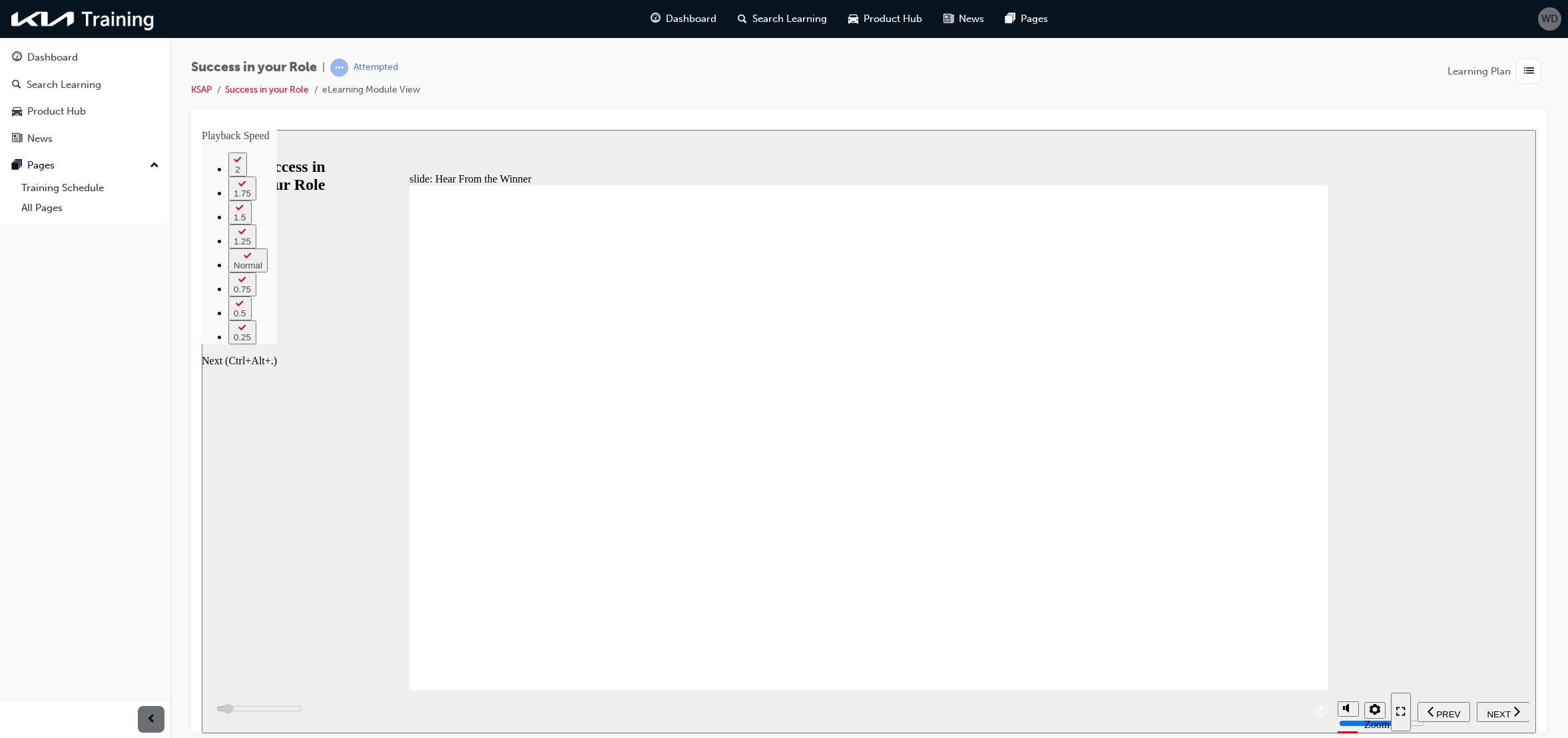
type input "7400"
type input "7"
type input "7700"
type input "8"
type input "8000"
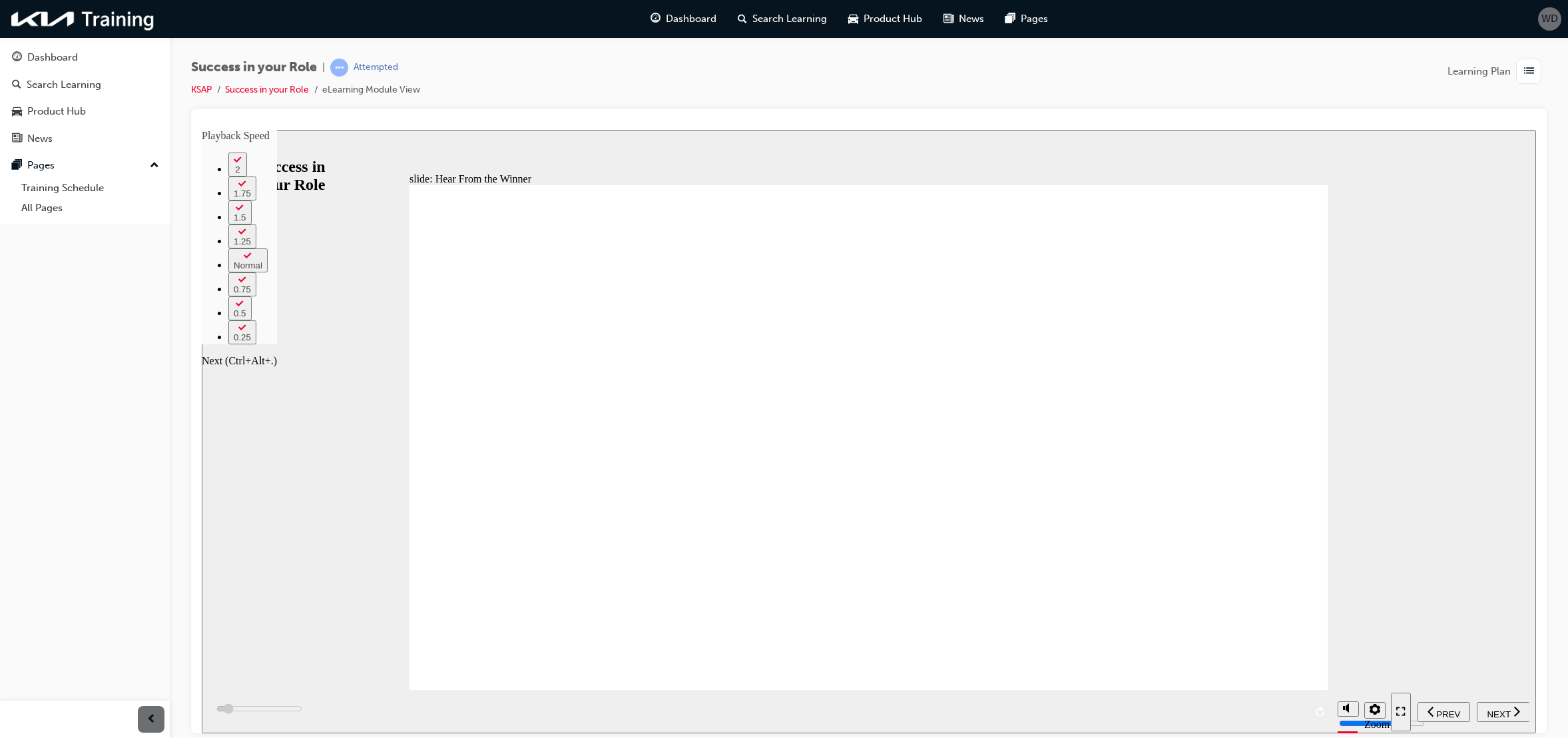
type input "8"
type input "8000"
type input "8"
type input "8000"
type input "8"
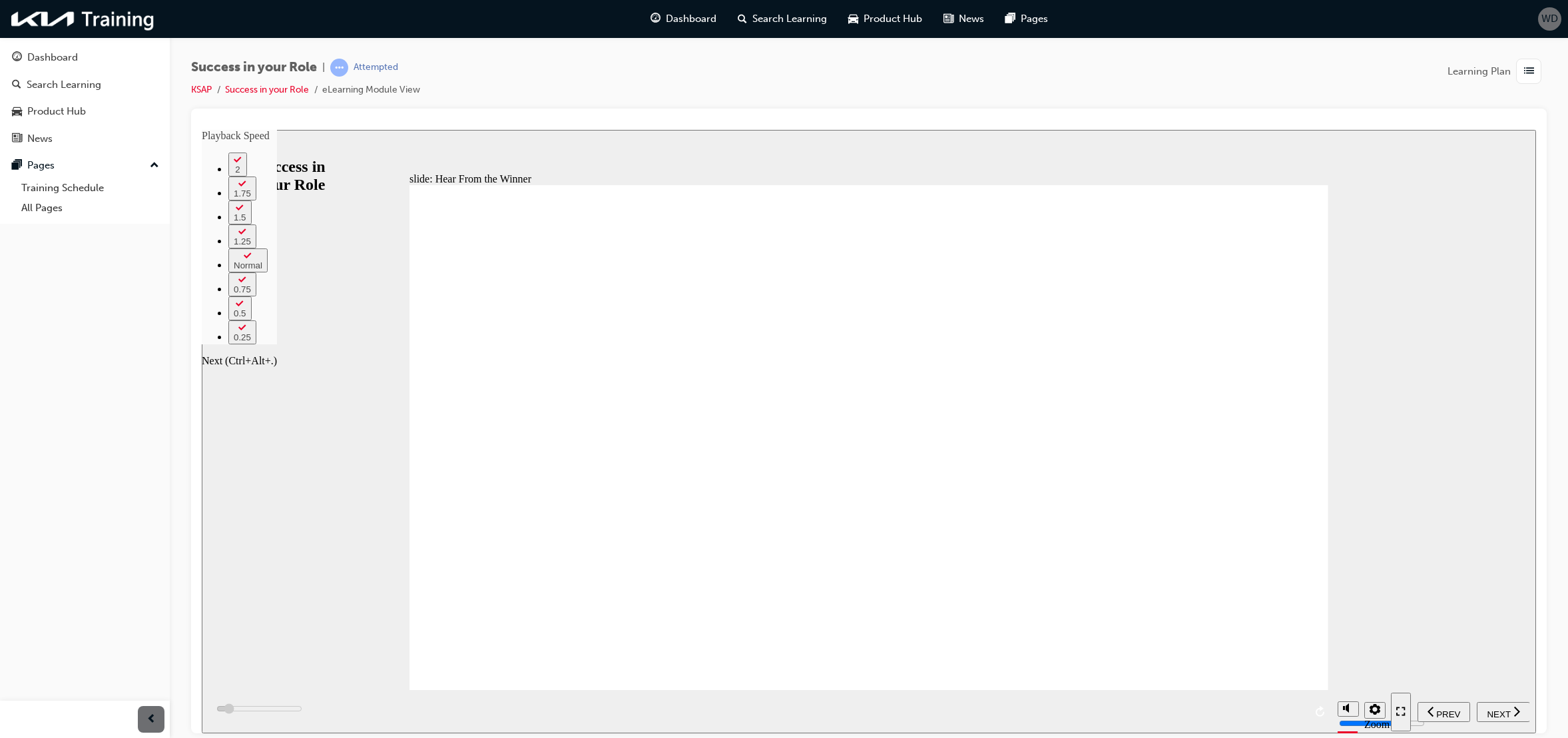
type input "8200"
type input "8"
type input "8400"
type input "8"
type input "8500"
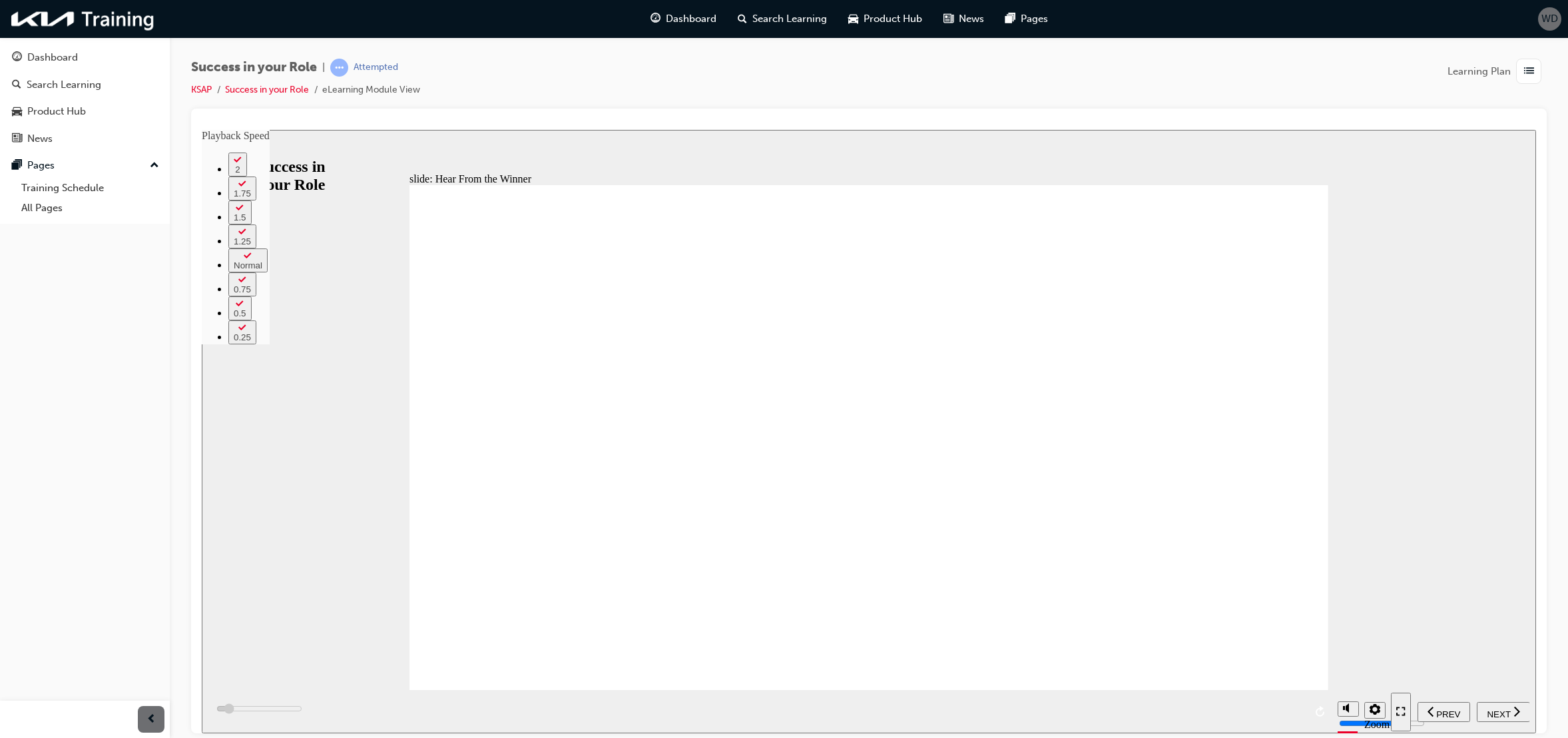
type input "8"
type input "8800"
type input "9"
type input "8800"
type input "9"
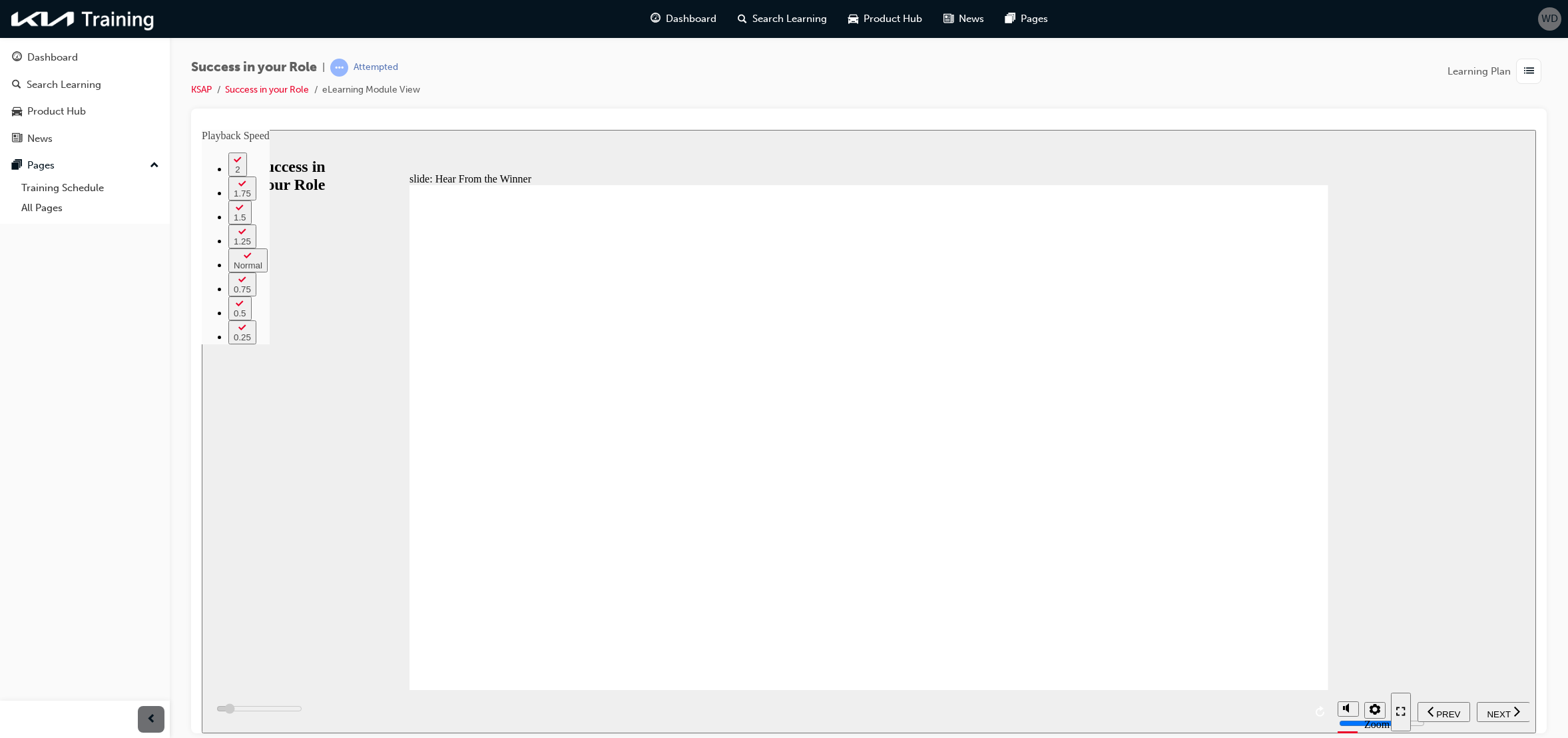
type input "9000"
type input "9"
type input "9300"
type input "9"
type input "9500"
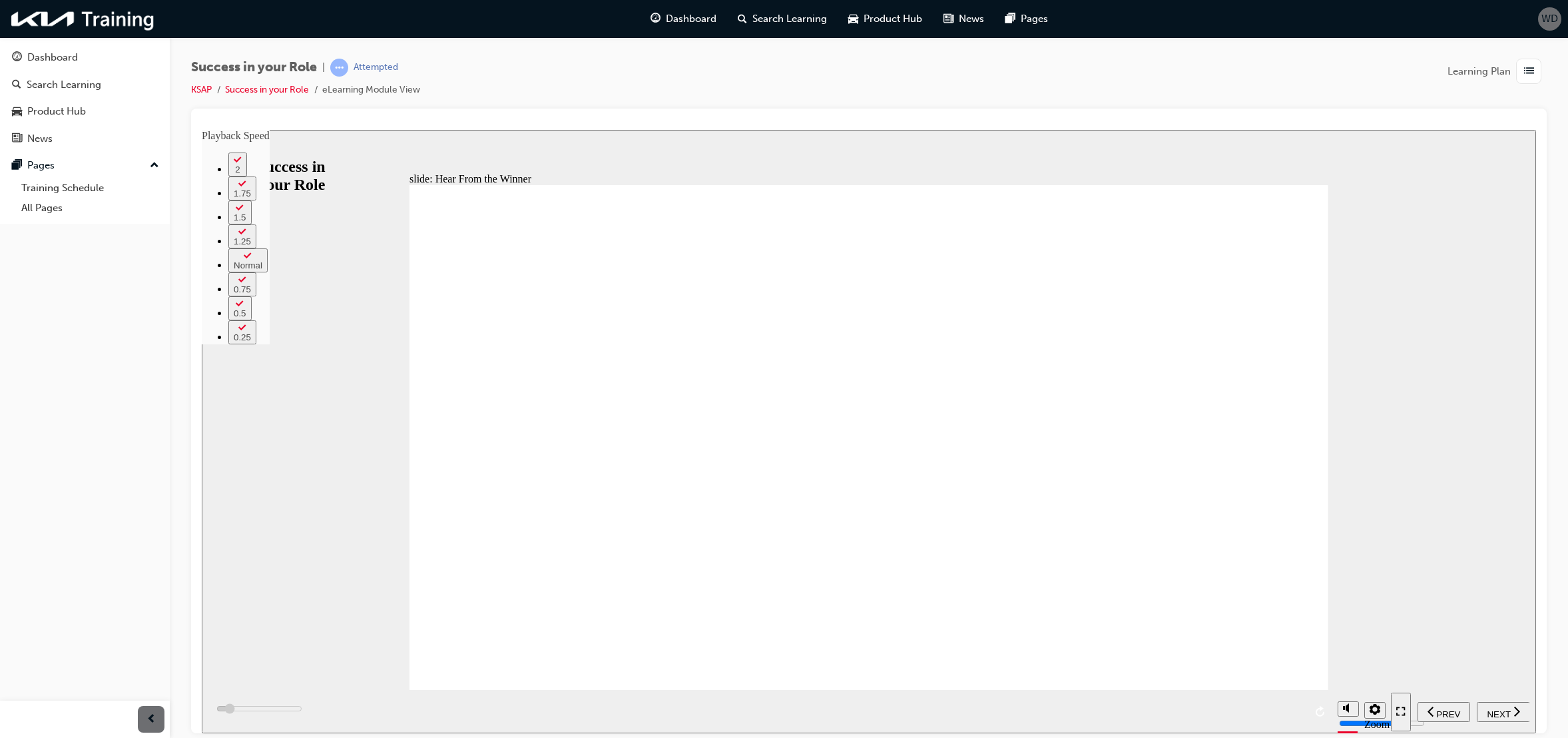
type input "10"
type input "9800"
type input "10"
type input "10100"
type input "10"
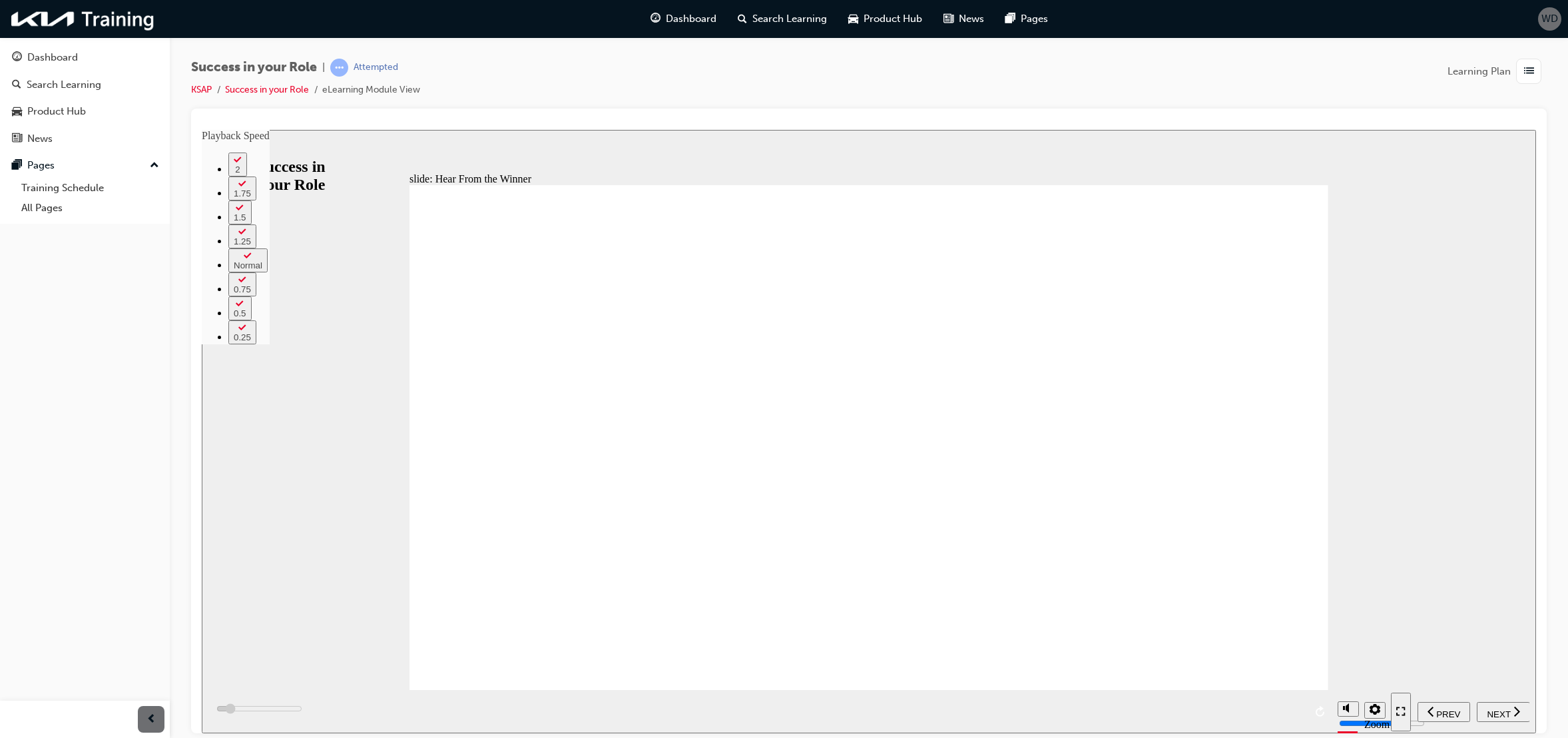
type input "10300"
type input "10"
type input "10600"
type input "11"
type input "10900"
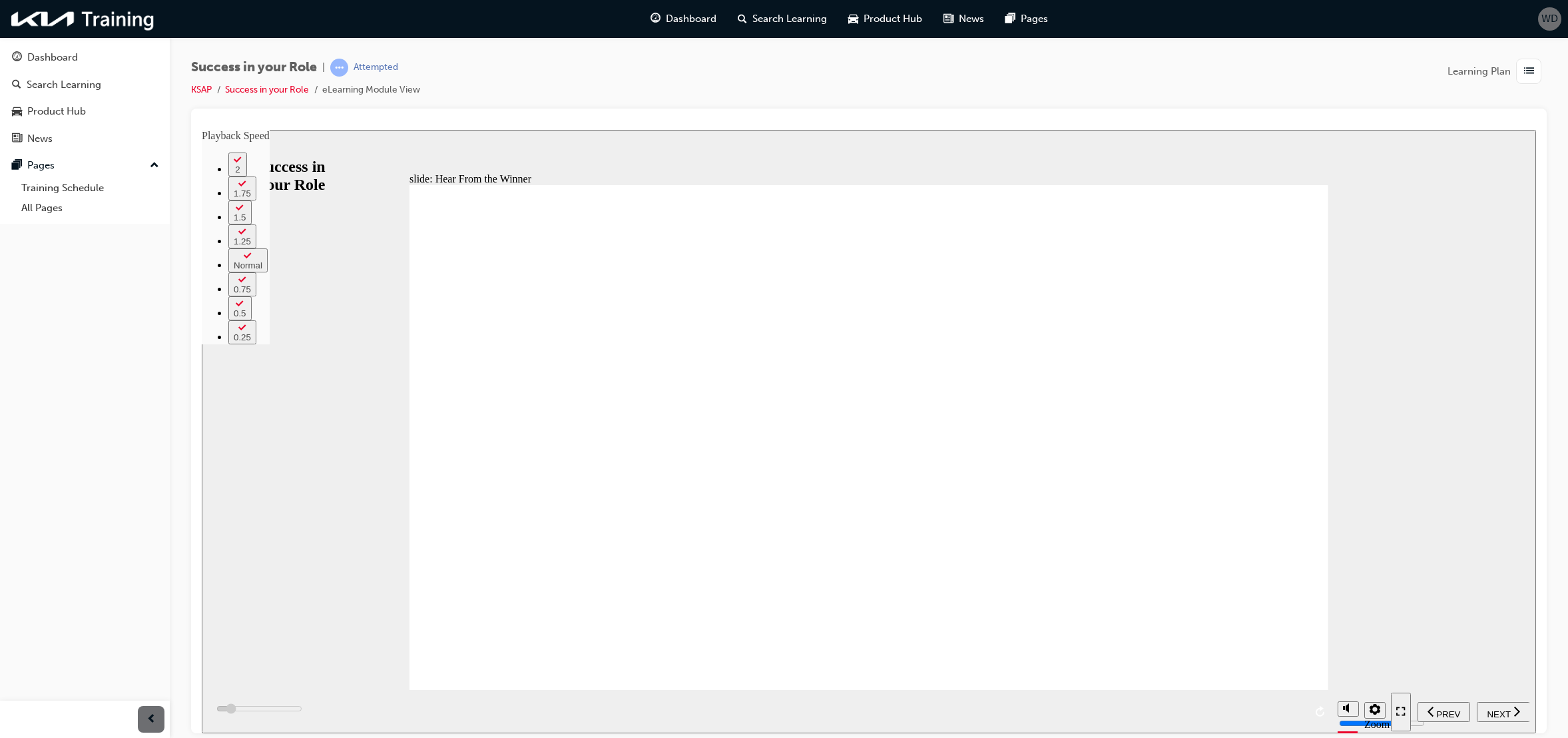
type input "11"
type input "11100"
type input "11"
type input "11400"
type input "11"
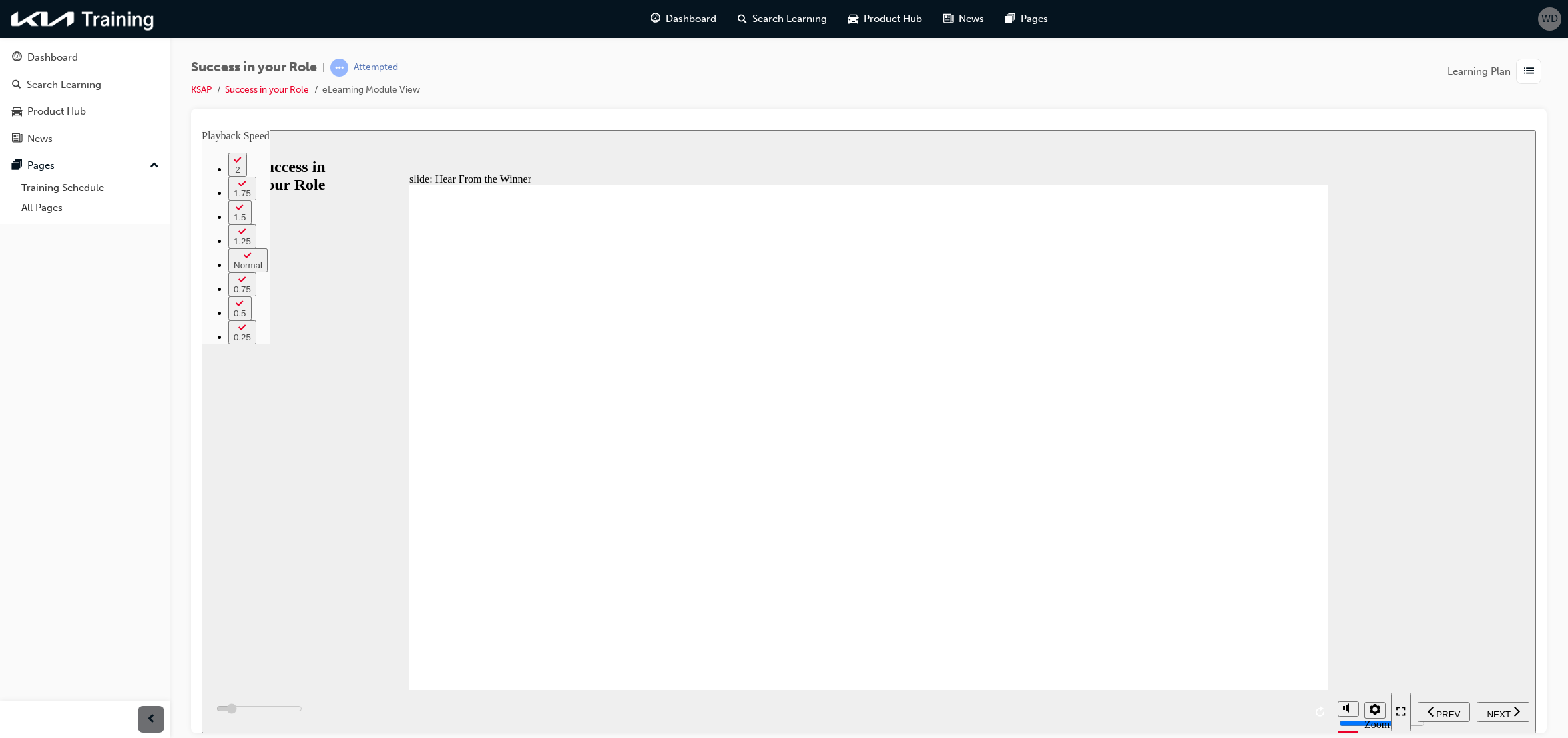
type input "11600"
type input "11"
type input "11700"
type input "12"
type input "11800"
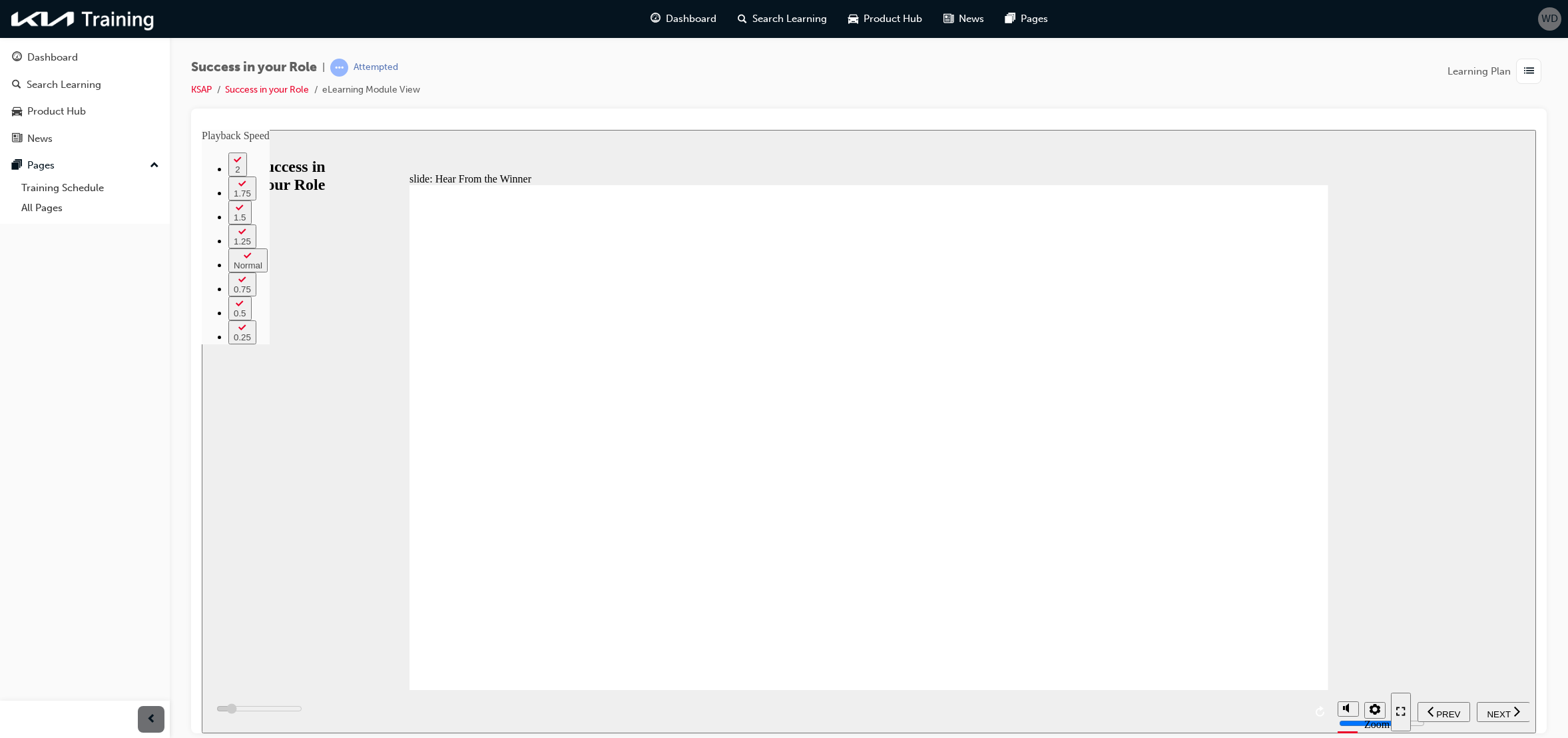
type input "12"
type input "11900"
type input "12"
type input "12000"
type input "12"
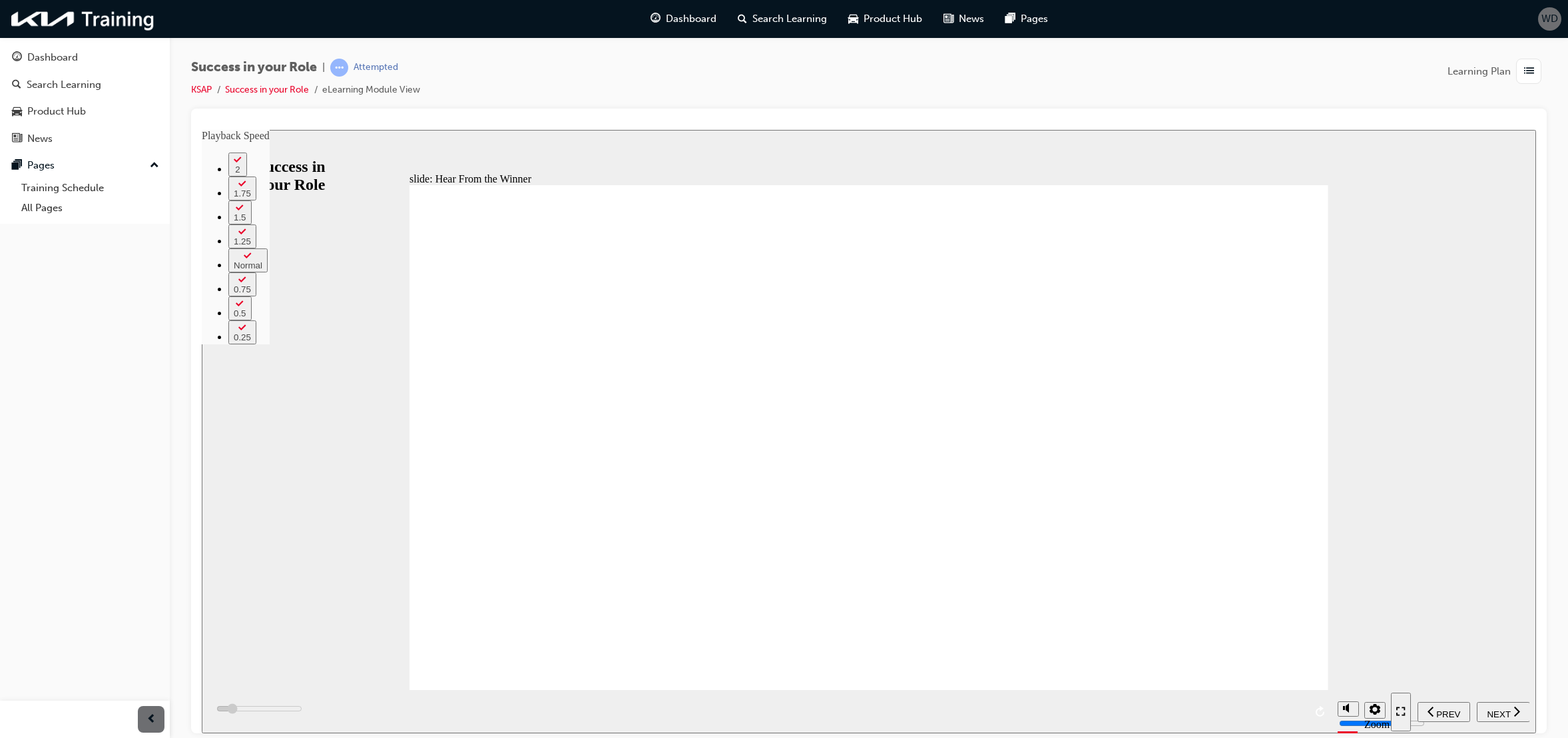
type input "12200"
type input "12"
type input "12400"
type input "12"
type input "12500"
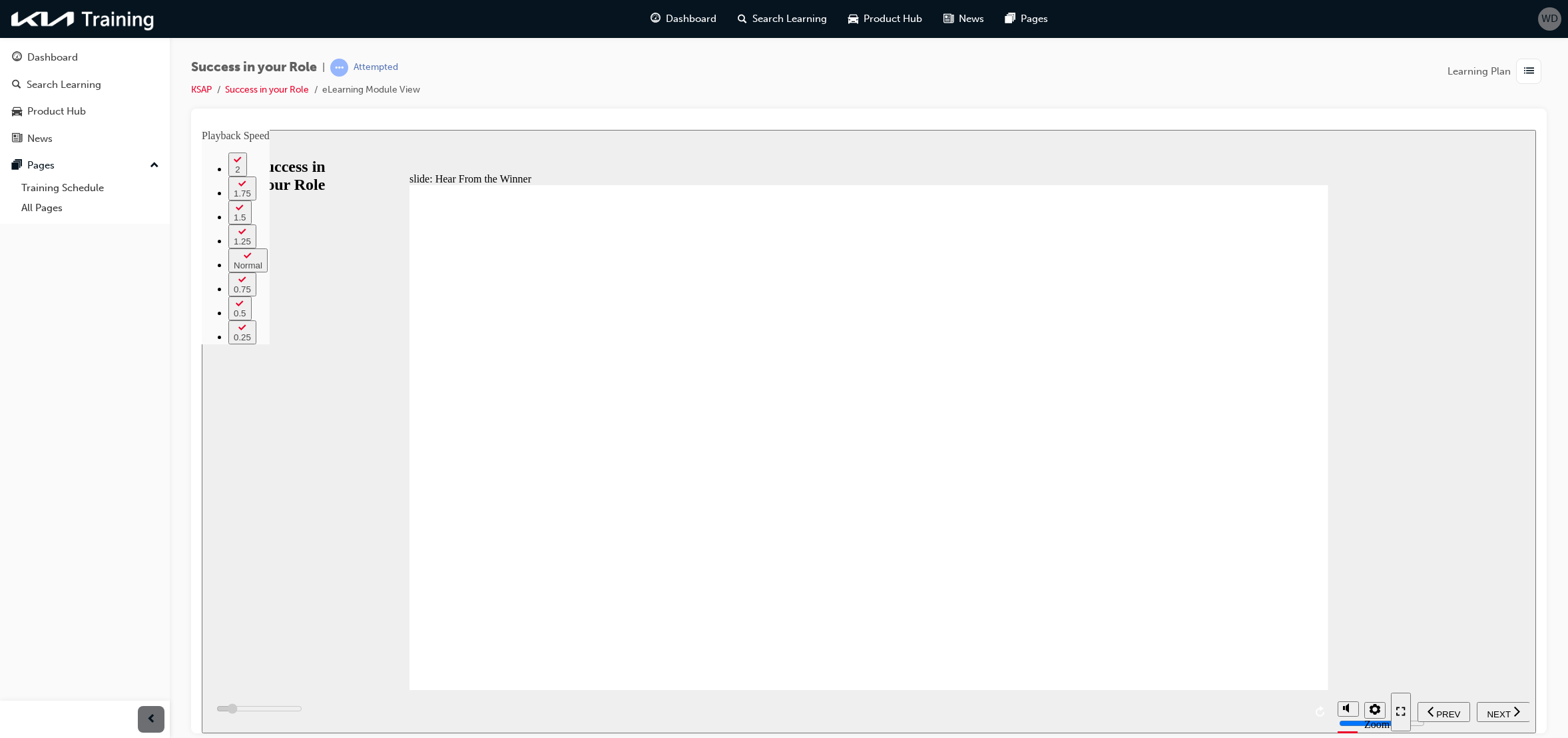
type input "12"
type input "12700"
type input "13"
type input "13000"
type input "13"
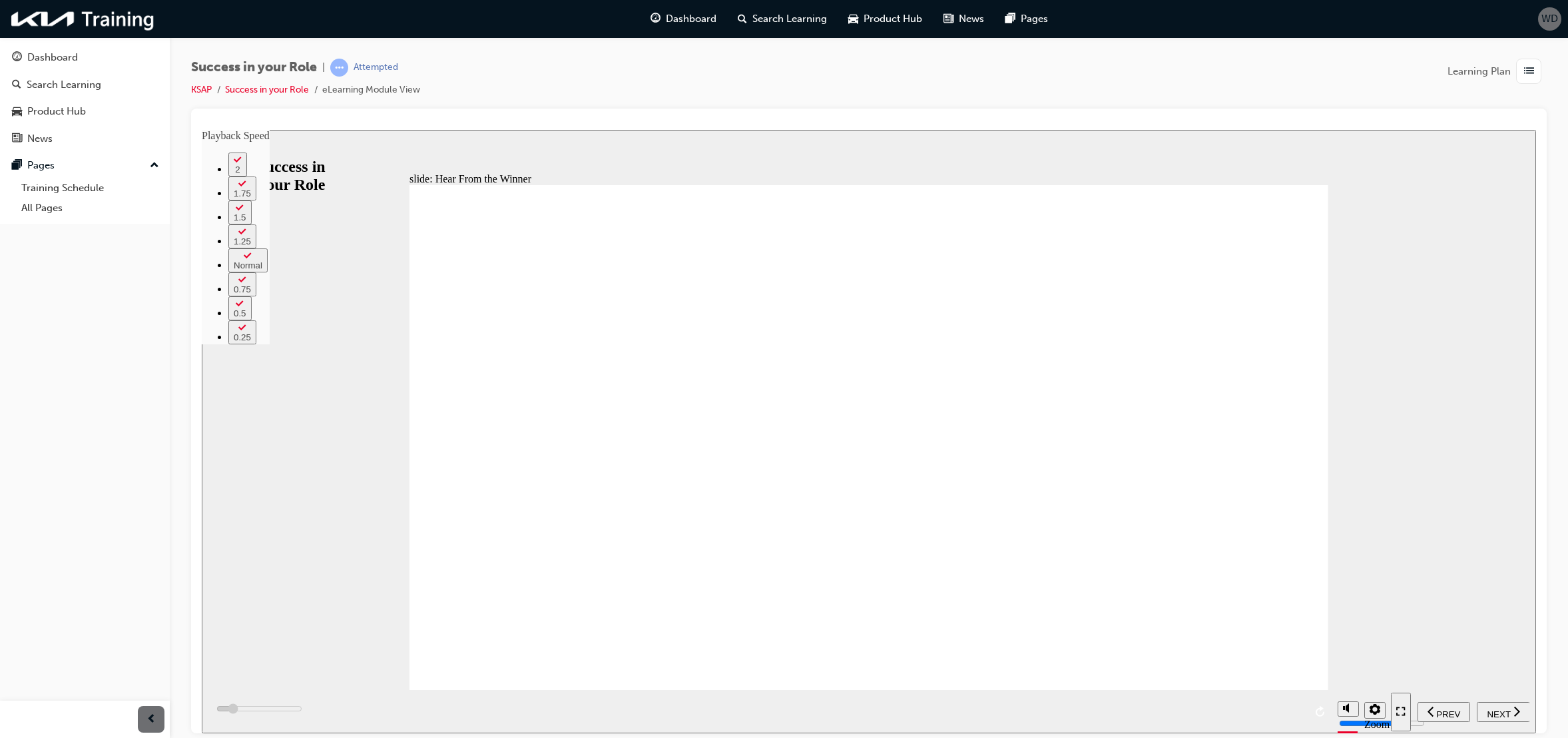
type input "13300"
type input "13"
type input "13500"
type input "14"
type input "13800"
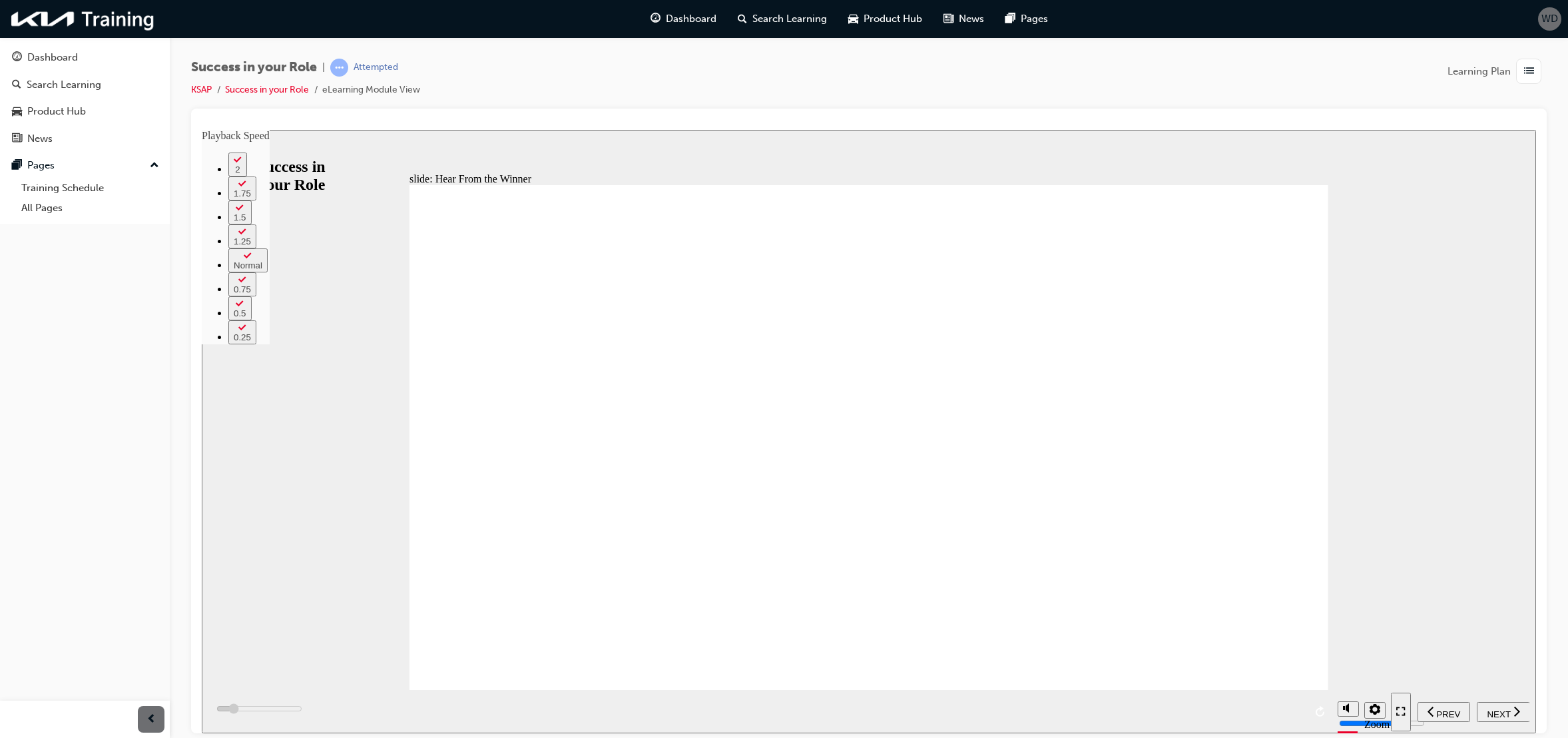
type input "14"
type input "14100"
type input "14"
type input "14300"
type input "14"
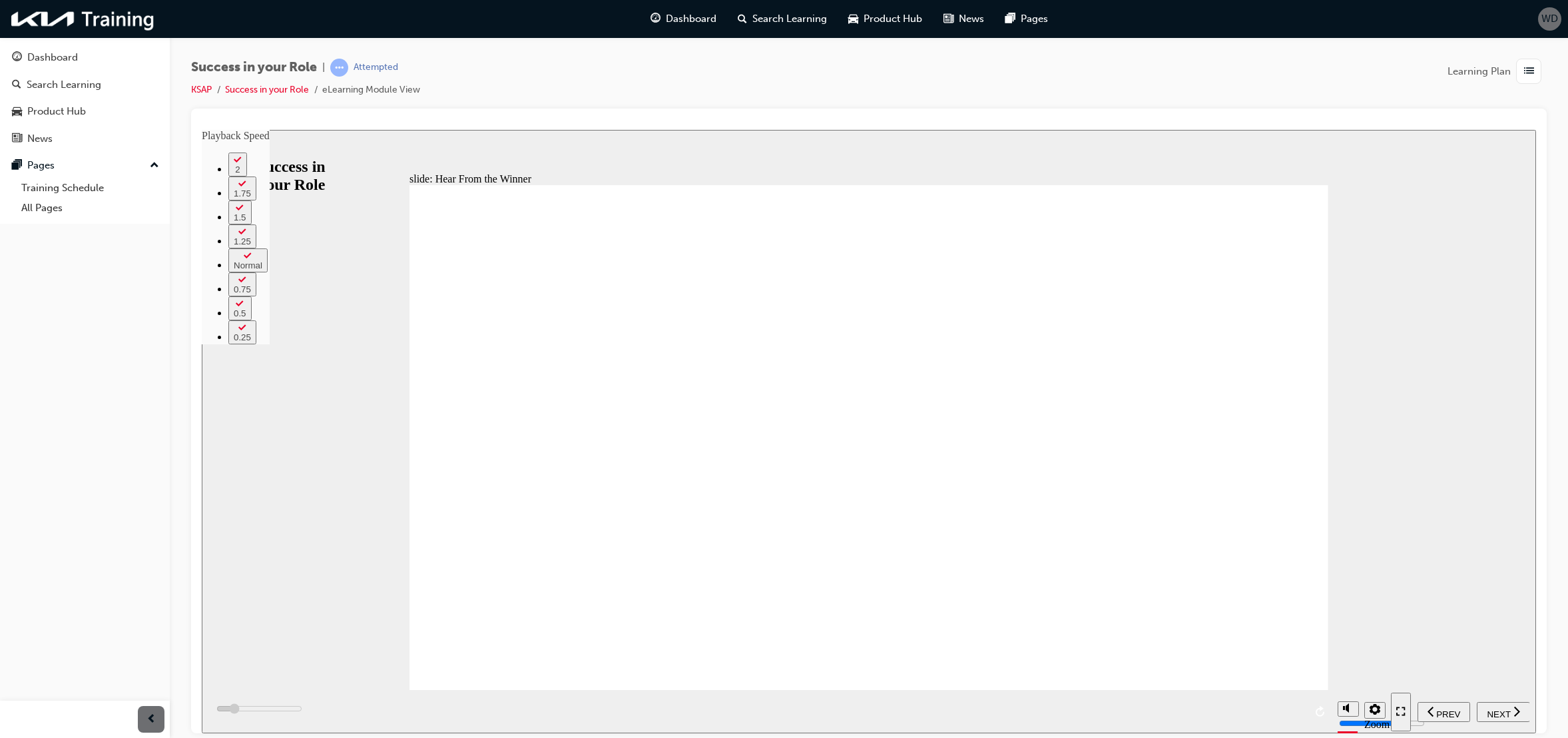
type input "14600"
type input "15"
type input "14900"
type input "15"
type input "15100"
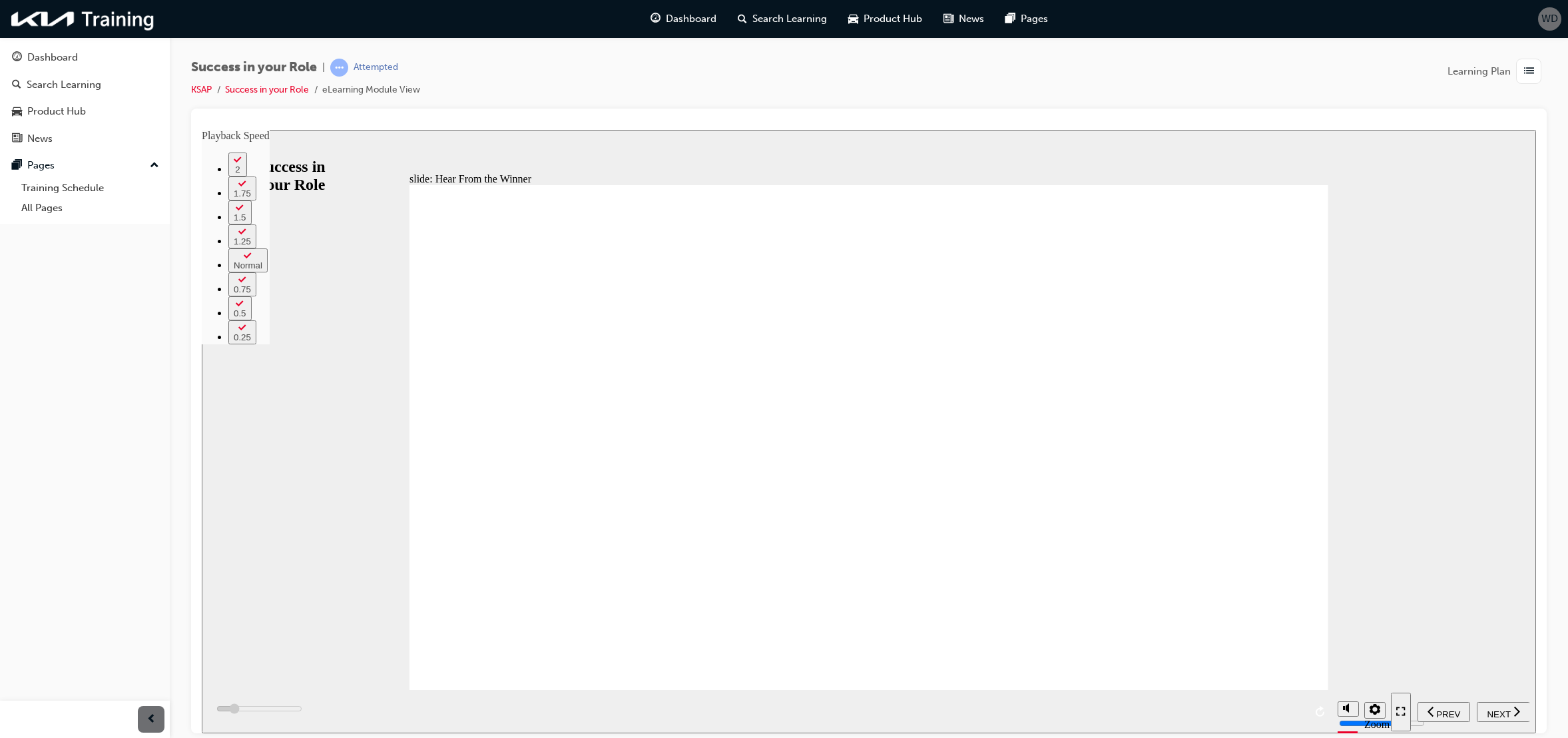
type input "15"
type input "15400"
type input "15"
type input "15700"
type input "16"
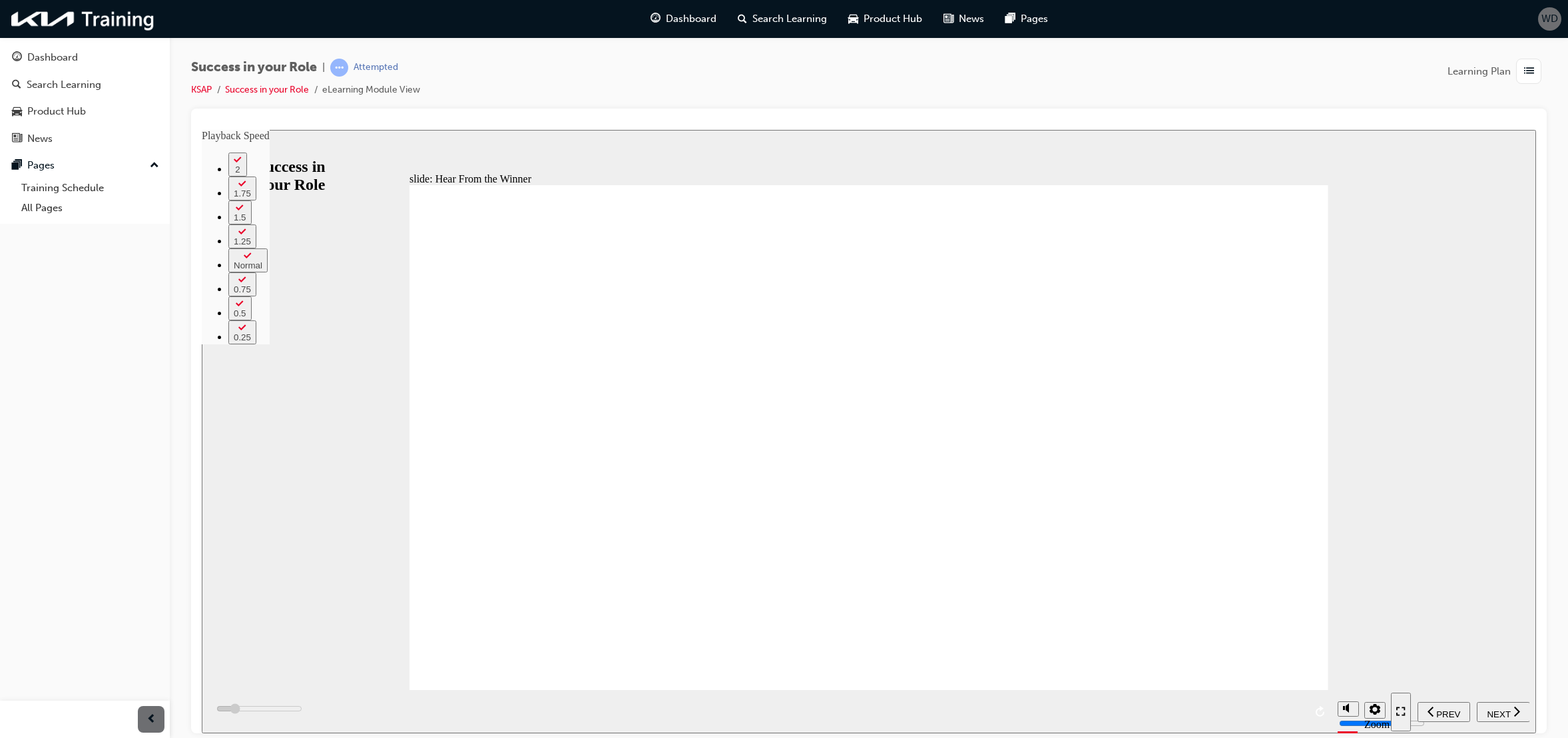
type input "15900"
type input "16"
type input "16200"
type input "16"
type input "16500"
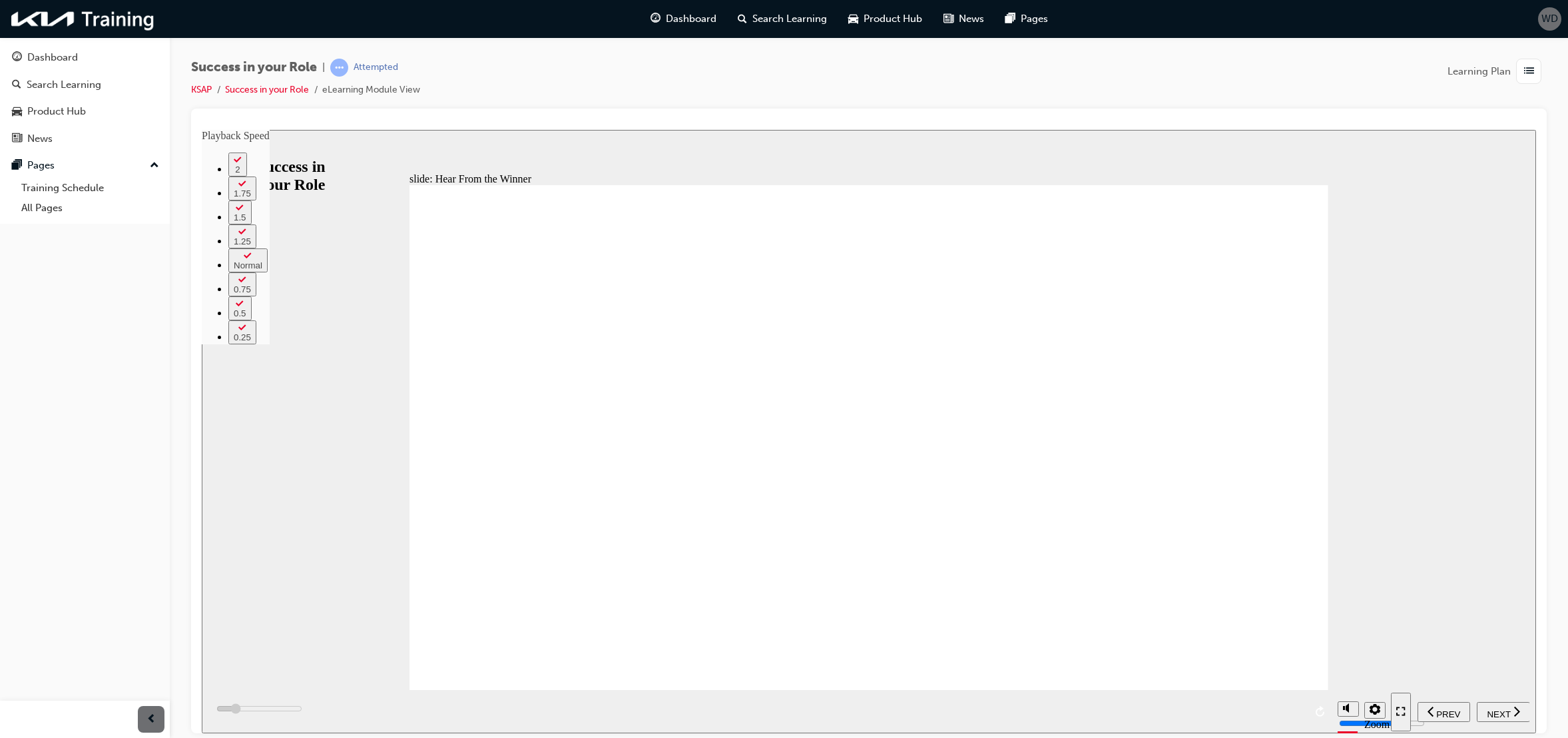
type input "16"
type input "16500"
type input "16"
type input "16500"
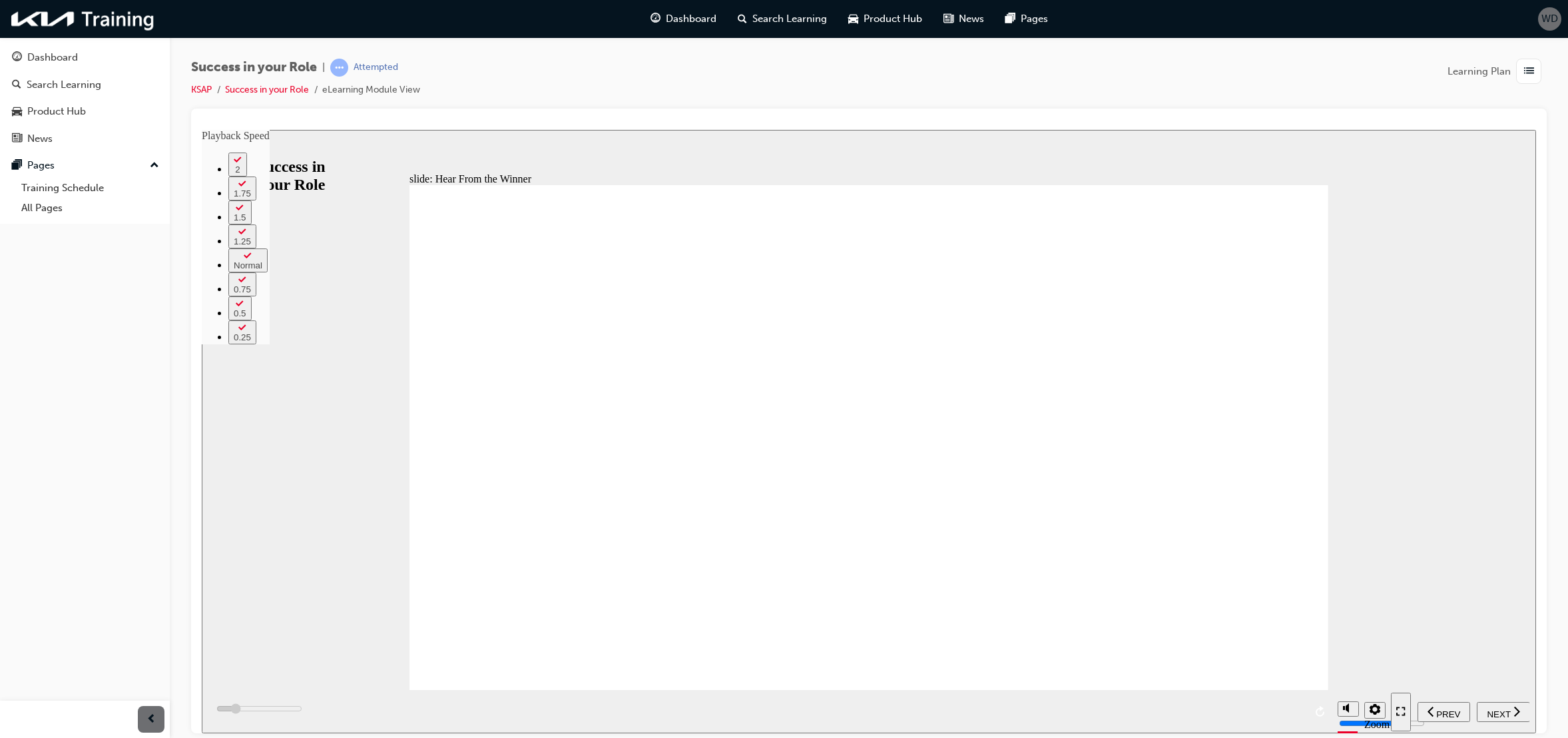
type input "16"
type input "16900"
type input "17"
type input "17200"
type input "17"
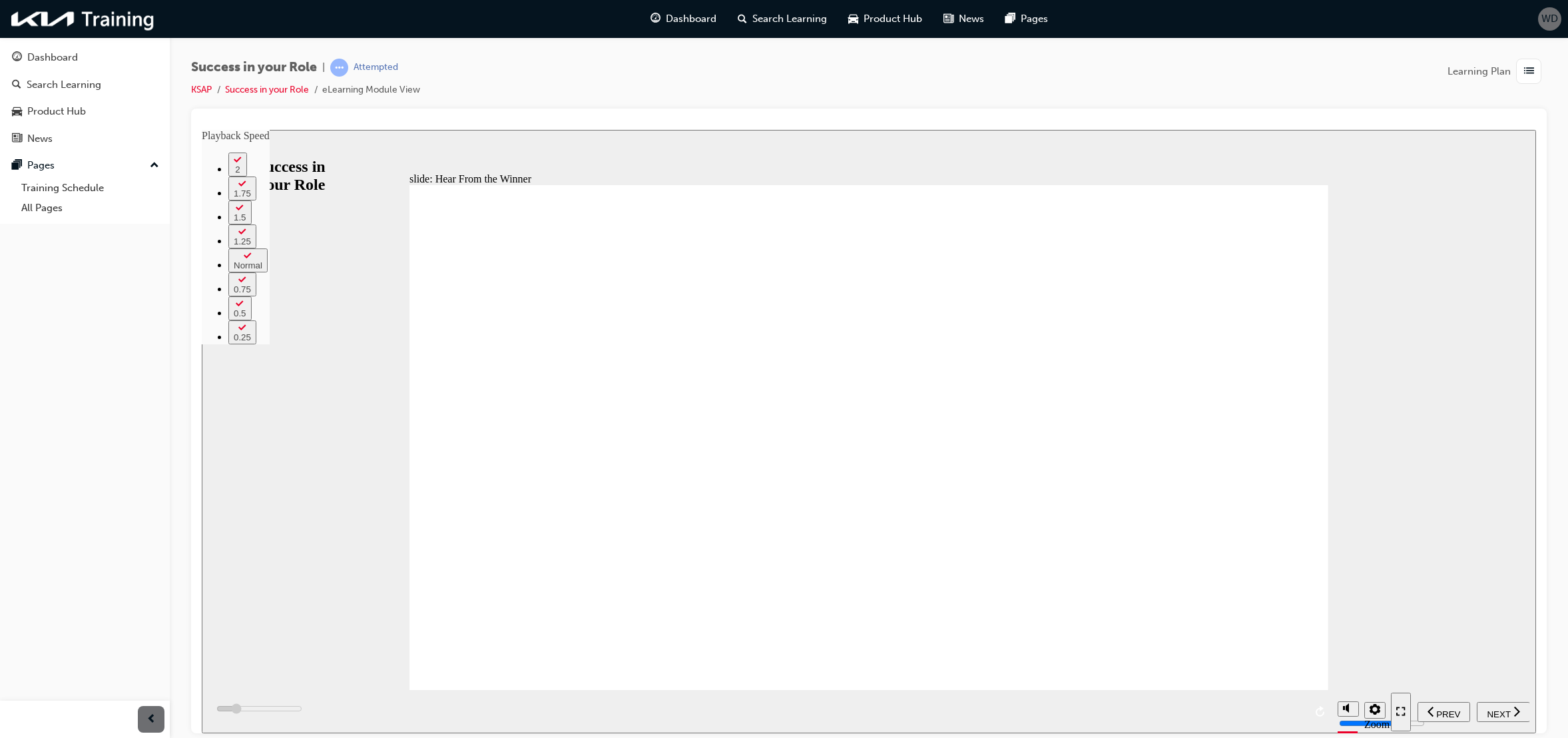
type input "17400"
type input "17"
type input "17700"
type input "17"
type input "18000"
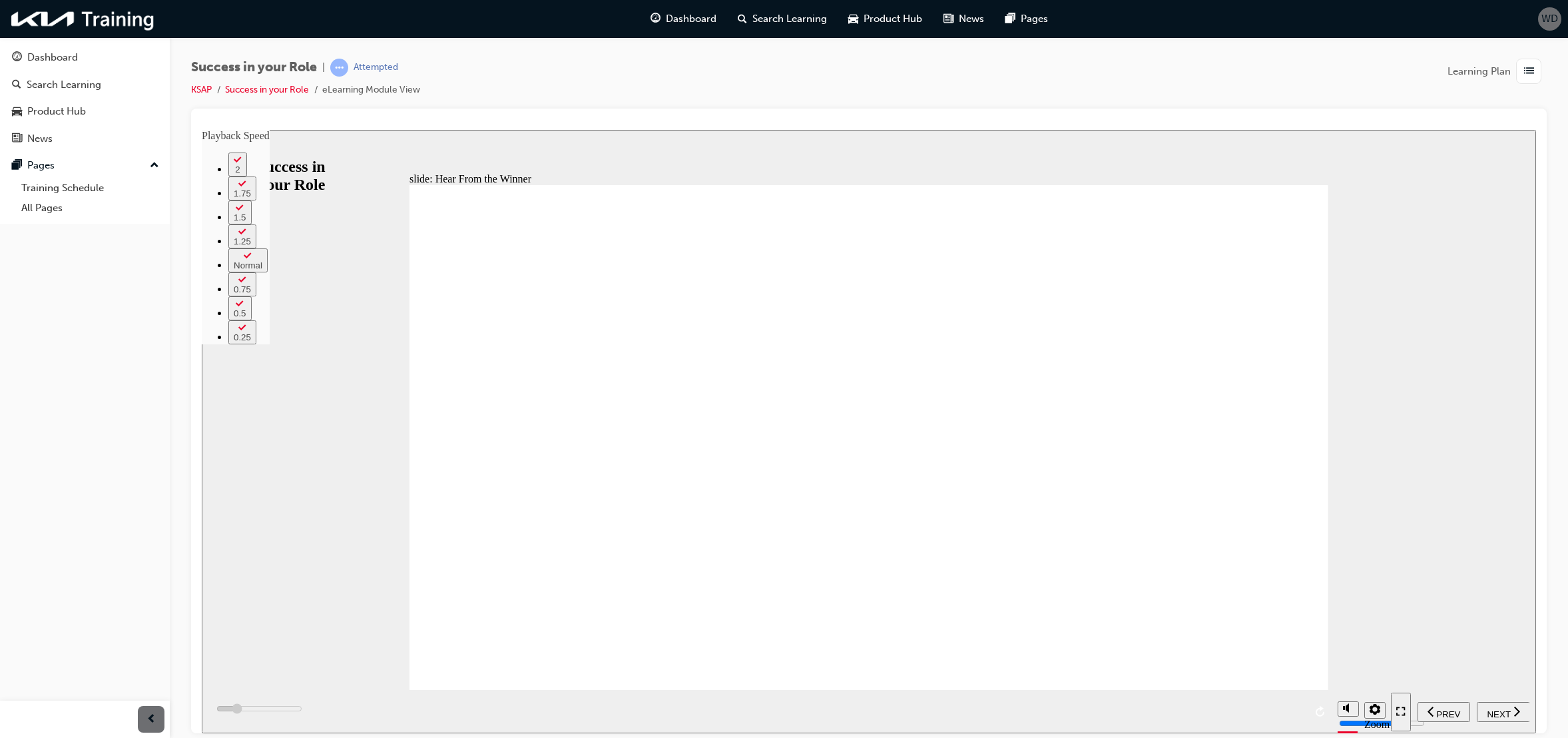
type input "18"
type input "18200"
type input "20"
type input "18200"
type input "20"
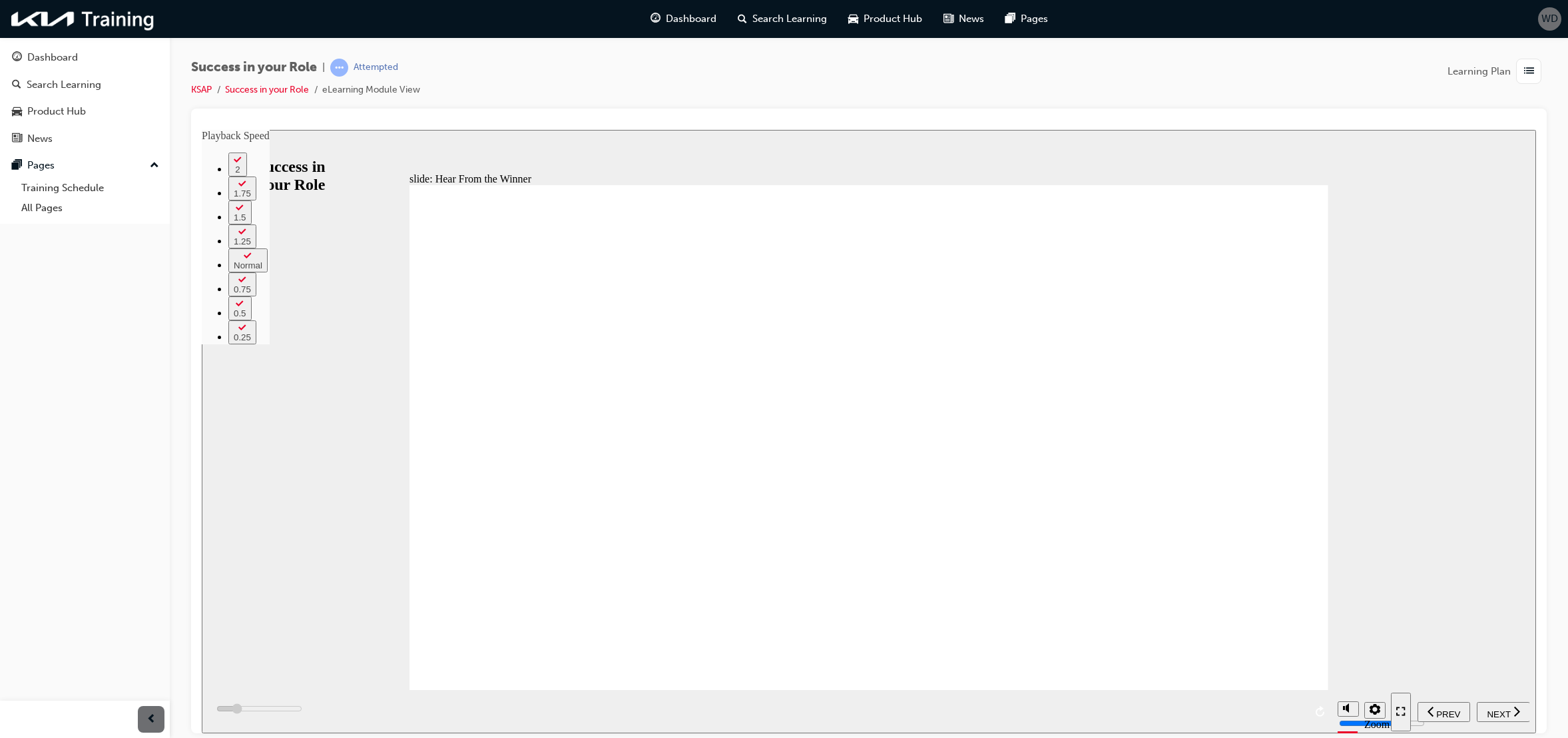
type input "18300"
type input "20"
type input "18800"
type input "20"
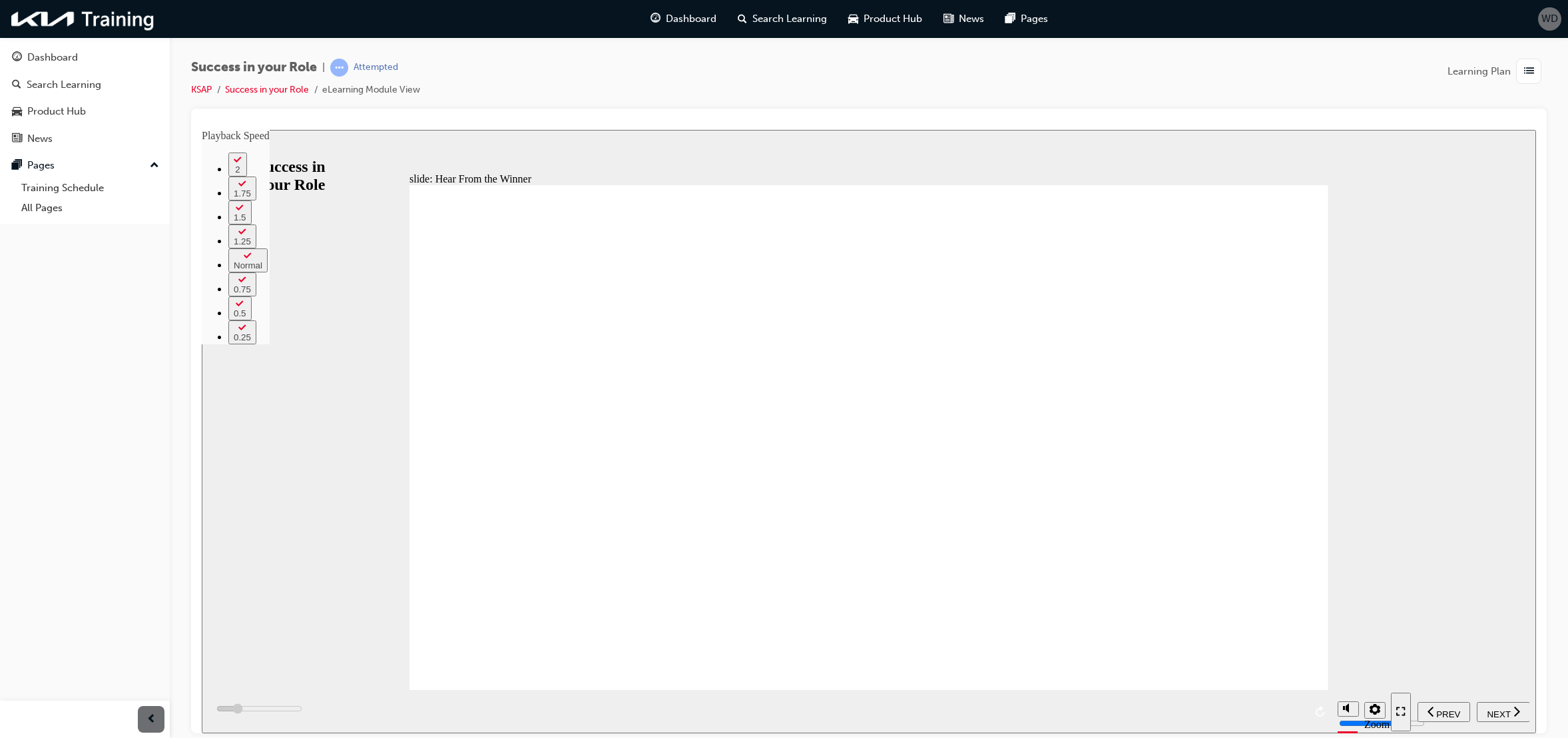
type input "19000"
type input "20"
type input "19100"
type input "20"
type input "19100"
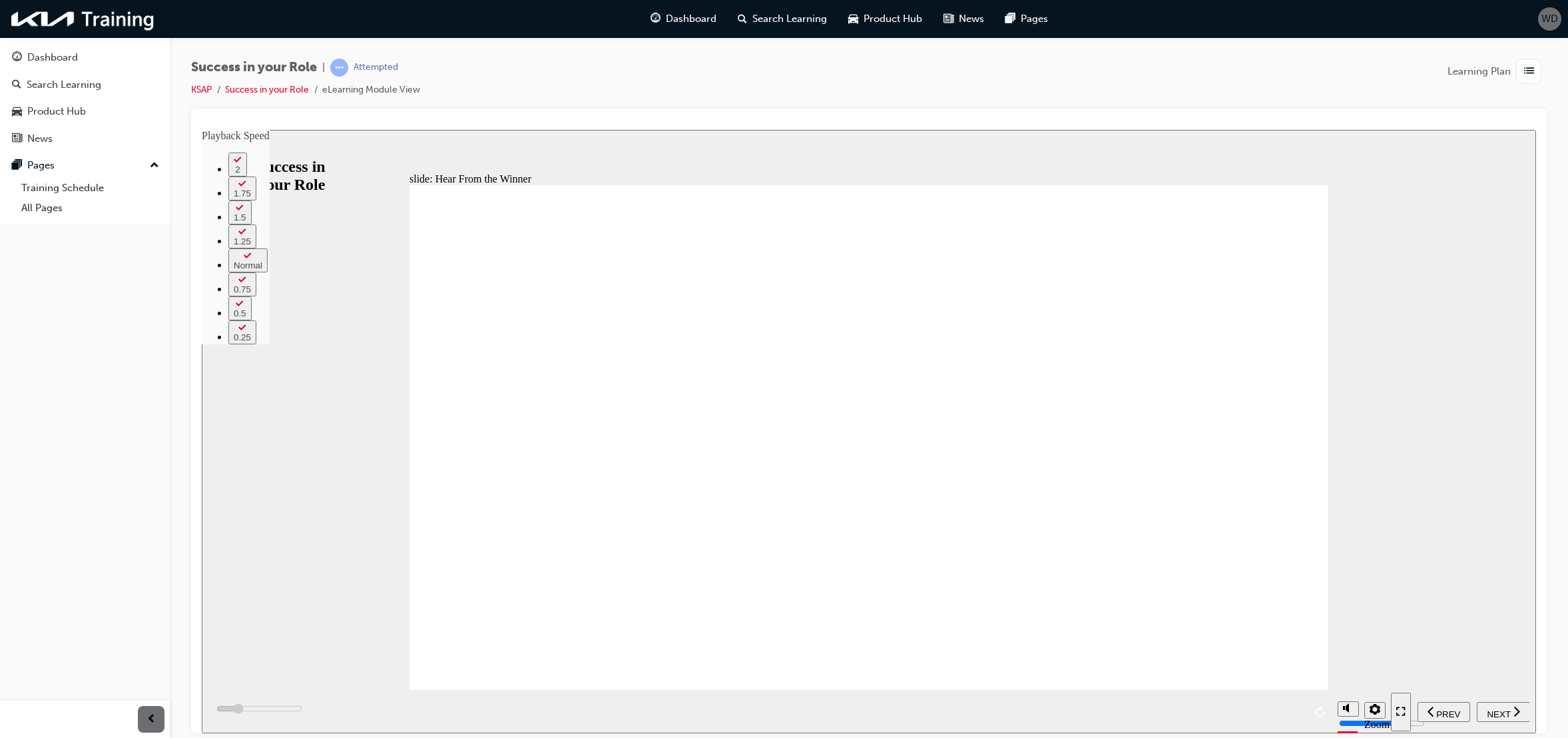
type input "23"
type input "19200"
type input "23"
type input "19500"
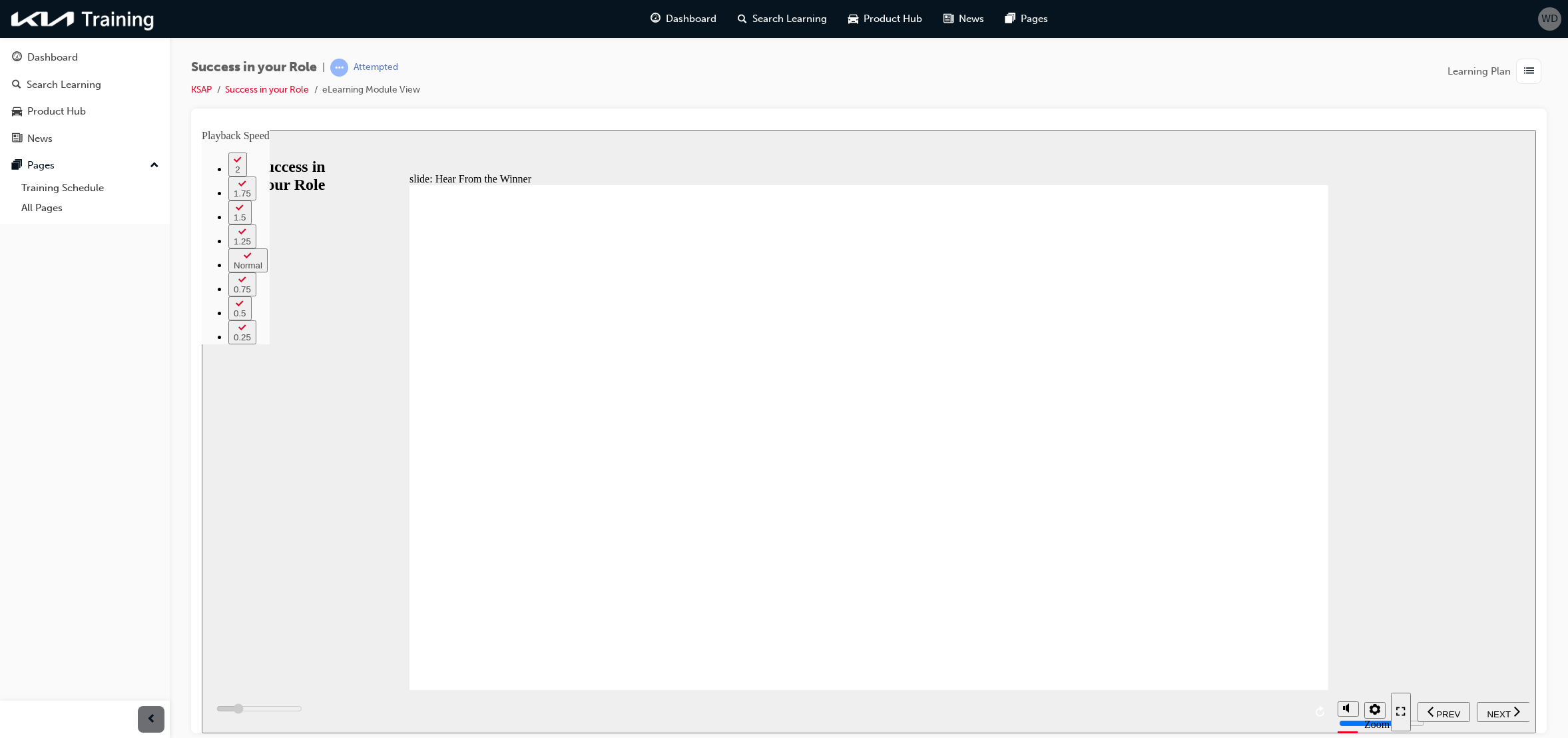
type input "23"
type input "19700"
type input "24"
type input "20000"
type input "24"
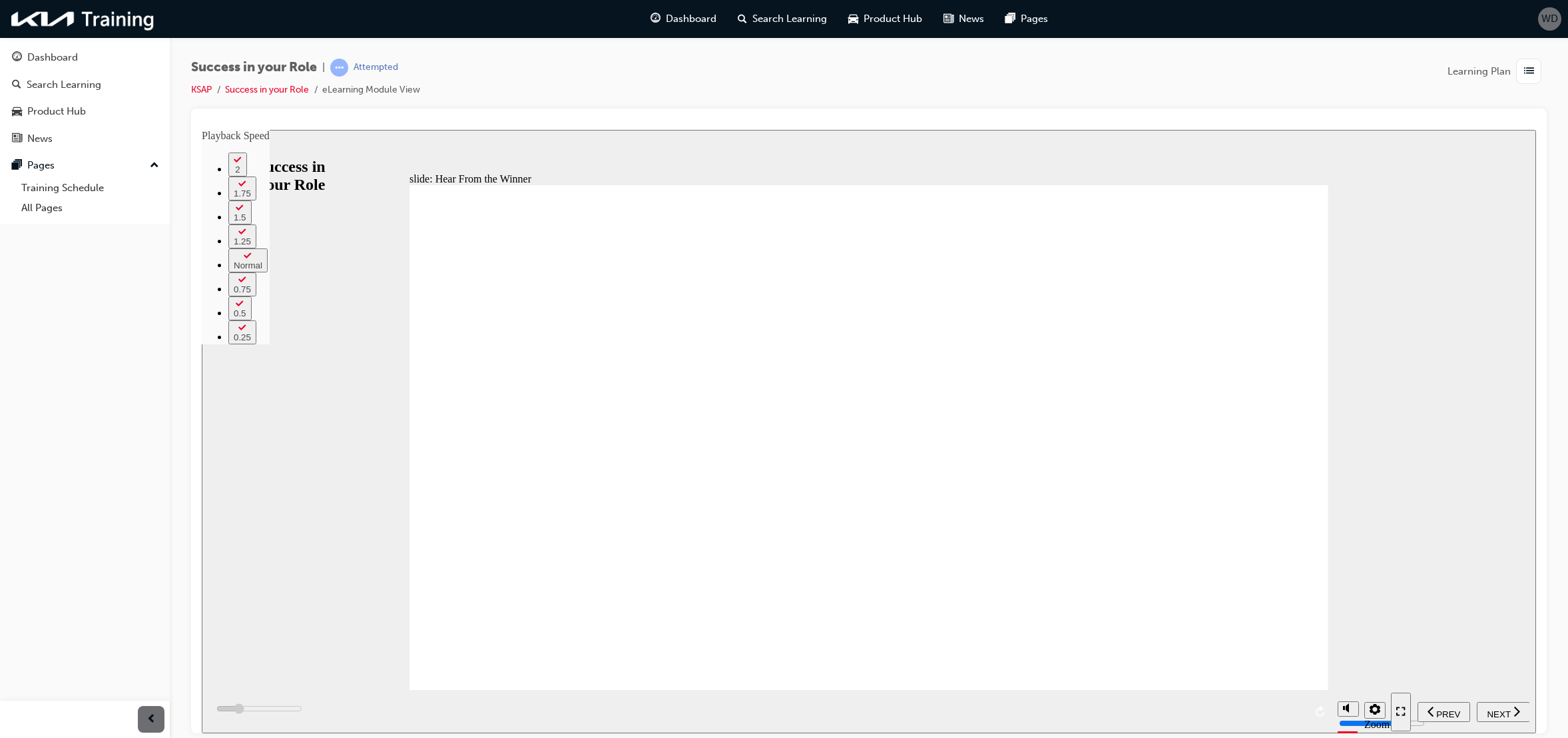
type input "20300"
type input "24"
type input "20500"
type input "24"
type input "20800"
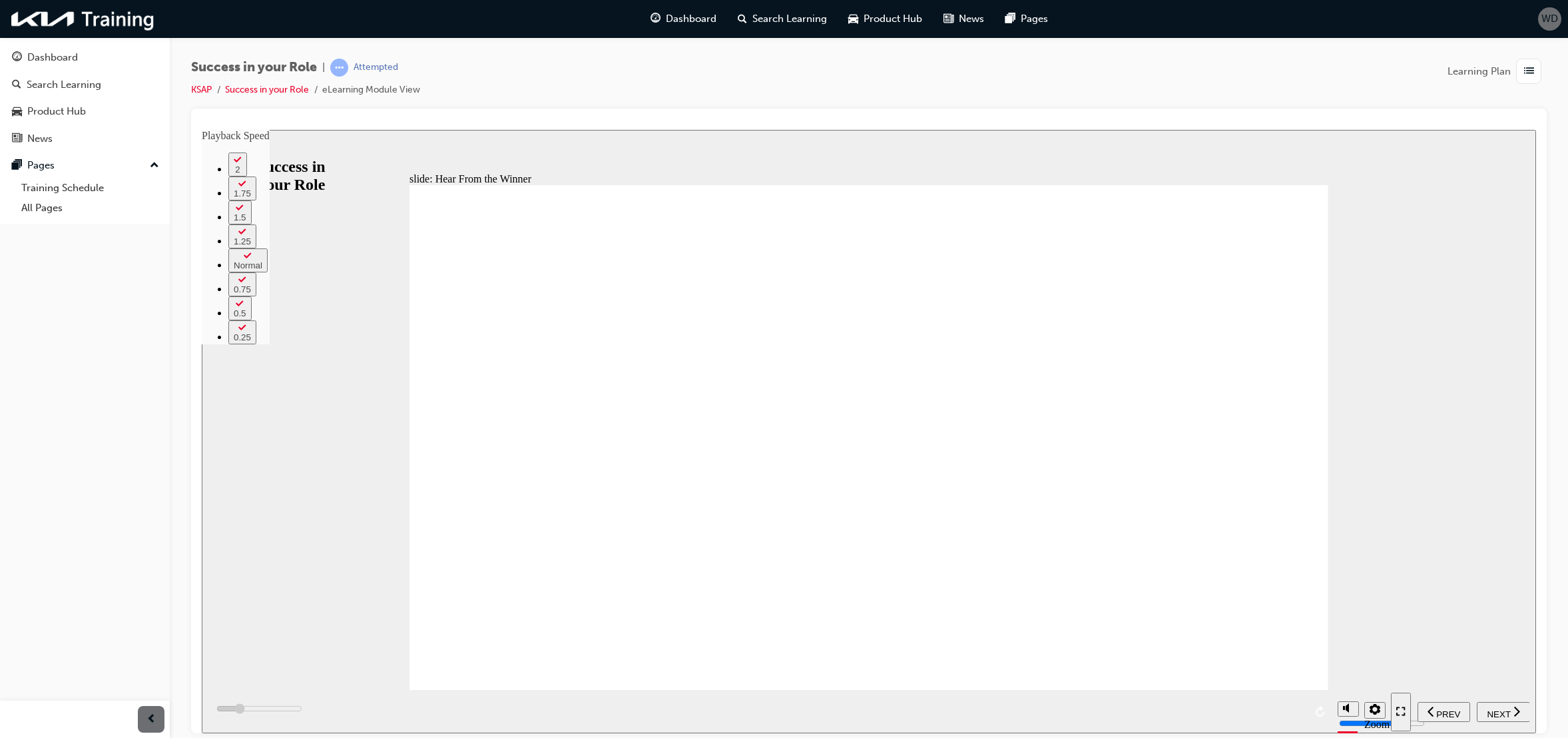
type input "25"
type input "21100"
type input "25"
type input "21300"
type input "25"
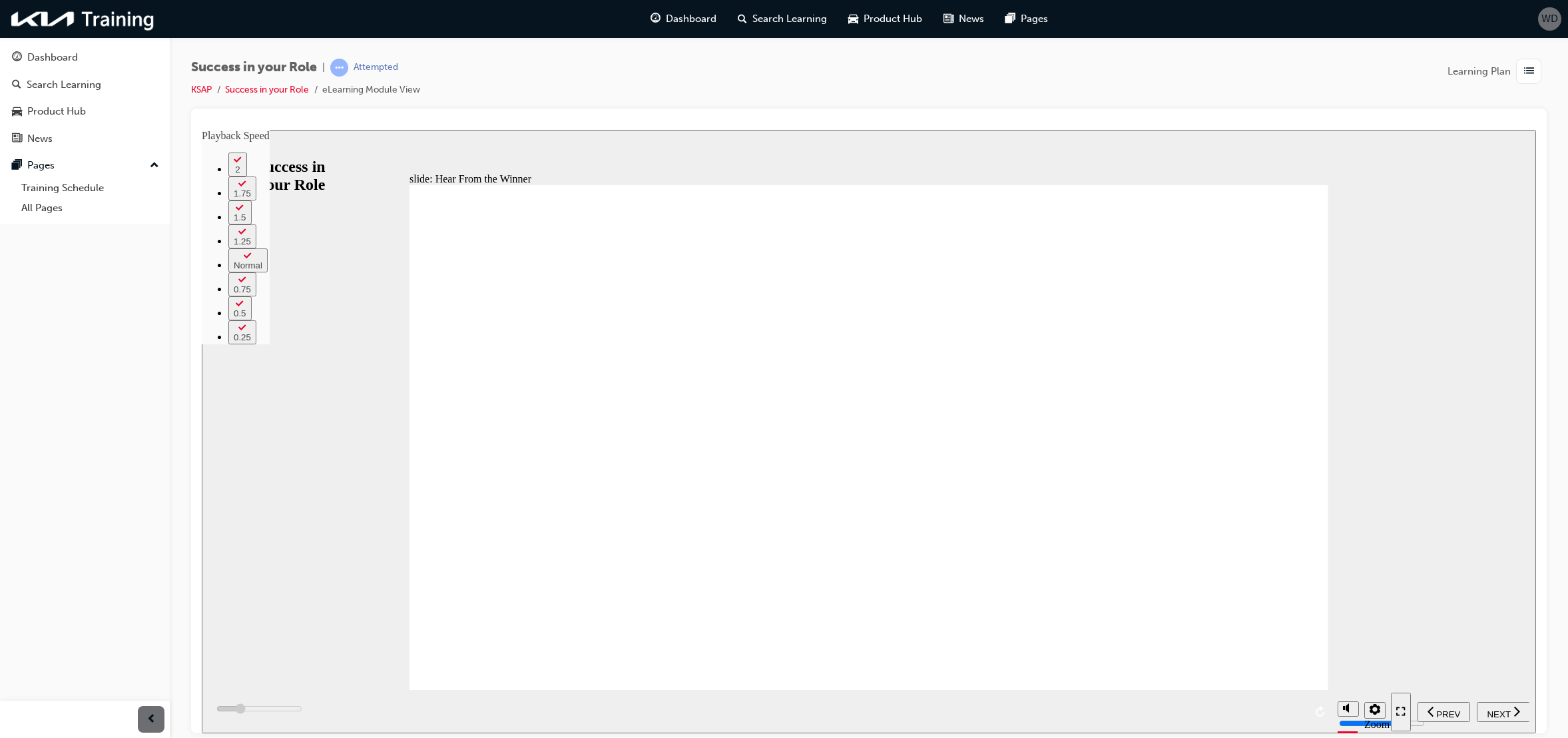
type input "21600"
type input "25"
type input "21800"
type input "26"
type input "22100"
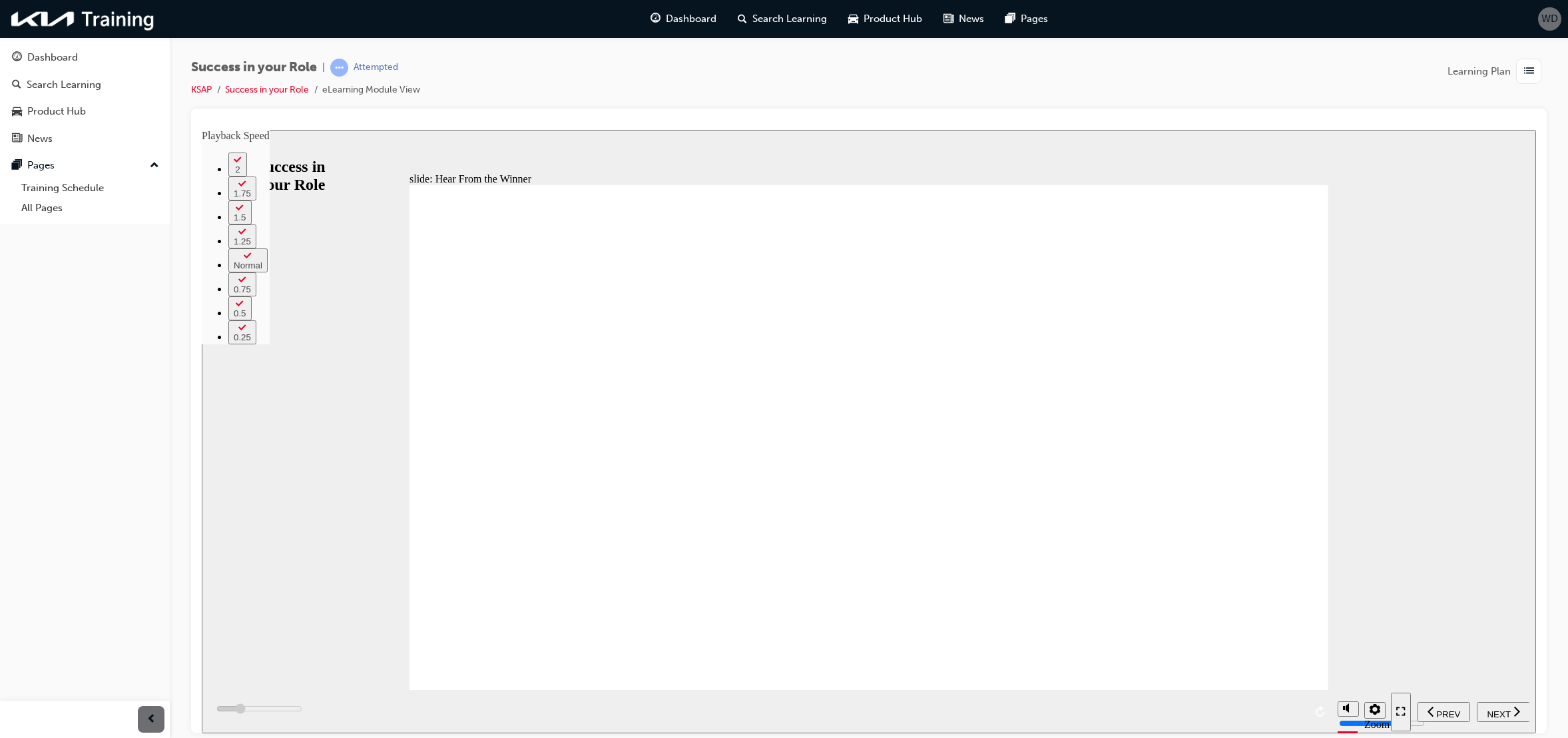
type input "26"
drag, startPoint x: 716, startPoint y: 664, endPoint x: 723, endPoint y: 665, distance: 7.1
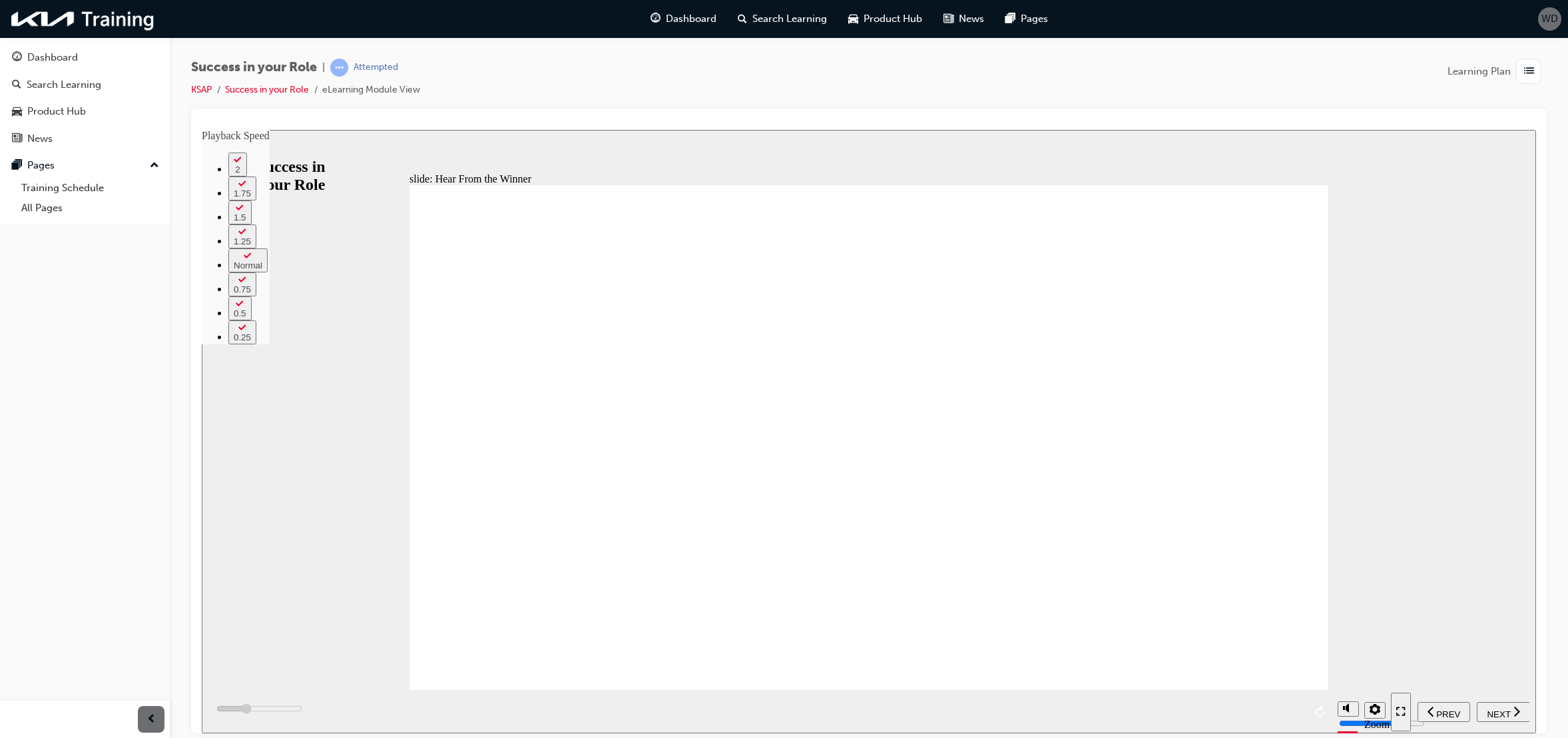
drag, startPoint x: 896, startPoint y: 661, endPoint x: 907, endPoint y: 663, distance: 11.2
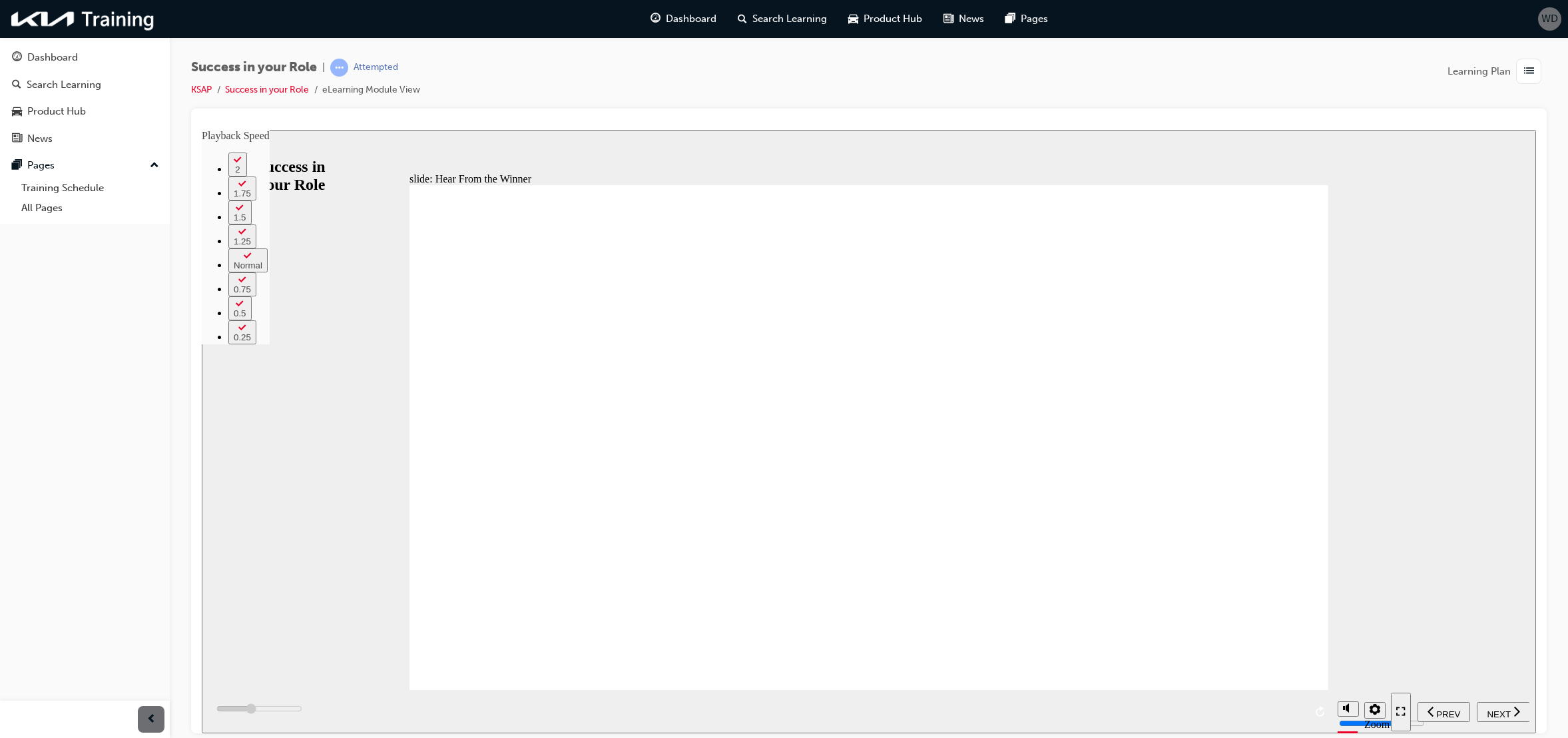
drag, startPoint x: 920, startPoint y: 664, endPoint x: 942, endPoint y: 665, distance: 22.0
drag, startPoint x: 983, startPoint y: 665, endPoint x: 998, endPoint y: 665, distance: 15.0
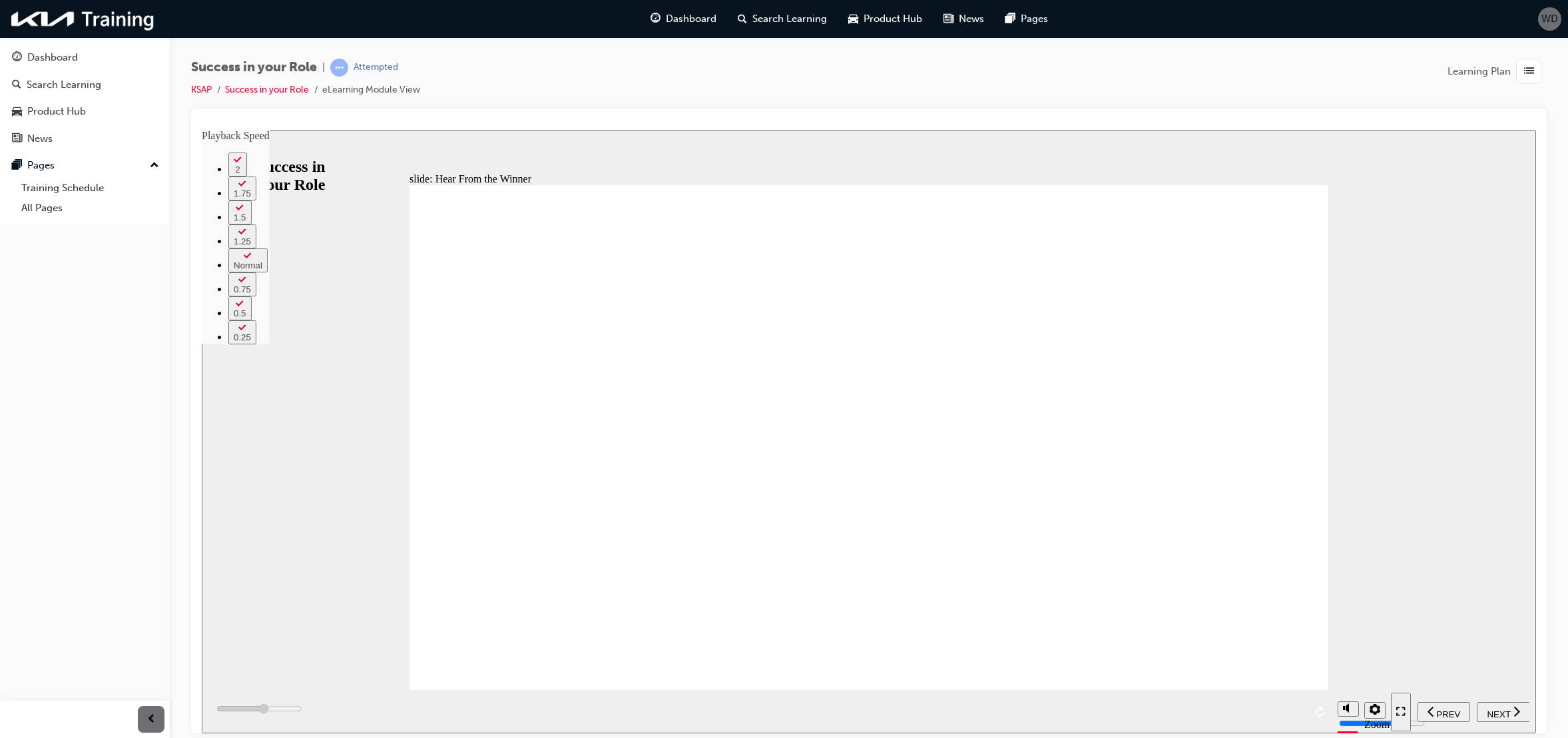
click at [1499, 713] on span "NEXT" at bounding box center [1499, 714] width 23 height 10
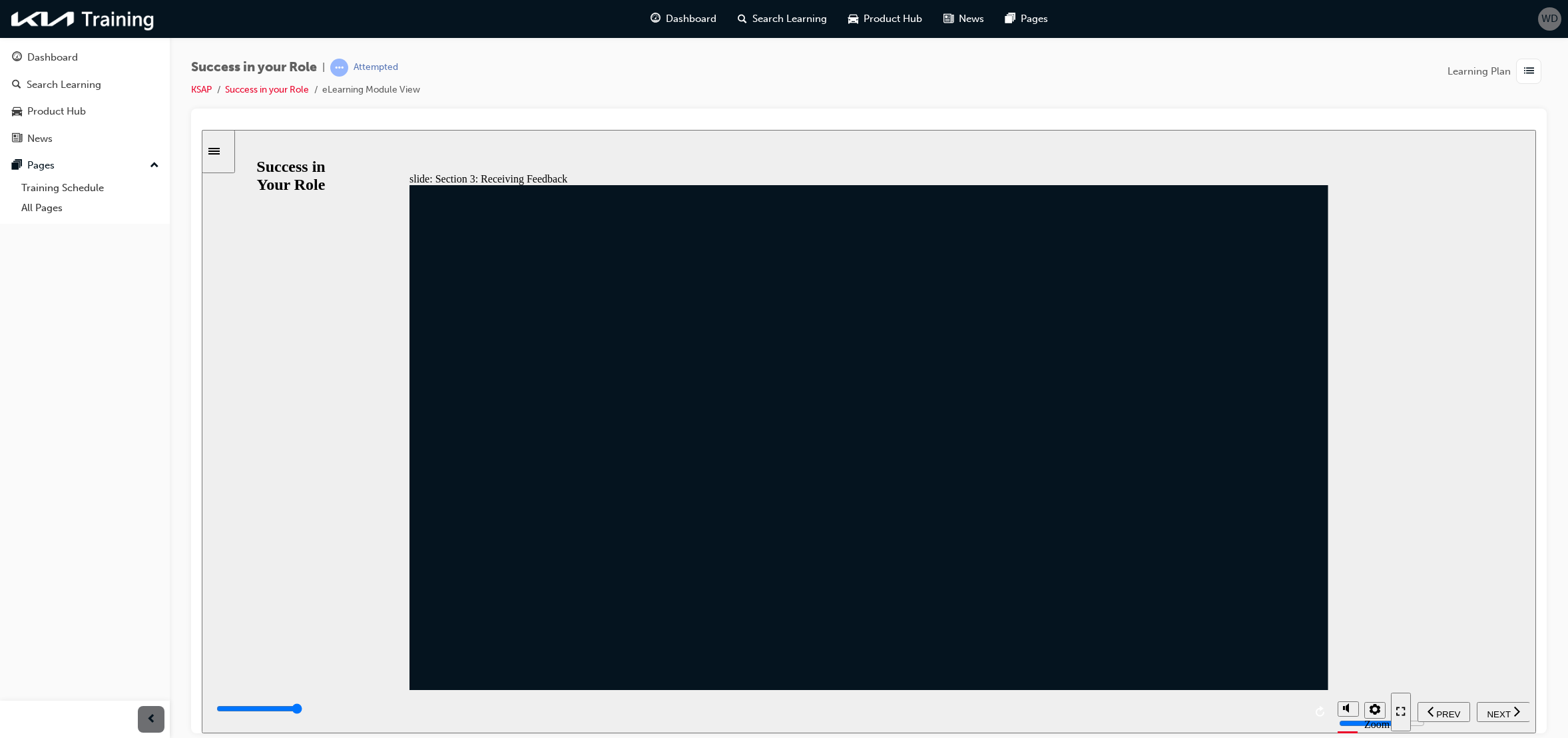
click at [1510, 710] on span "NEXT" at bounding box center [1499, 714] width 23 height 10
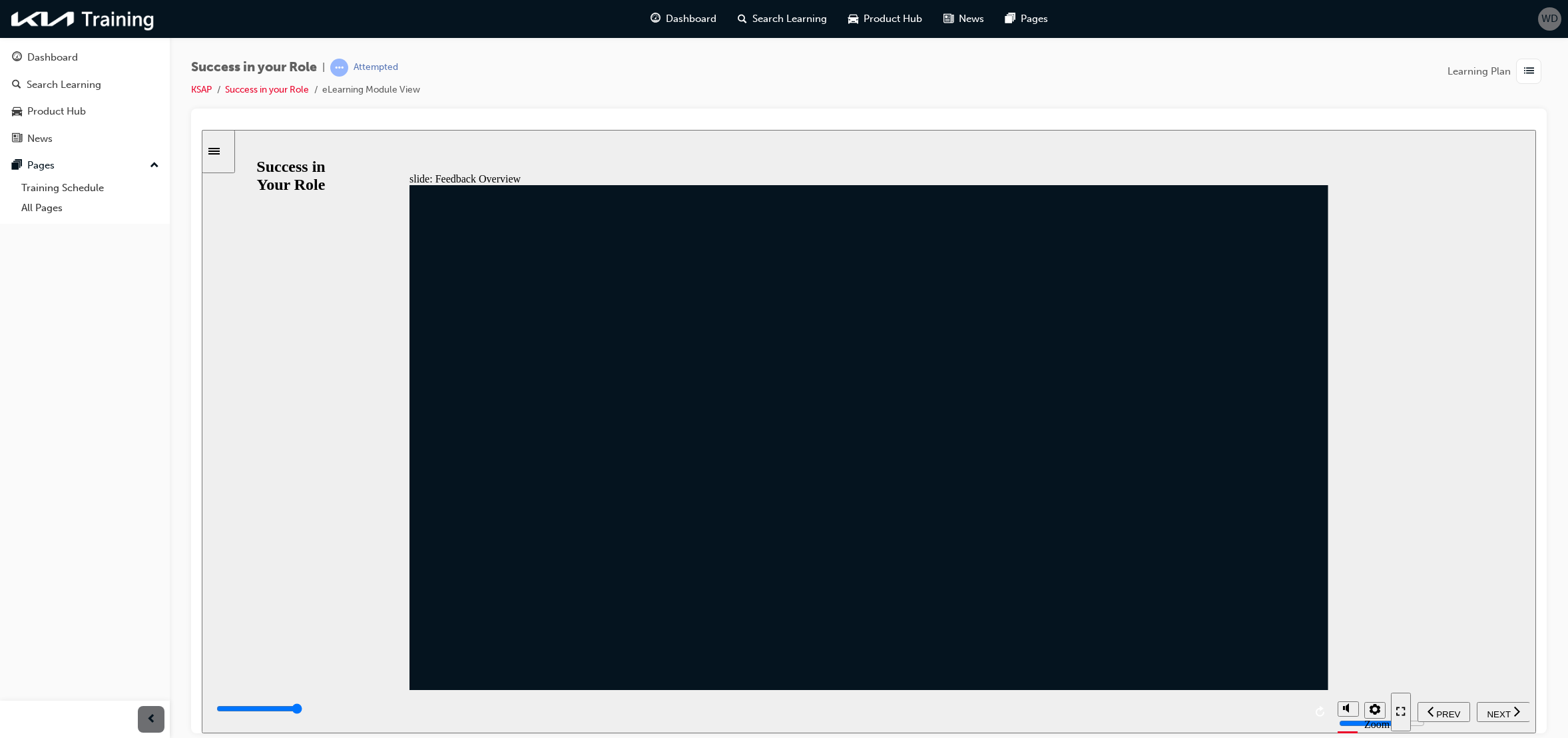
click at [1500, 710] on span "NEXT" at bounding box center [1499, 714] width 23 height 10
drag, startPoint x: 772, startPoint y: 441, endPoint x: 852, endPoint y: 536, distance: 124.2
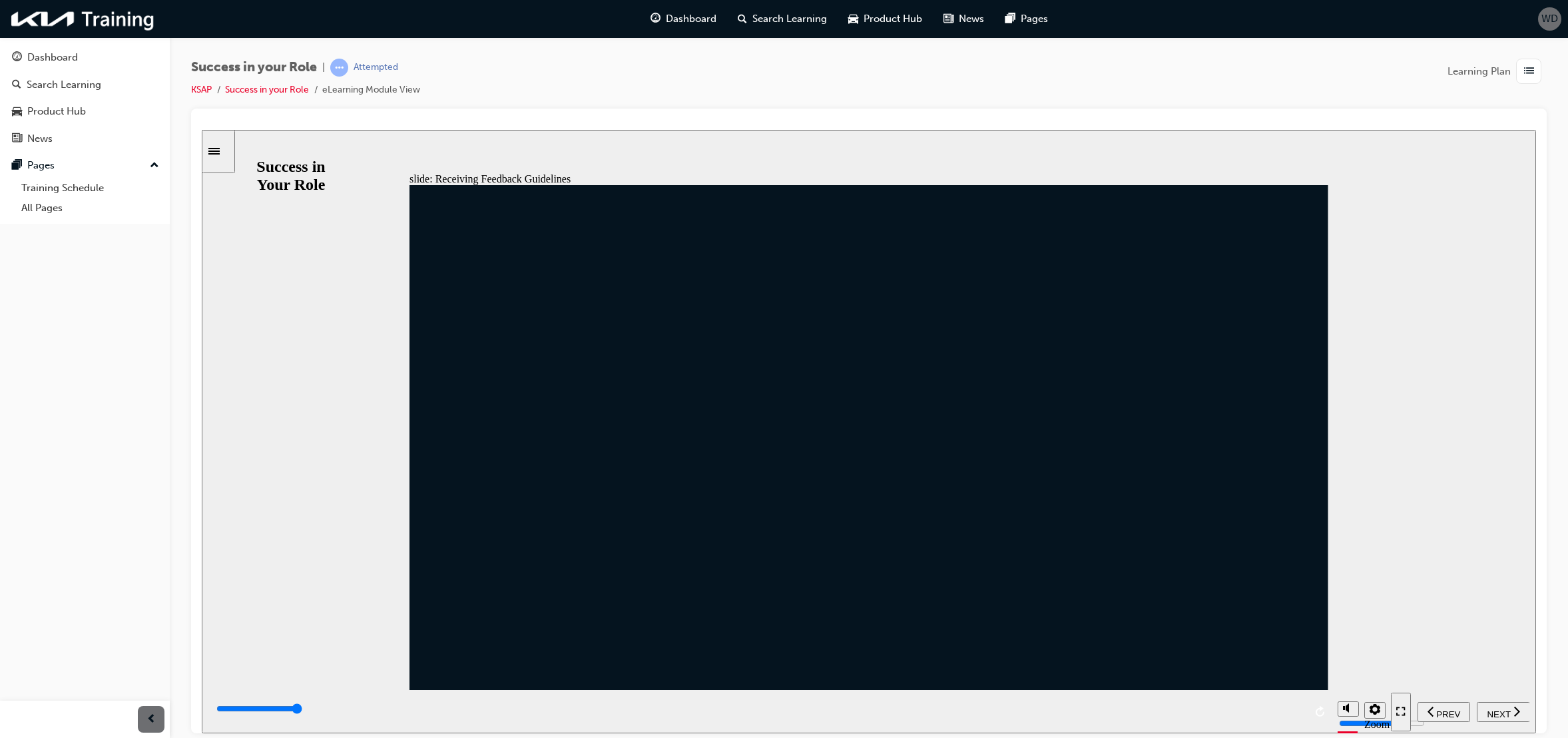
drag, startPoint x: 600, startPoint y: 437, endPoint x: 565, endPoint y: 465, distance: 44.8
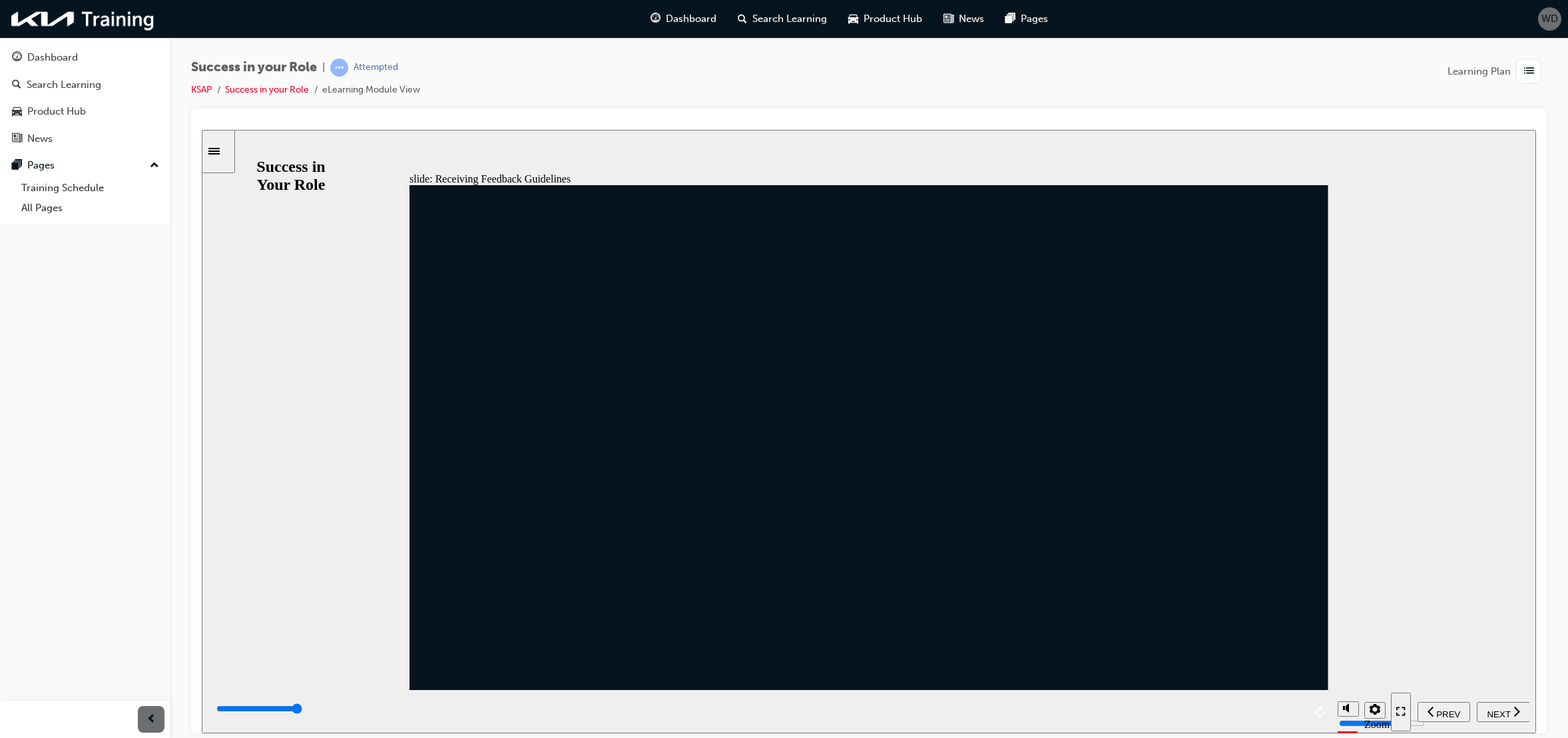
click at [1489, 715] on span "NEXT" at bounding box center [1499, 714] width 23 height 10
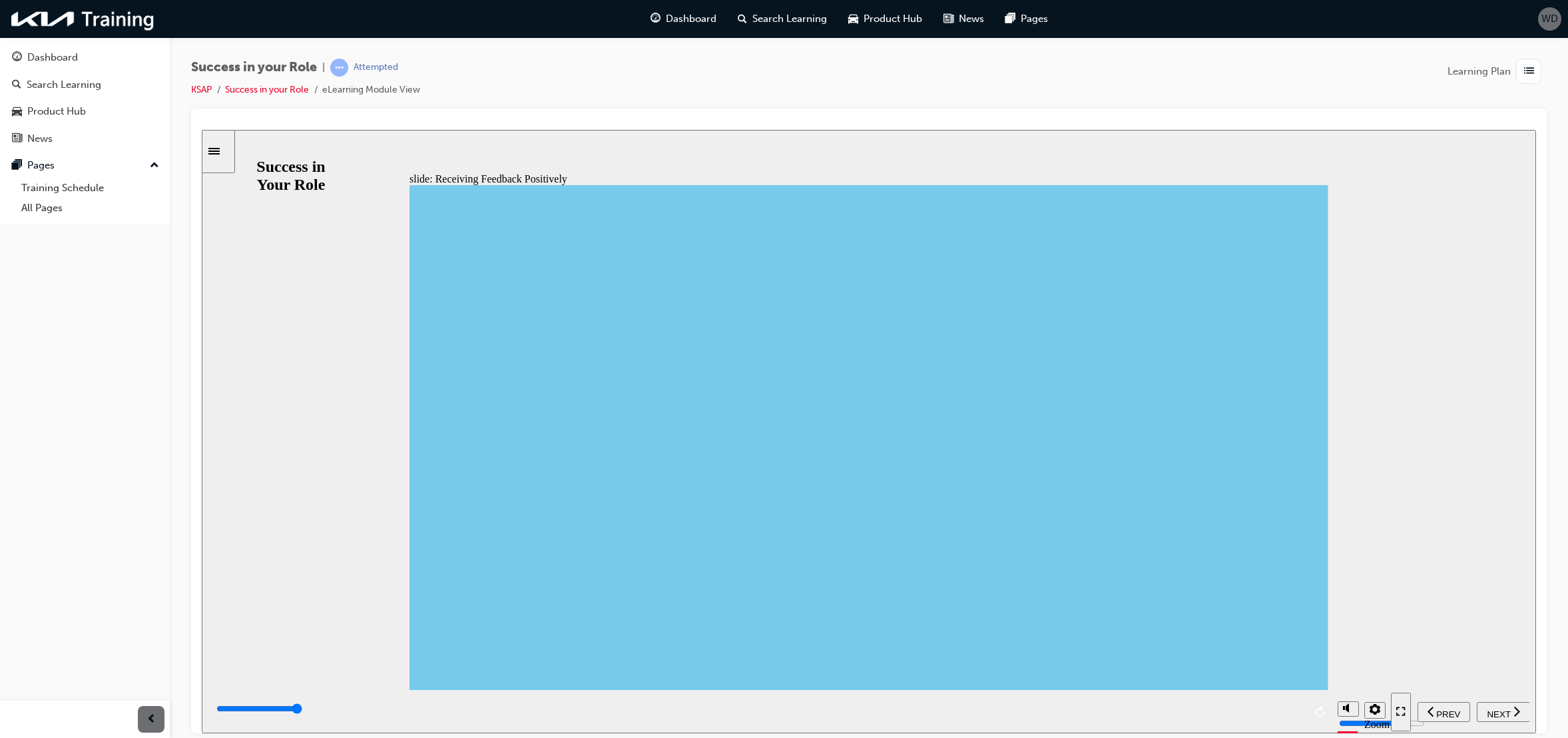
click at [1495, 709] on span "NEXT" at bounding box center [1499, 714] width 23 height 10
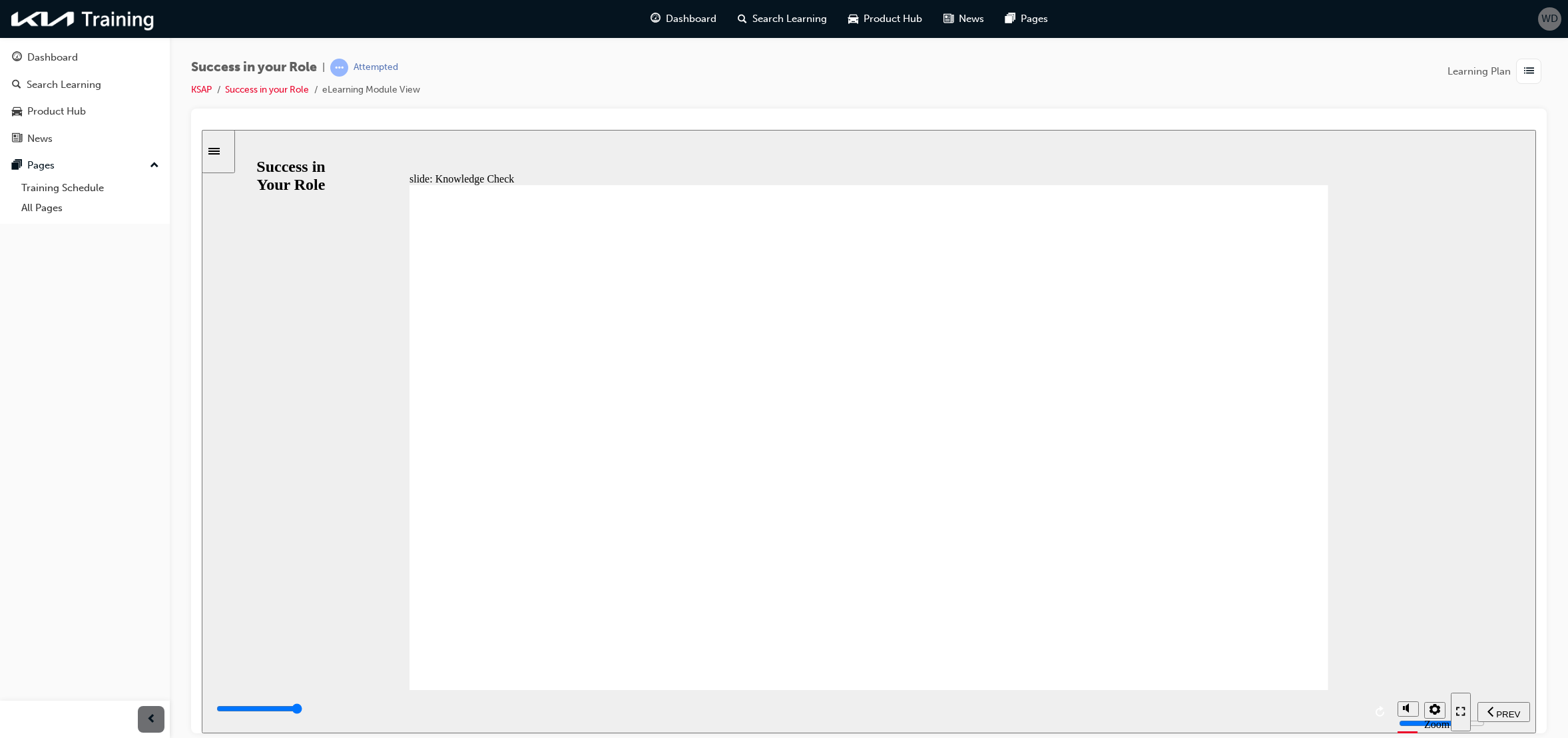
click at [1498, 714] on span "NEXT" at bounding box center [1499, 714] width 23 height 10
click at [1516, 709] on icon "next" at bounding box center [1517, 711] width 7 height 12
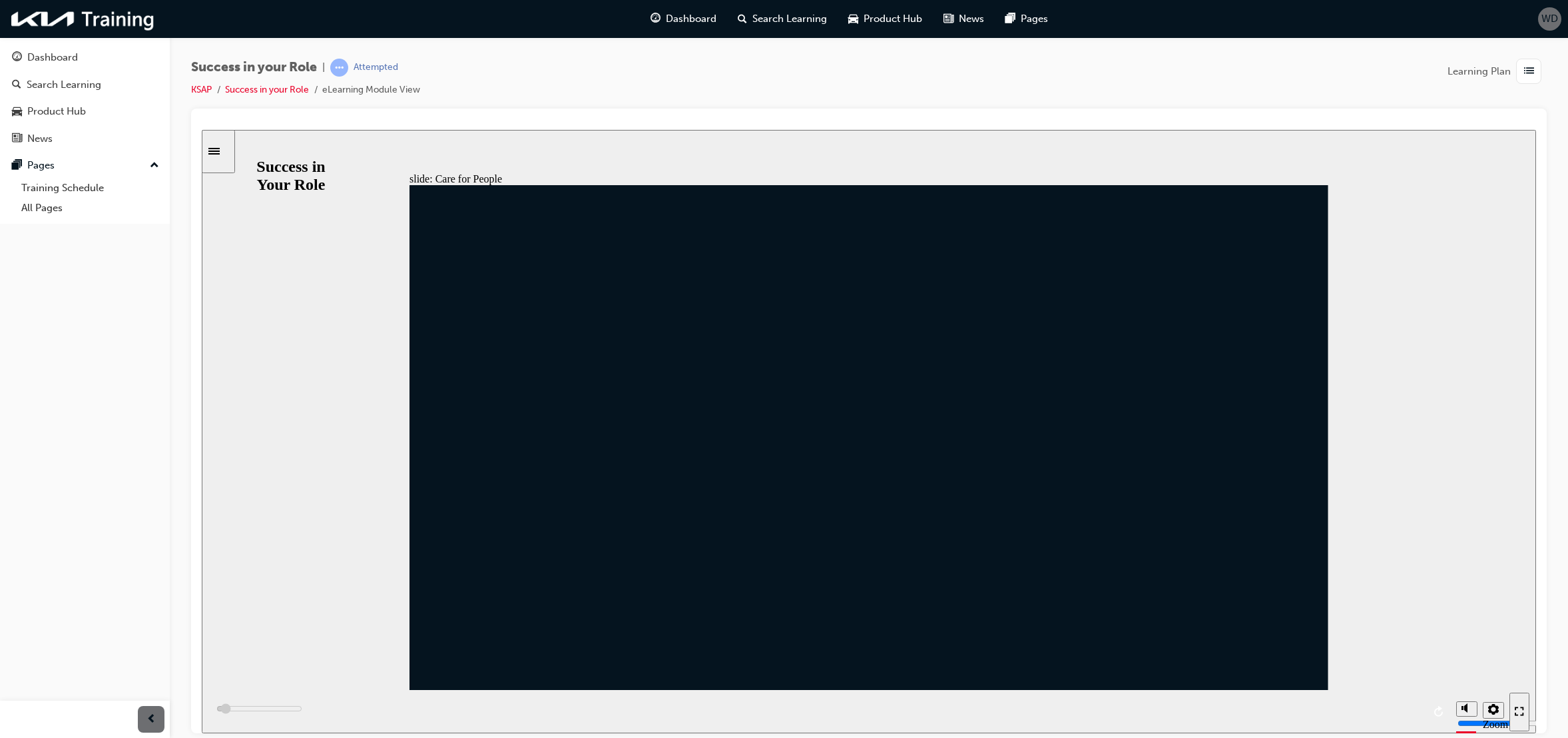
drag, startPoint x: 1128, startPoint y: 443, endPoint x: 1120, endPoint y: 446, distance: 8.5
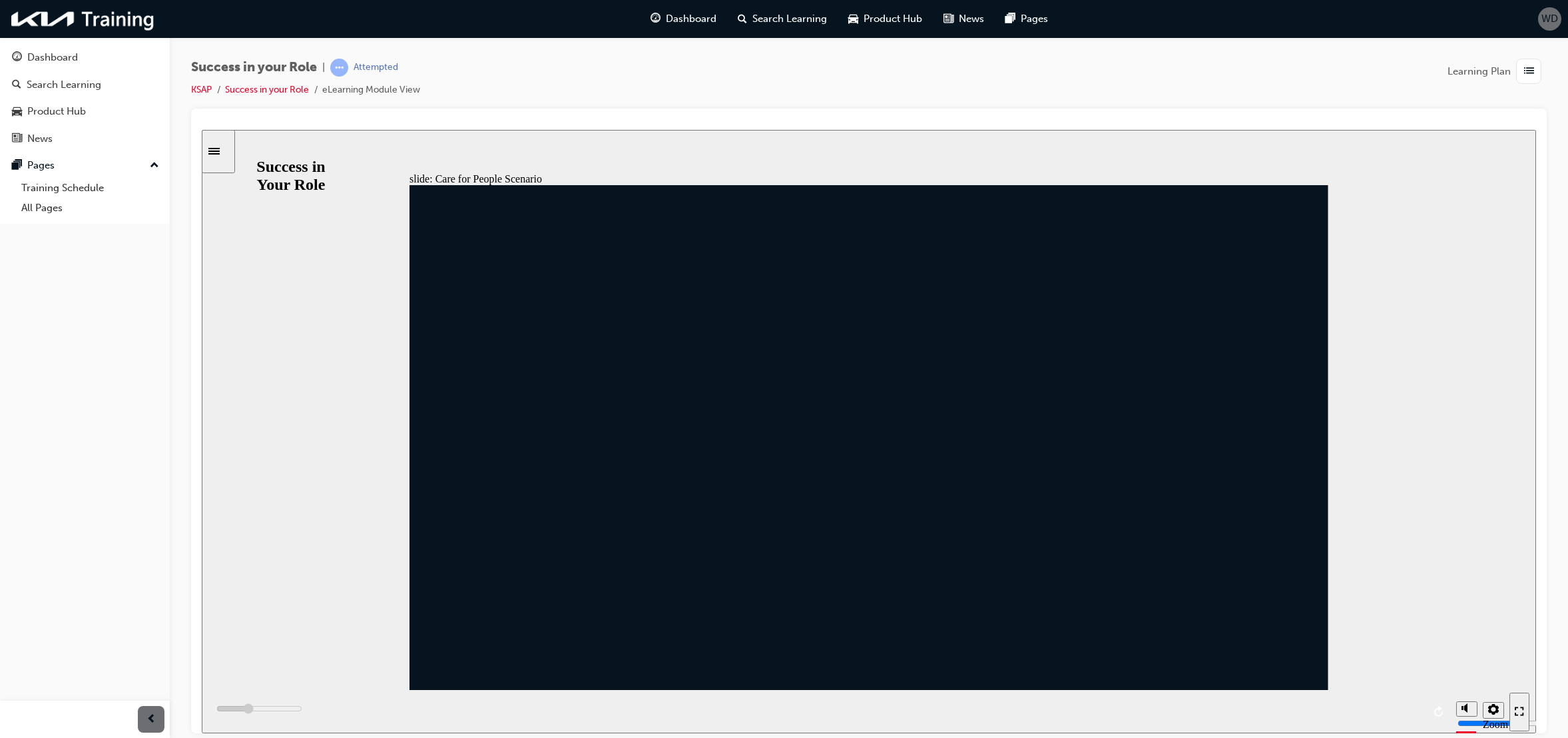
drag, startPoint x: 756, startPoint y: 587, endPoint x: 904, endPoint y: 644, distance: 158.6
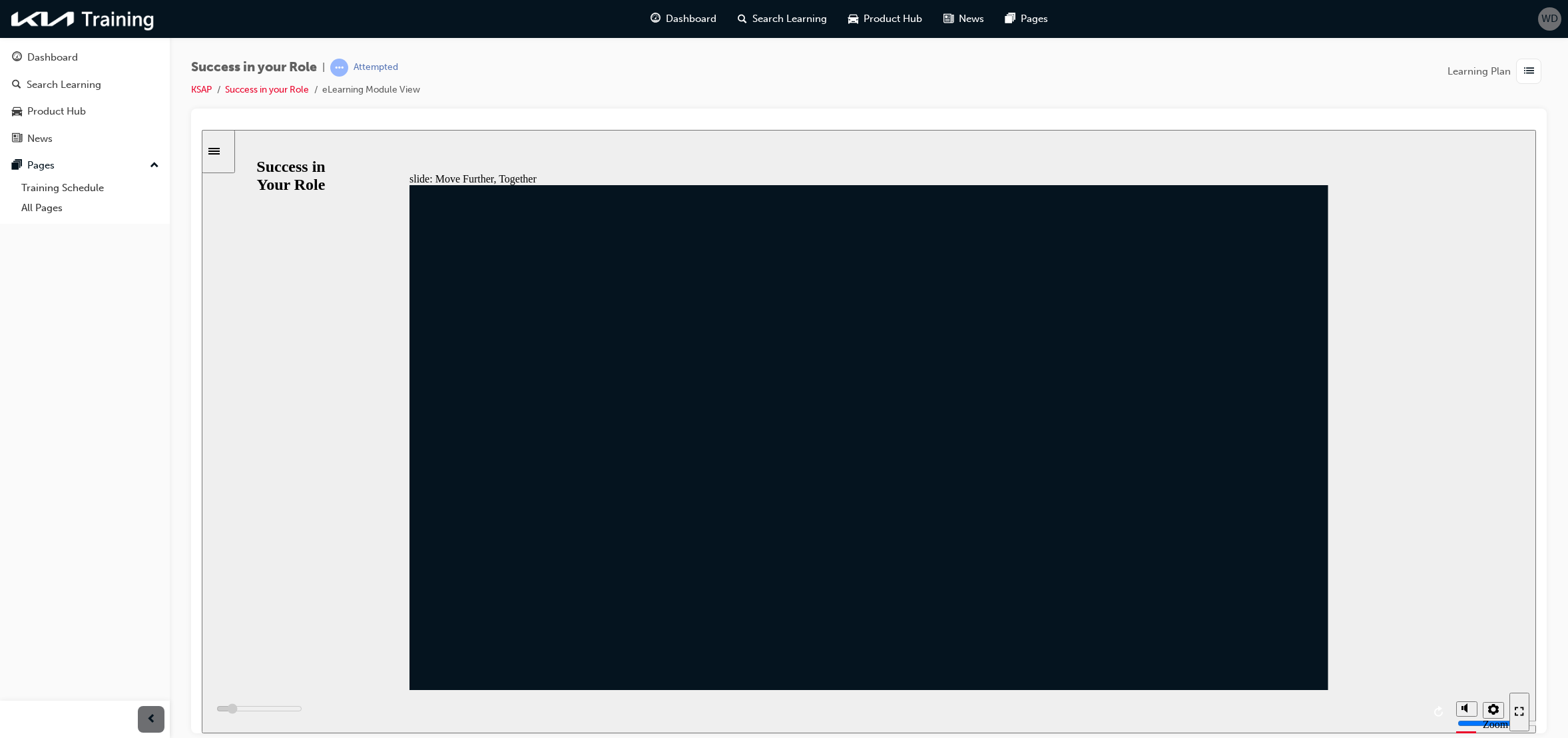
drag, startPoint x: 654, startPoint y: 337, endPoint x: 710, endPoint y: 407, distance: 89.6
click at [615, 712] on div "playback controls" at bounding box center [828, 712] width 1241 height 43
